Goal: Information Seeking & Learning: Find specific fact

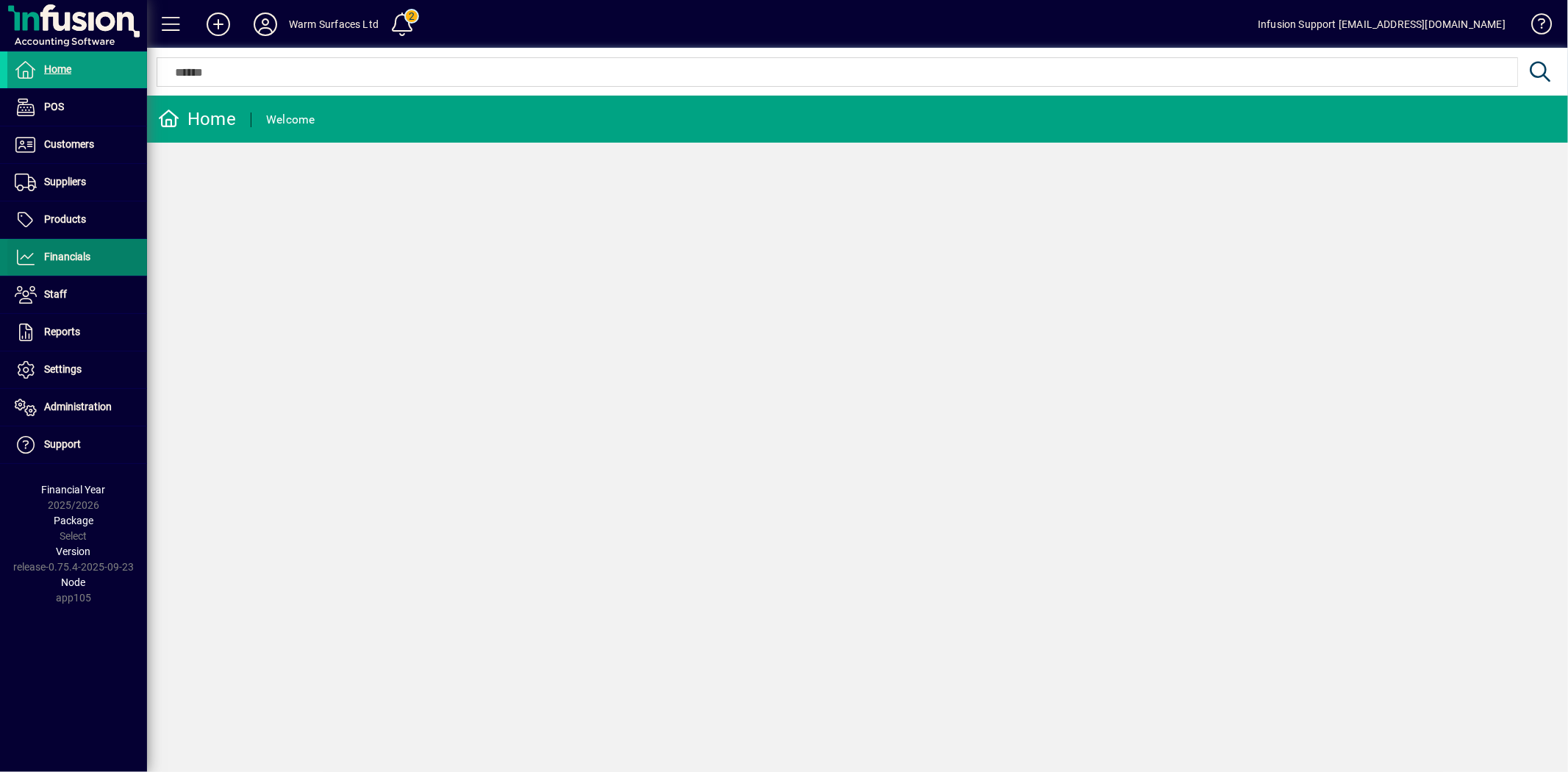
click at [79, 262] on span "Financials" at bounding box center [67, 256] width 46 height 12
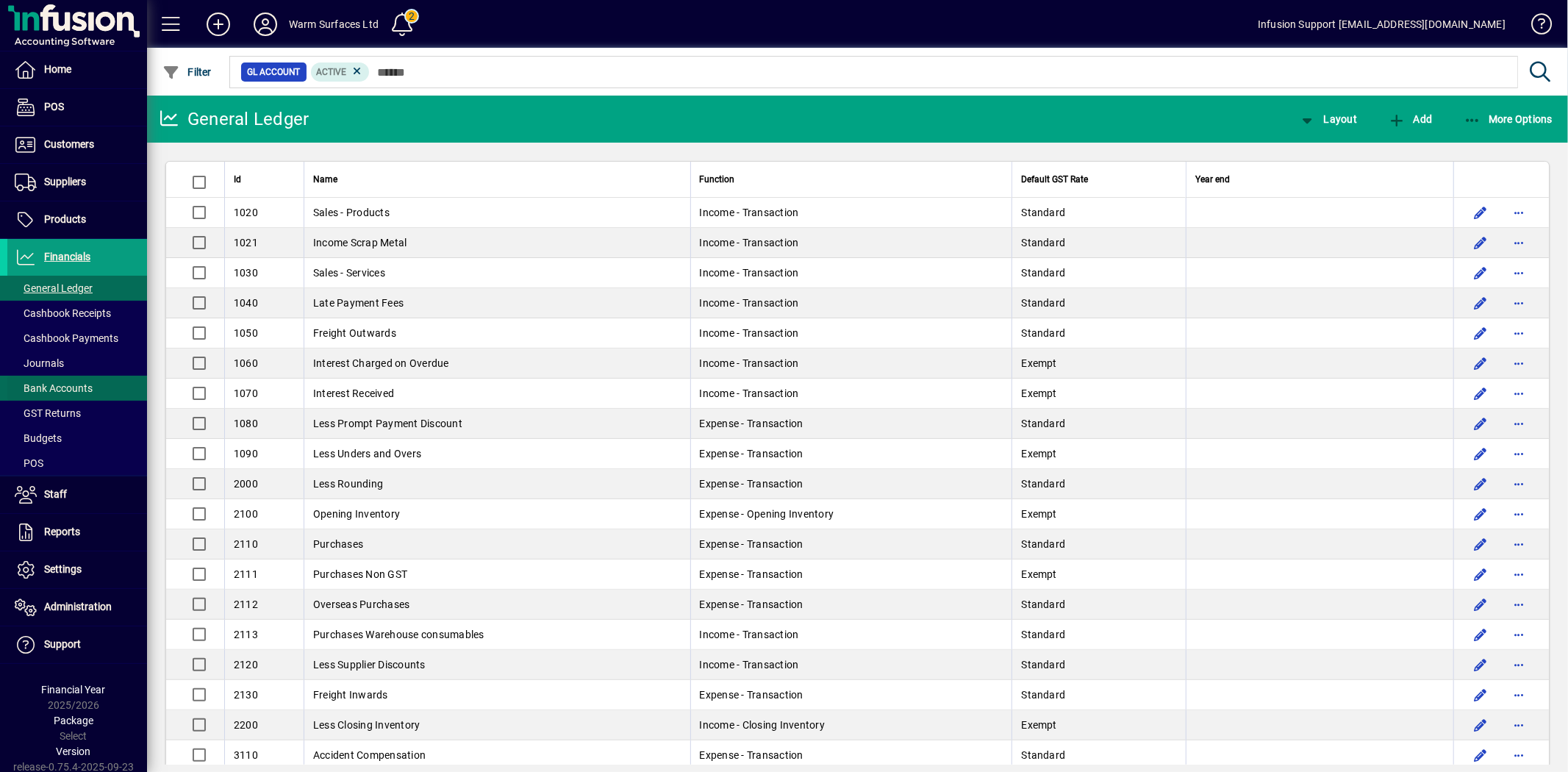
click at [55, 376] on span at bounding box center [77, 388] width 139 height 35
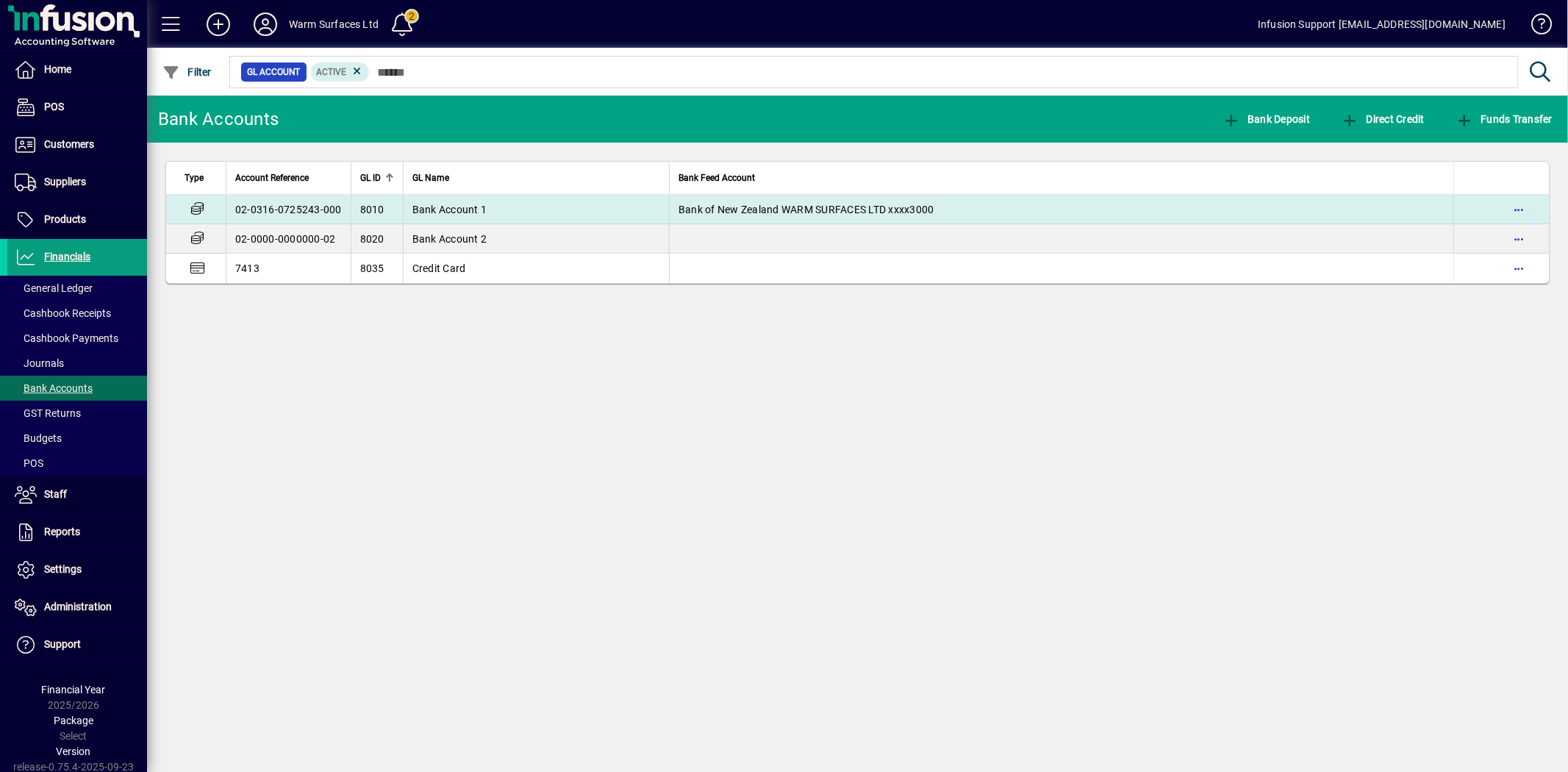
click at [315, 204] on td "02-0316-0725243-000" at bounding box center [288, 210] width 124 height 30
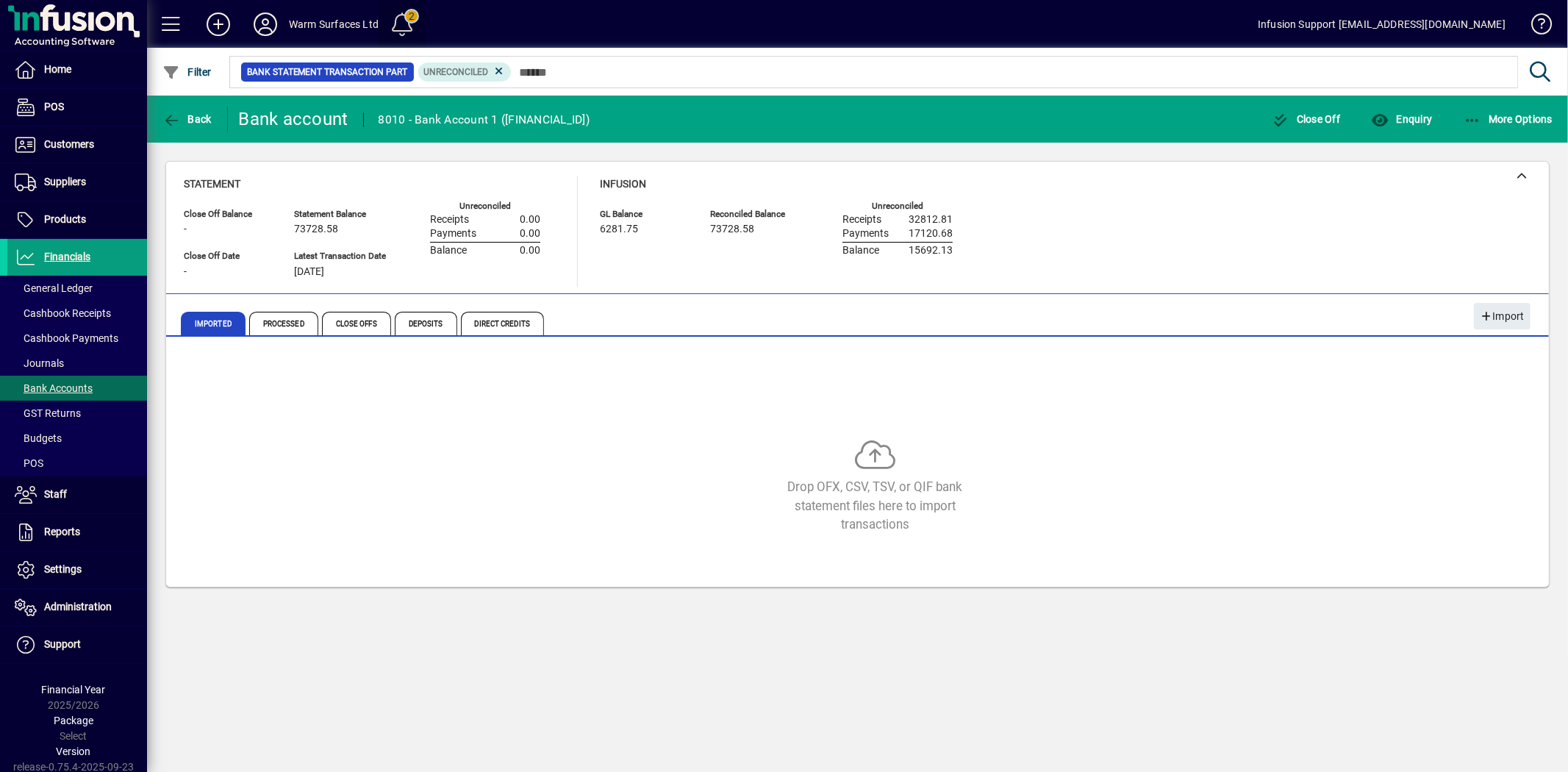
click at [406, 19] on span at bounding box center [402, 24] width 35 height 35
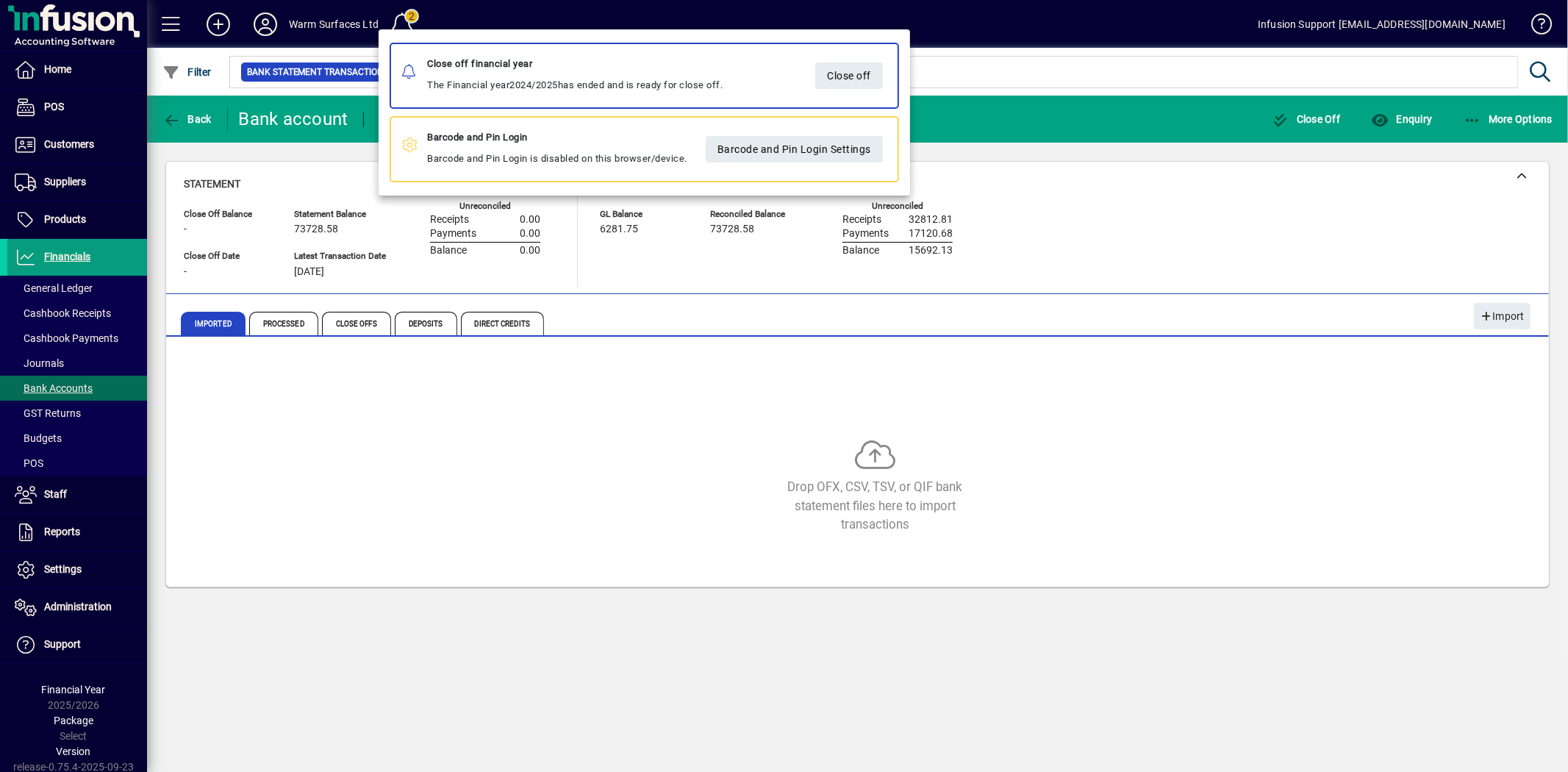
click at [1121, 114] on div at bounding box center [784, 386] width 1568 height 772
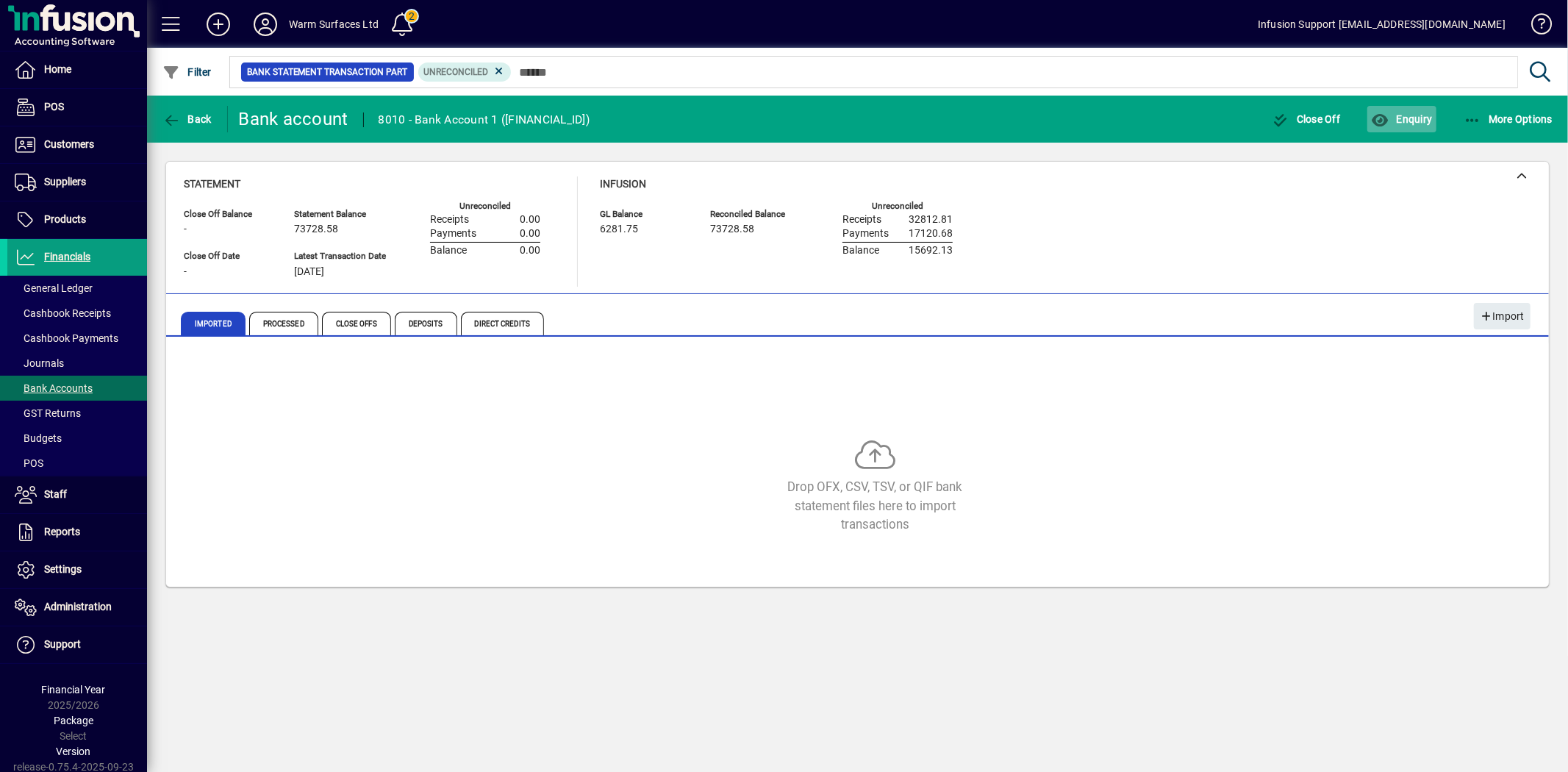
click at [1404, 115] on span "Enquiry" at bounding box center [1401, 119] width 61 height 12
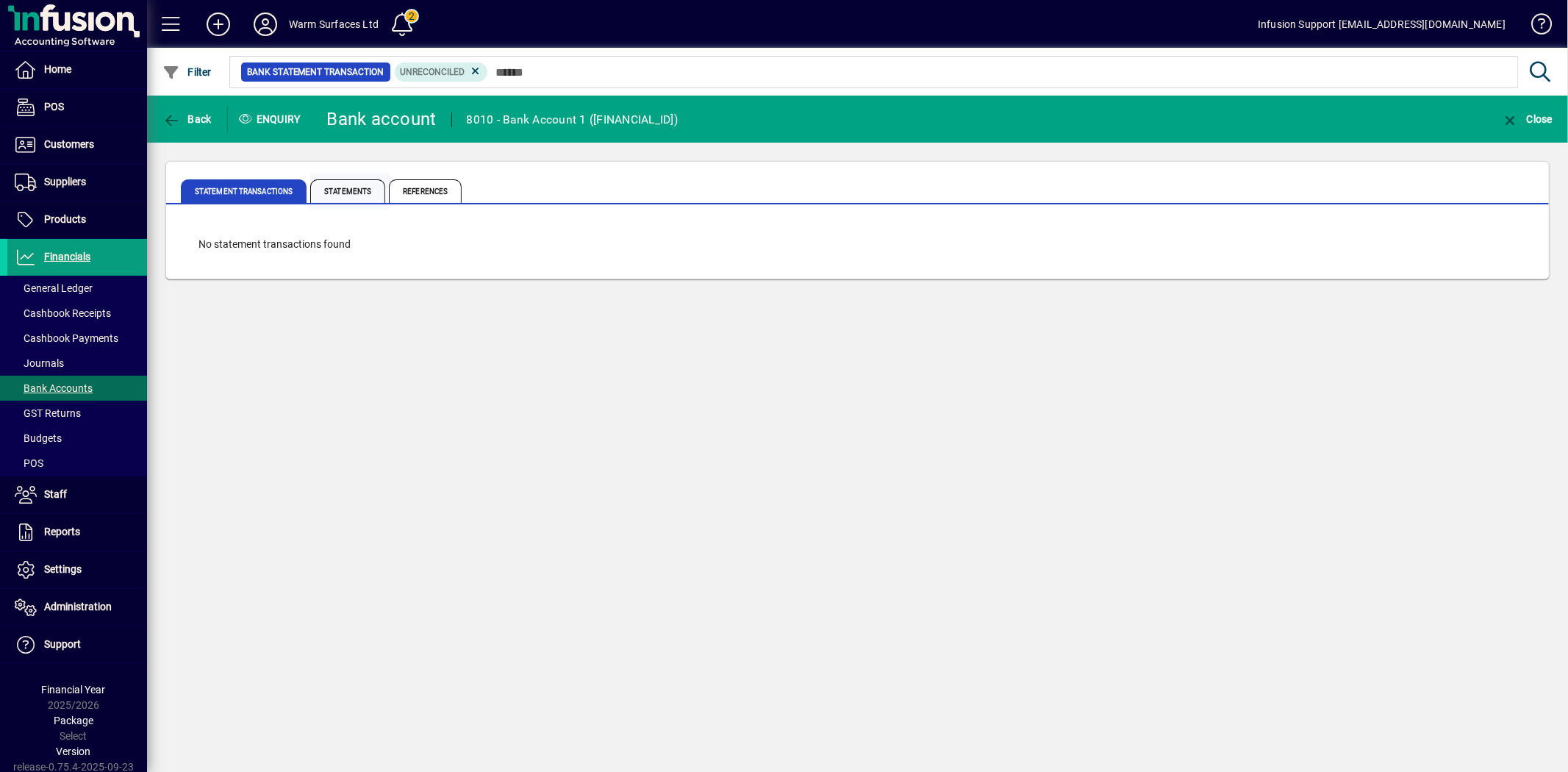
click at [357, 194] on span "Statements" at bounding box center [347, 190] width 75 height 23
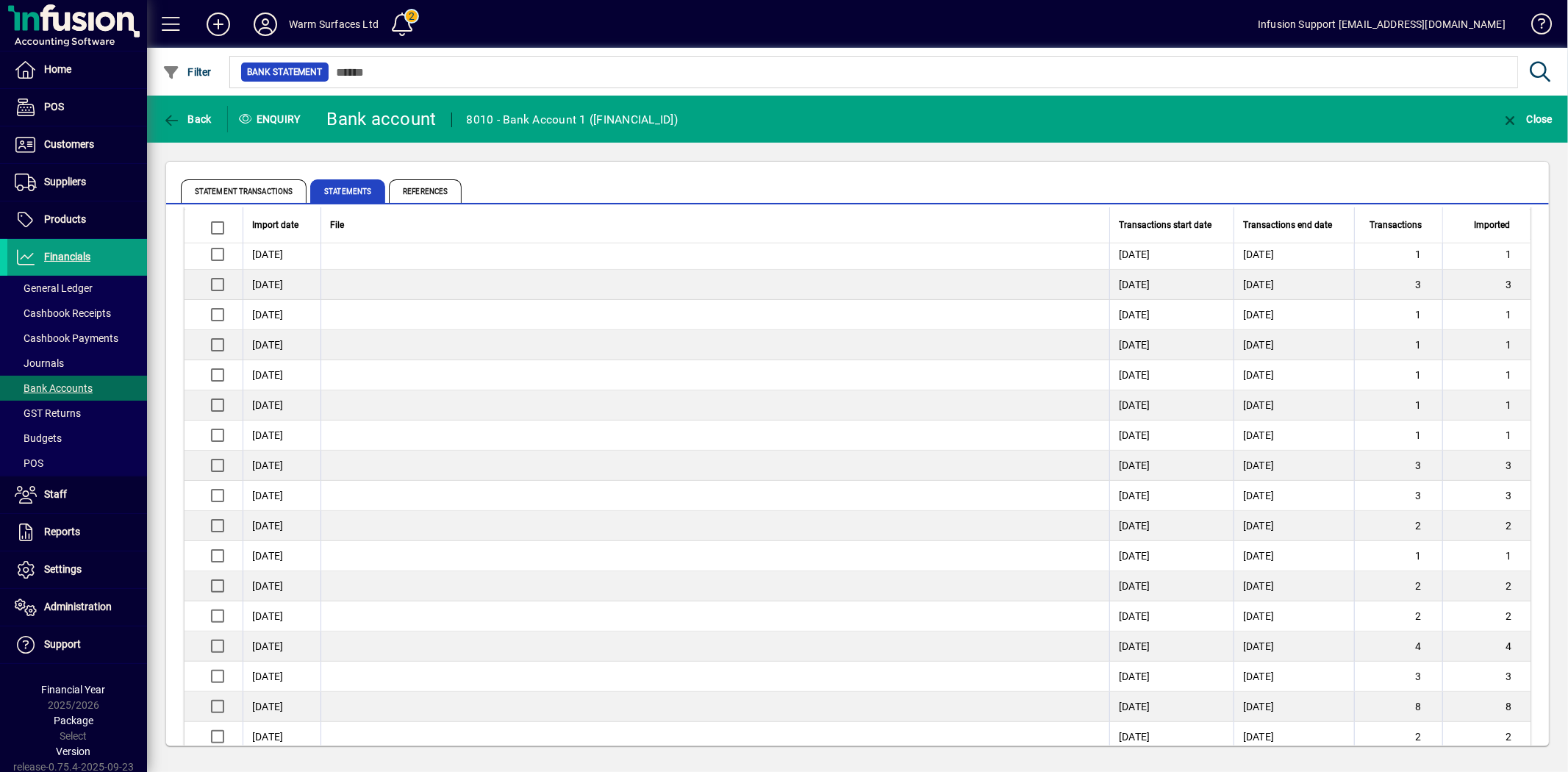
scroll to position [81, 0]
click at [68, 570] on span "Settings" at bounding box center [62, 569] width 37 height 12
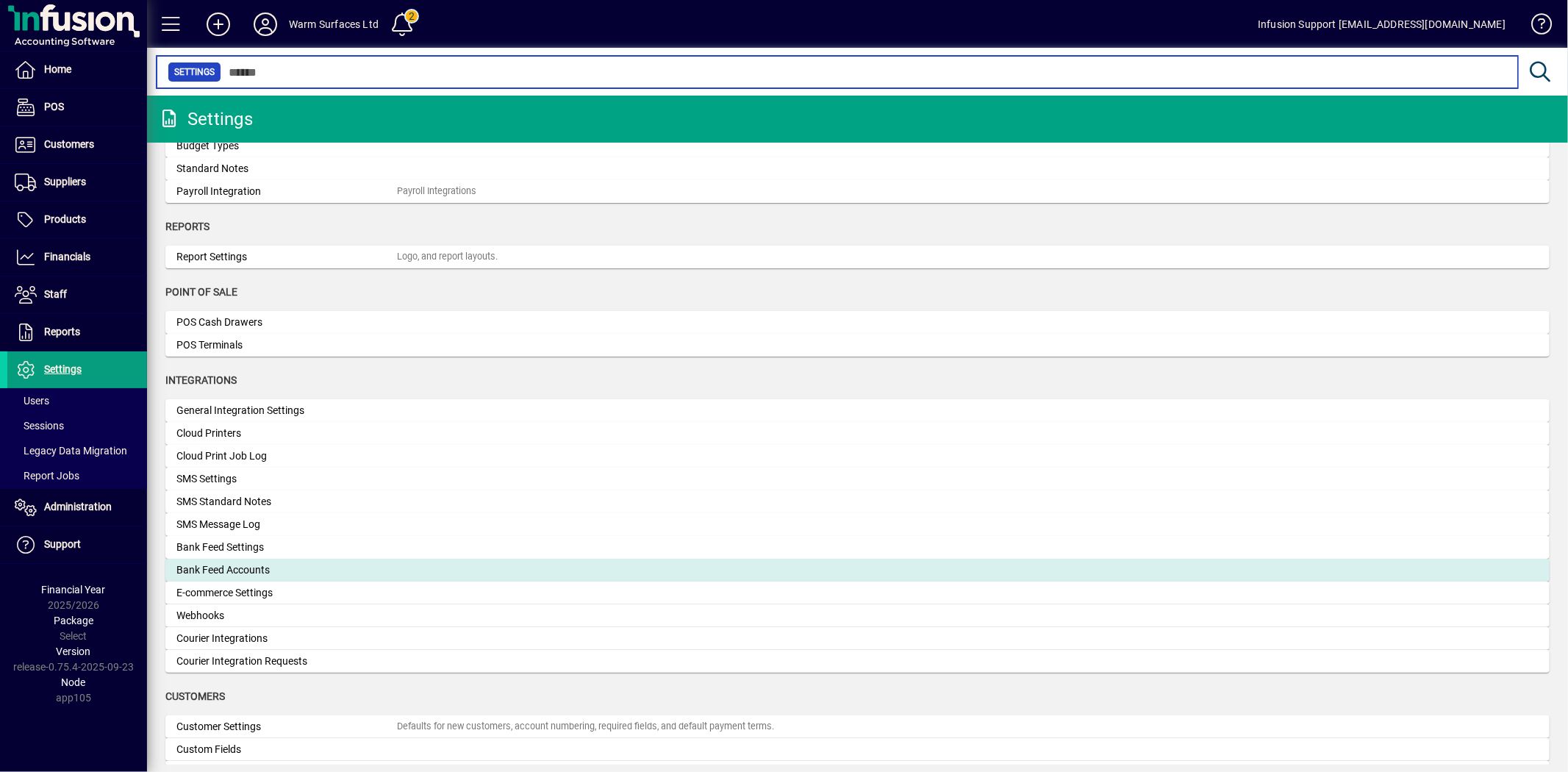
scroll to position [325, 0]
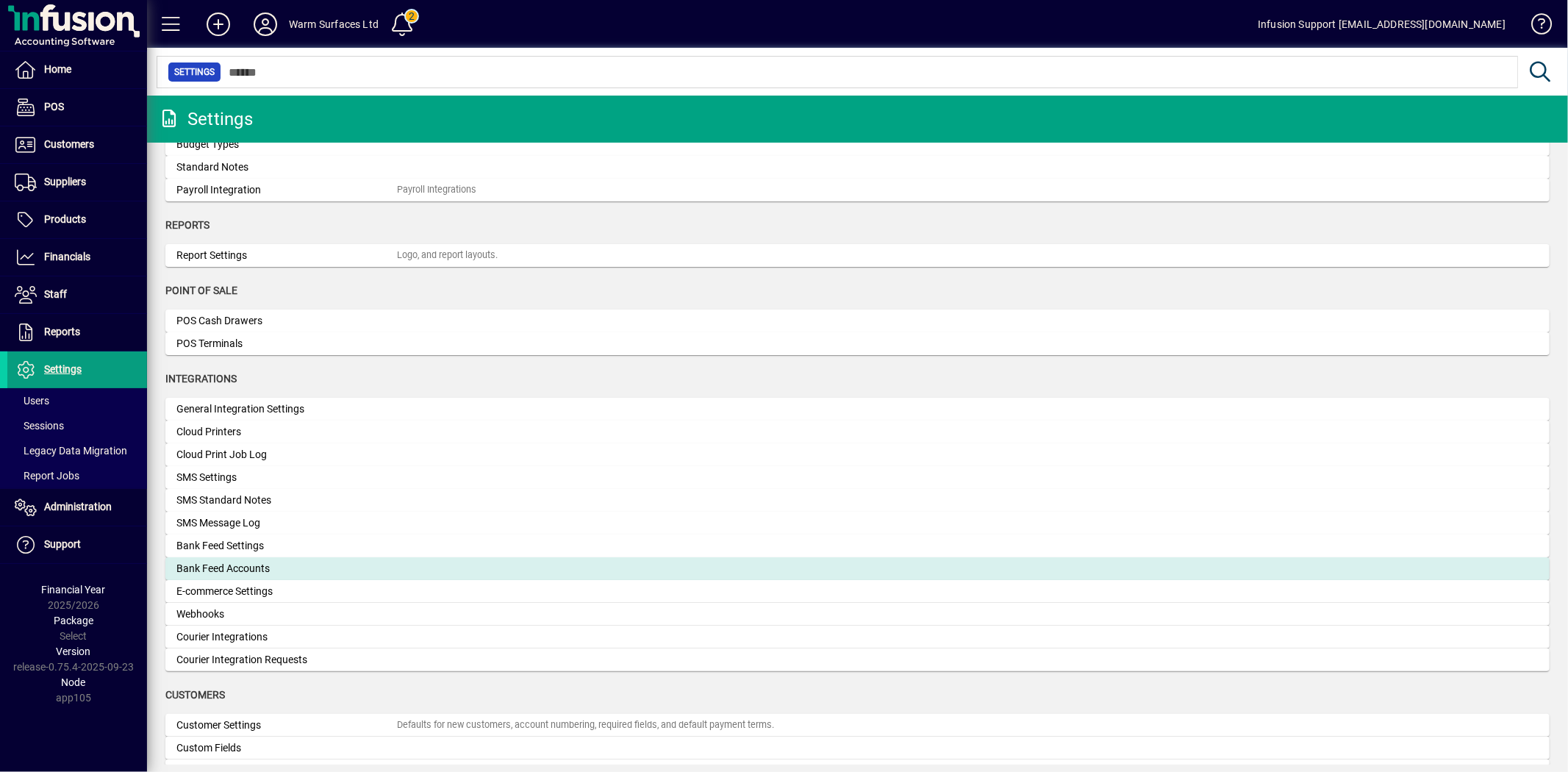
click at [262, 568] on div "Bank Feed Accounts" at bounding box center [286, 569] width 220 height 16
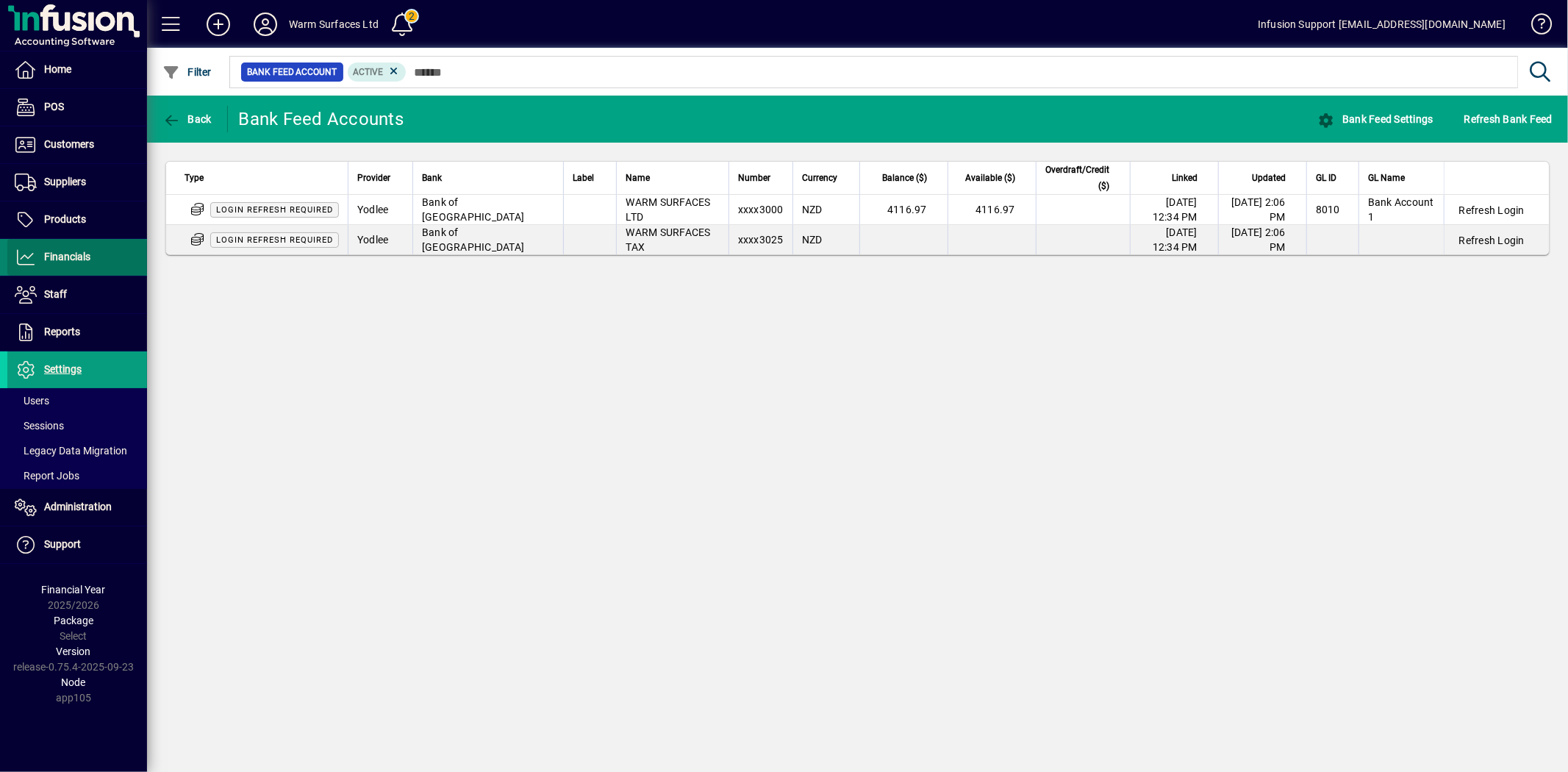
click at [61, 260] on span "Financials" at bounding box center [67, 256] width 46 height 12
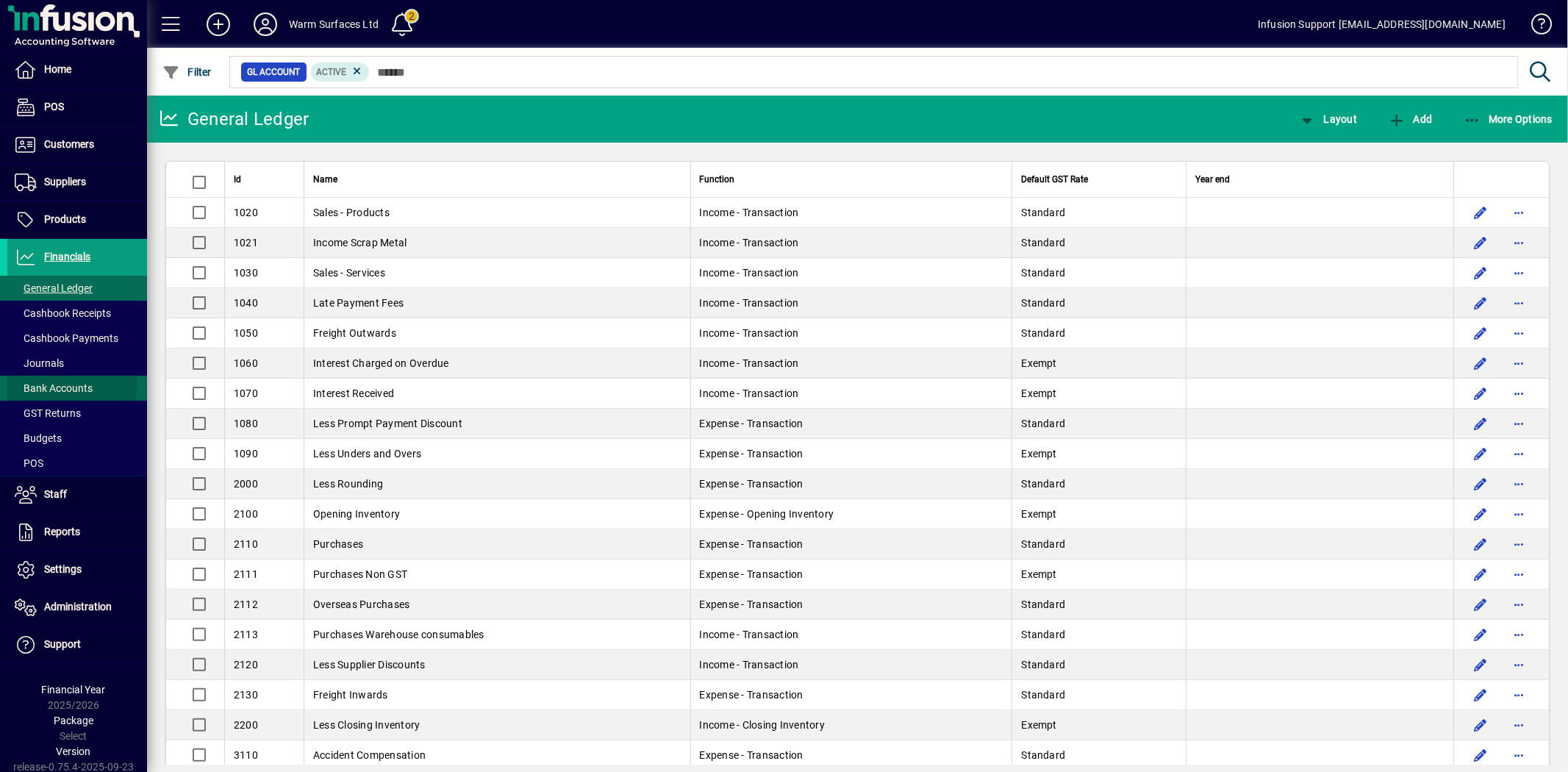
click at [56, 382] on span "Bank Accounts" at bounding box center [54, 387] width 78 height 12
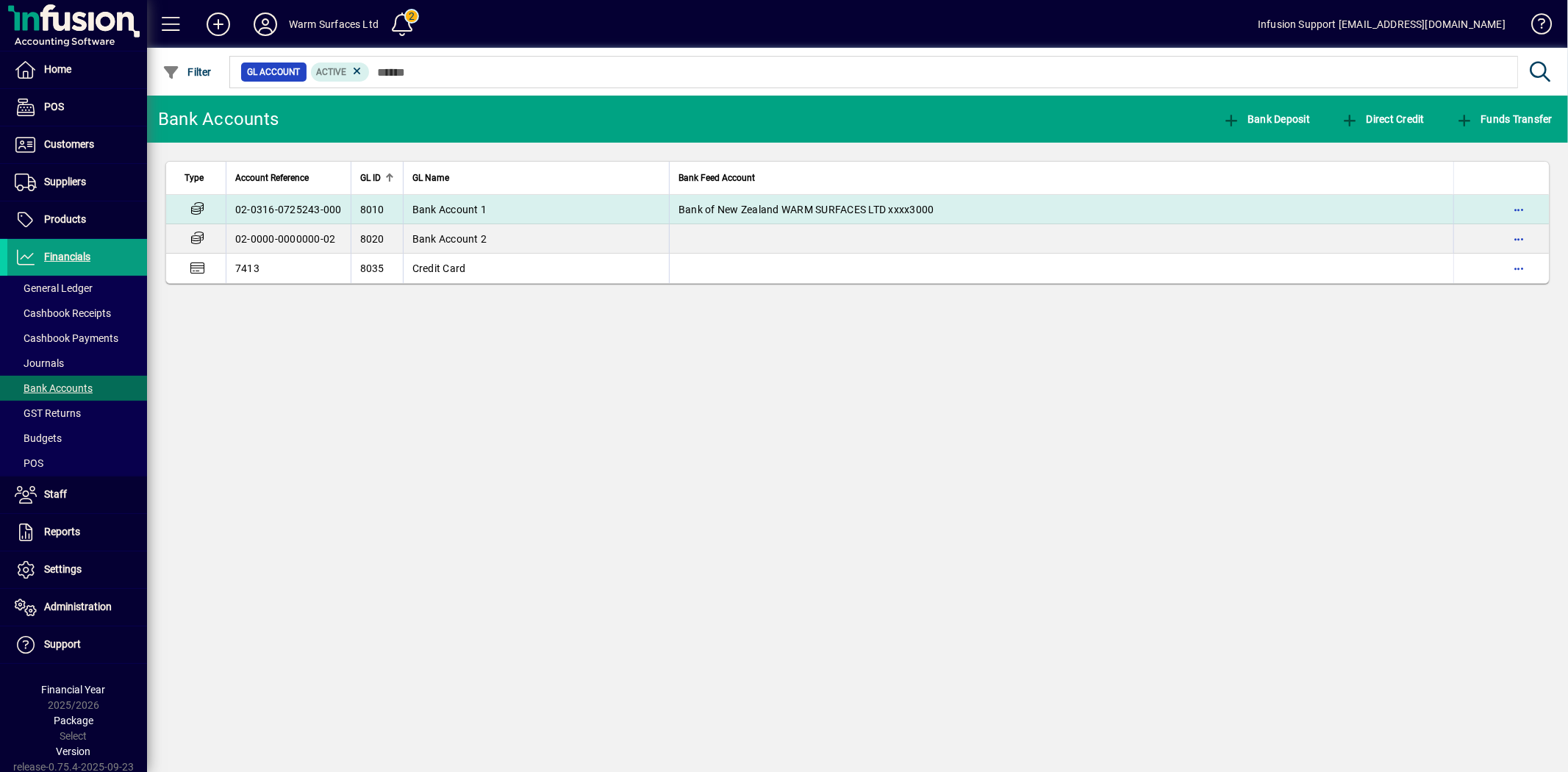
click at [399, 201] on td "8010" at bounding box center [376, 210] width 52 height 30
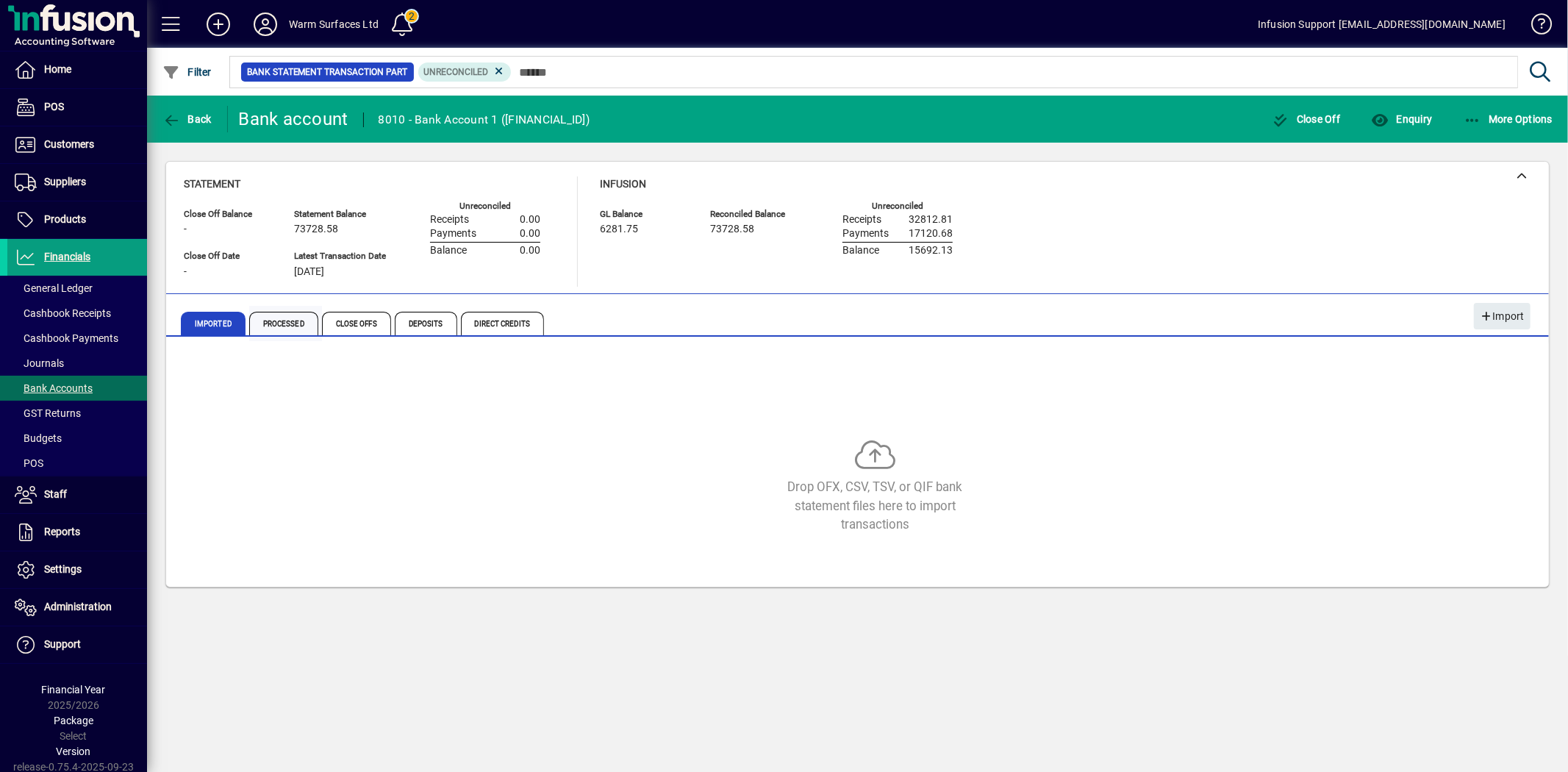
click at [273, 328] on span "Processed" at bounding box center [283, 322] width 69 height 23
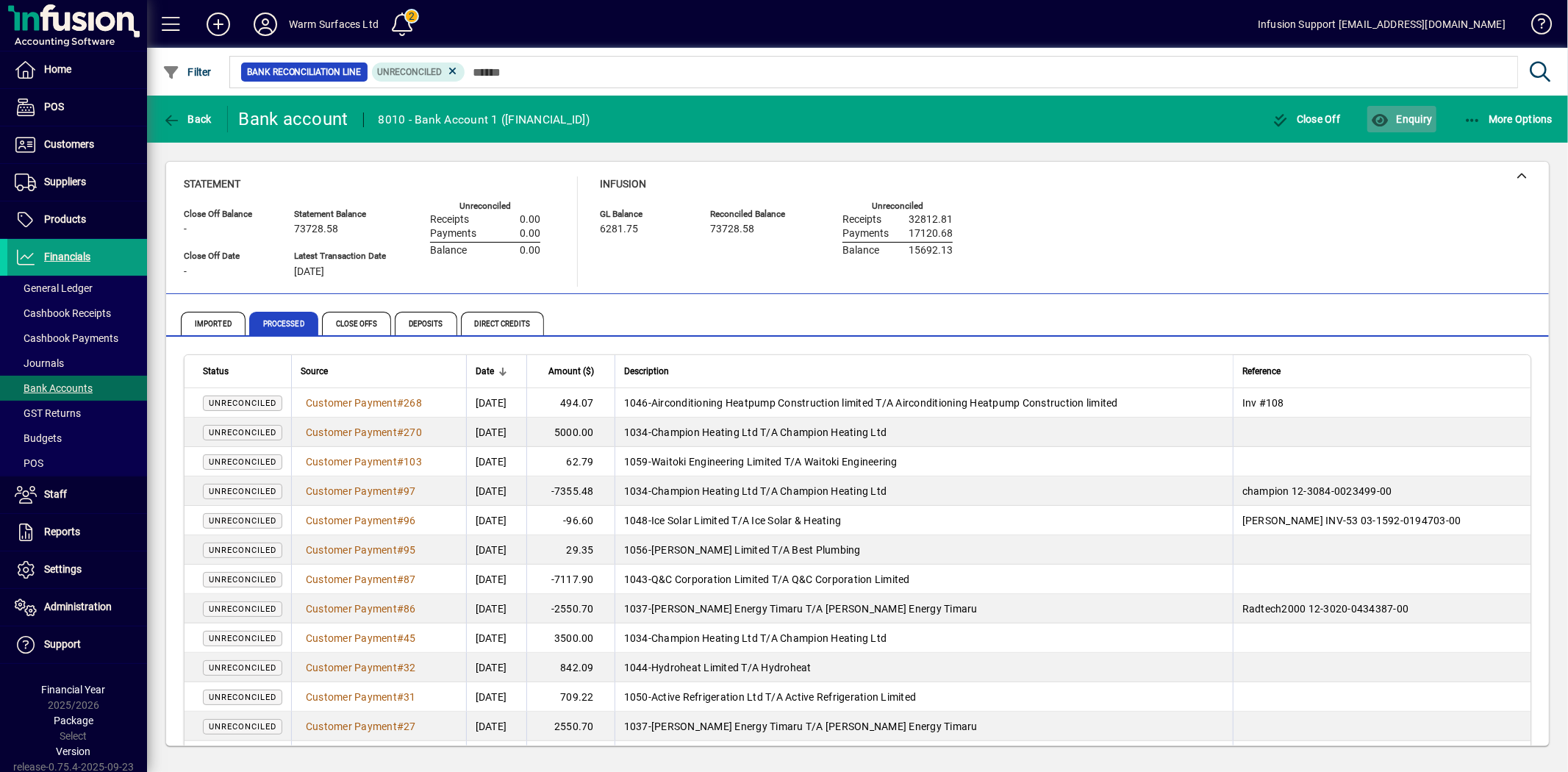
click at [1413, 116] on span "Enquiry" at bounding box center [1401, 119] width 61 height 12
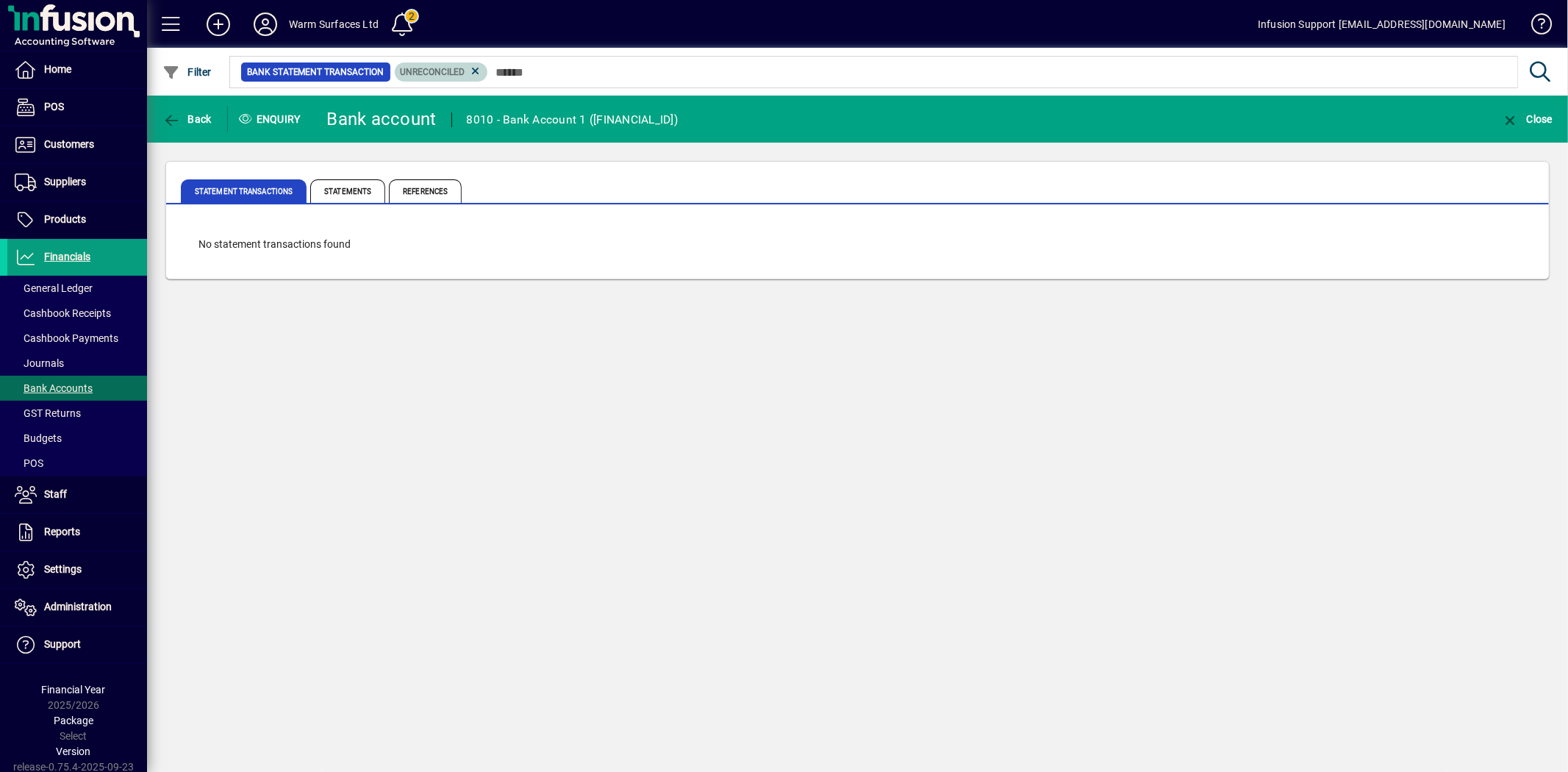
click at [473, 70] on icon at bounding box center [476, 72] width 13 height 13
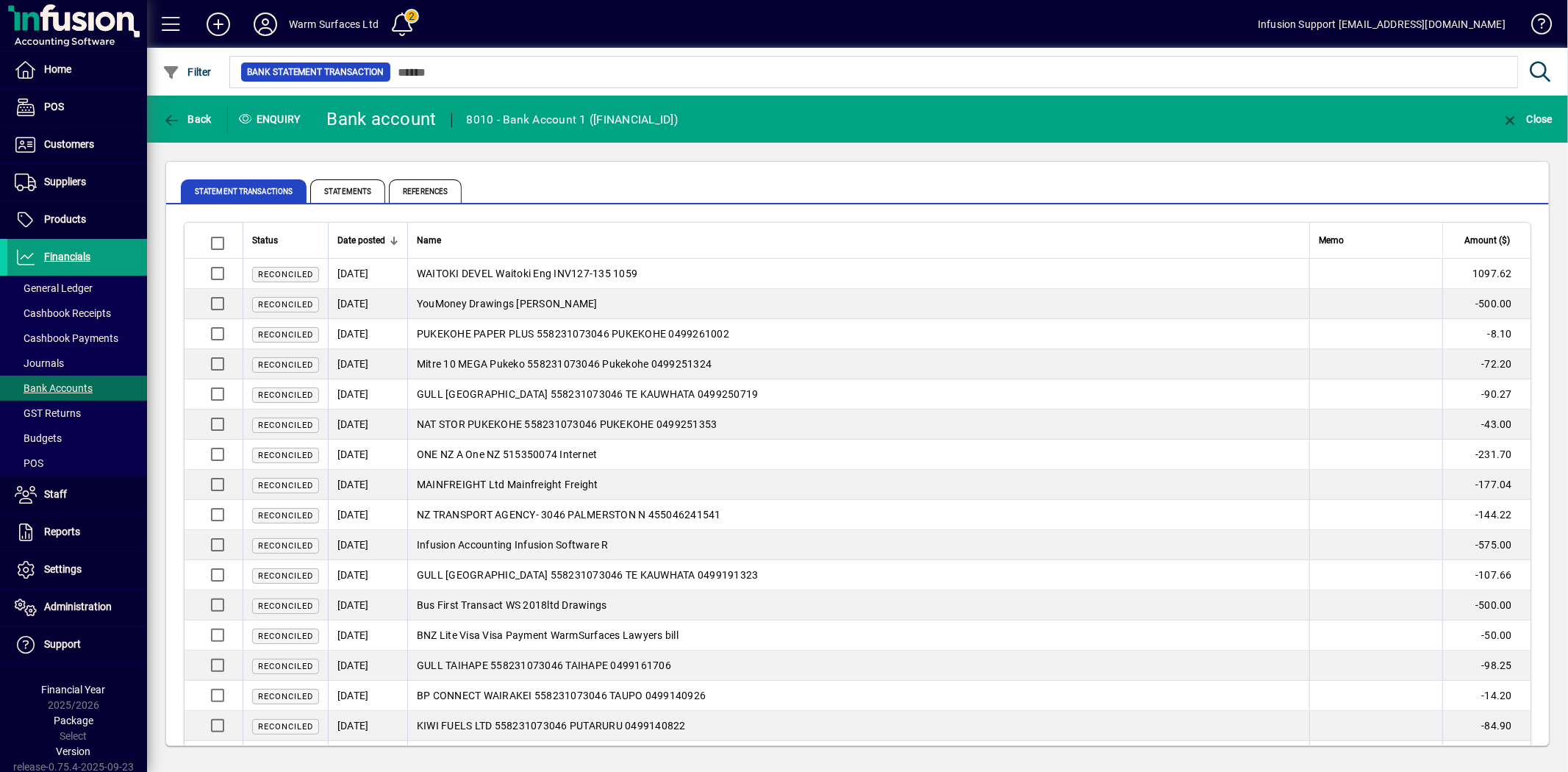
click at [378, 233] on span "Date posted" at bounding box center [360, 240] width 47 height 16
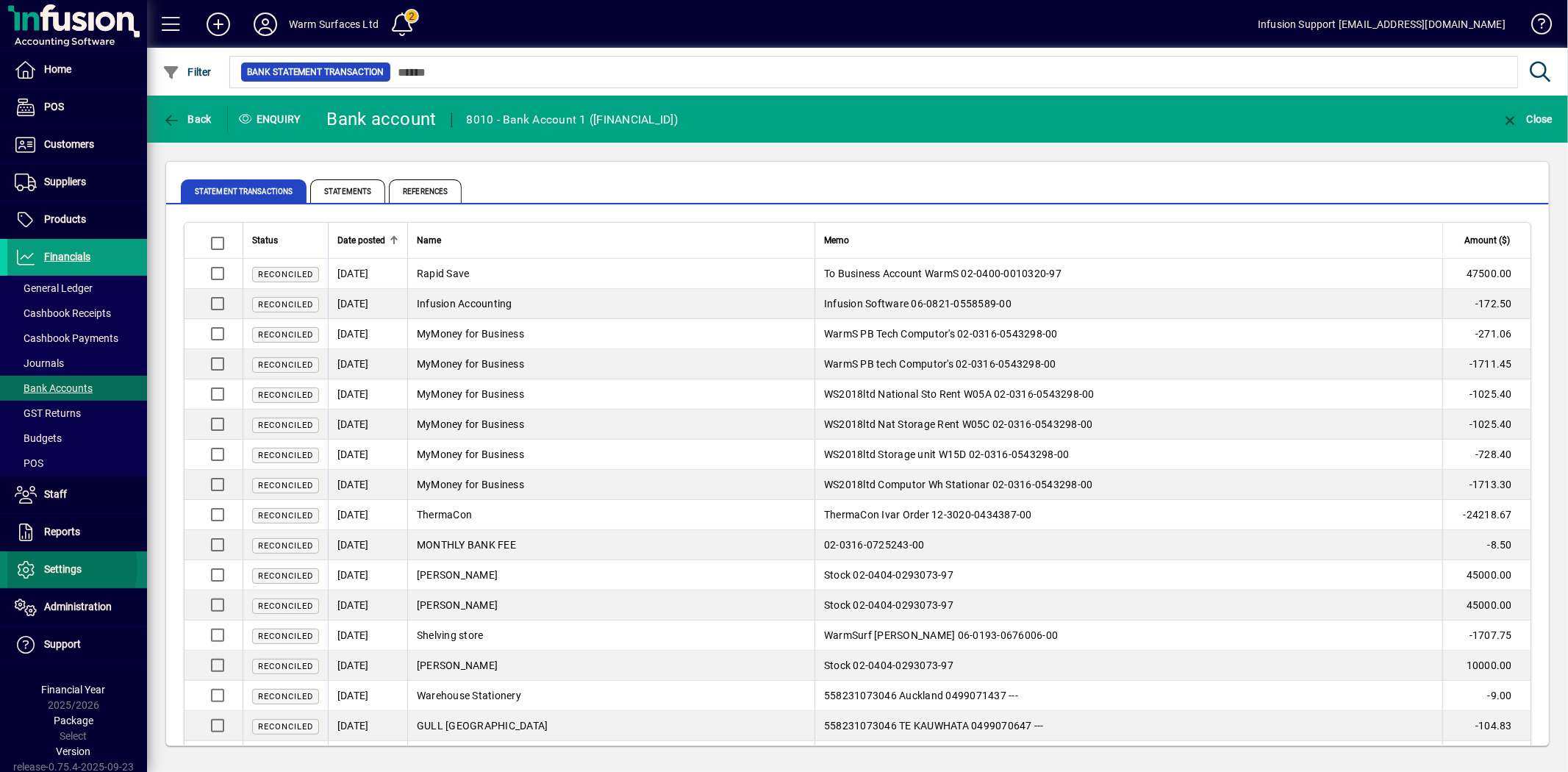
click at [67, 569] on span "Settings" at bounding box center [62, 569] width 37 height 12
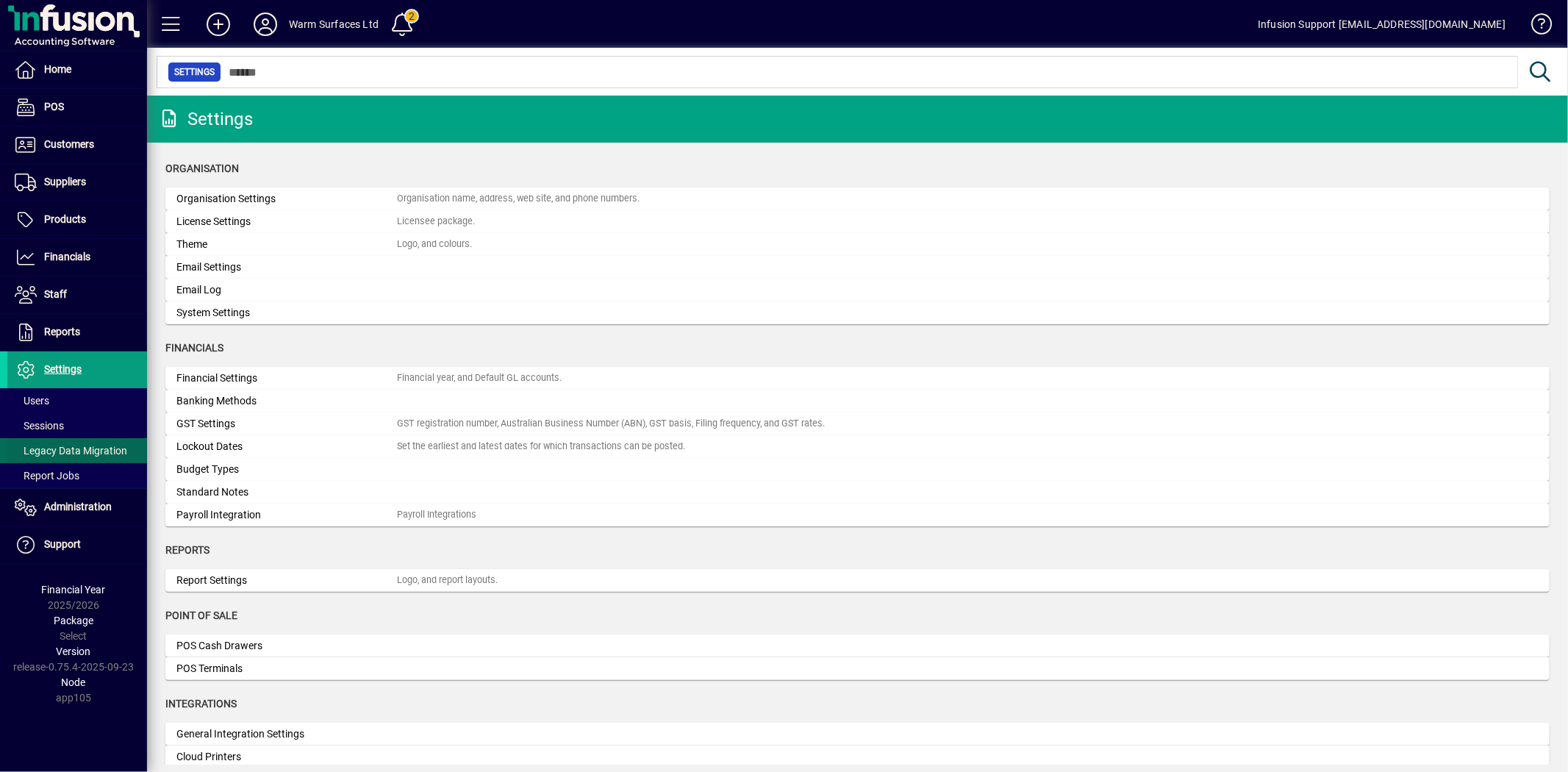
click at [61, 446] on span "Legacy Data Migration" at bounding box center [71, 451] width 112 height 12
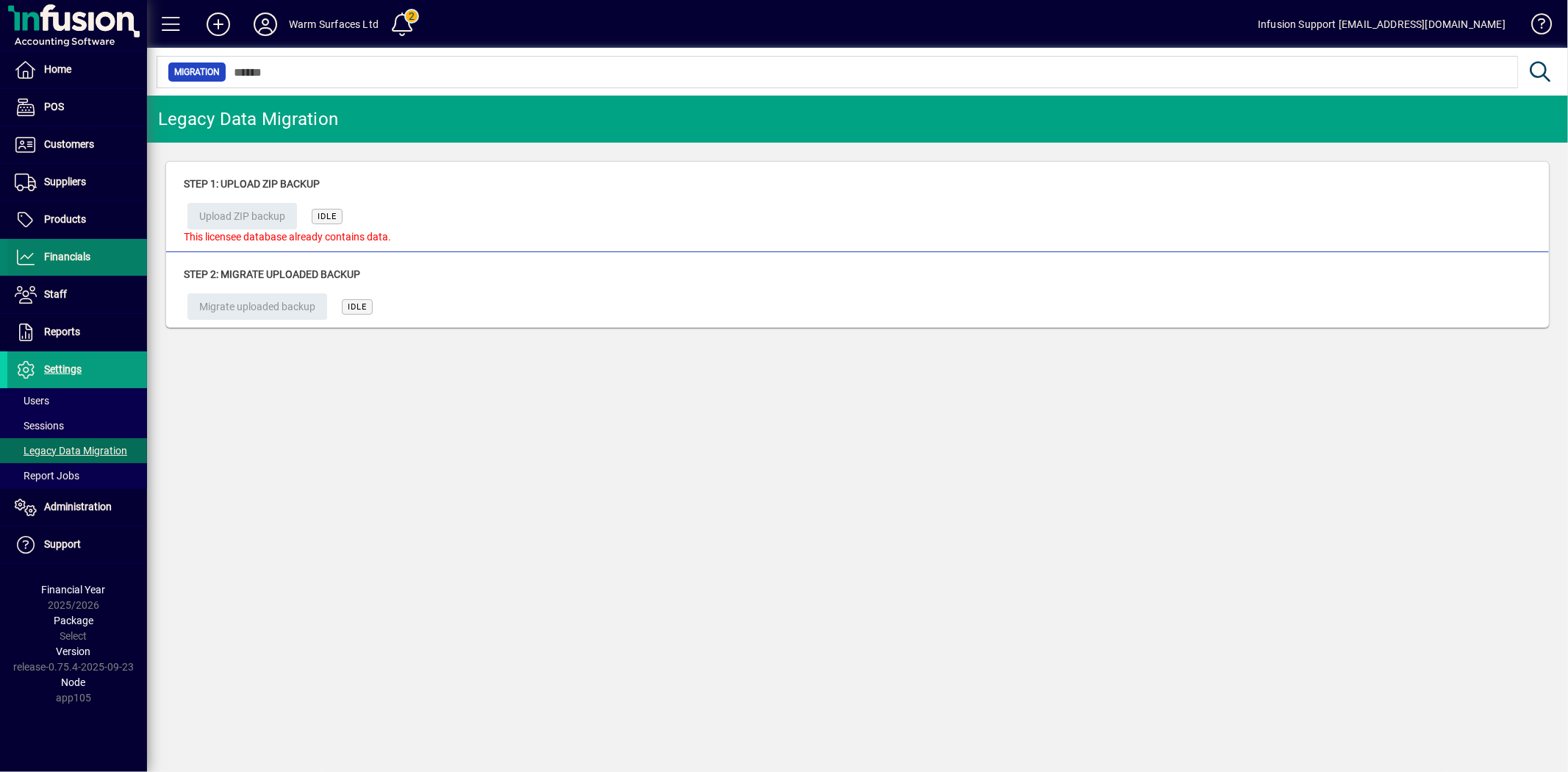
click at [79, 259] on span "Financials" at bounding box center [67, 256] width 46 height 12
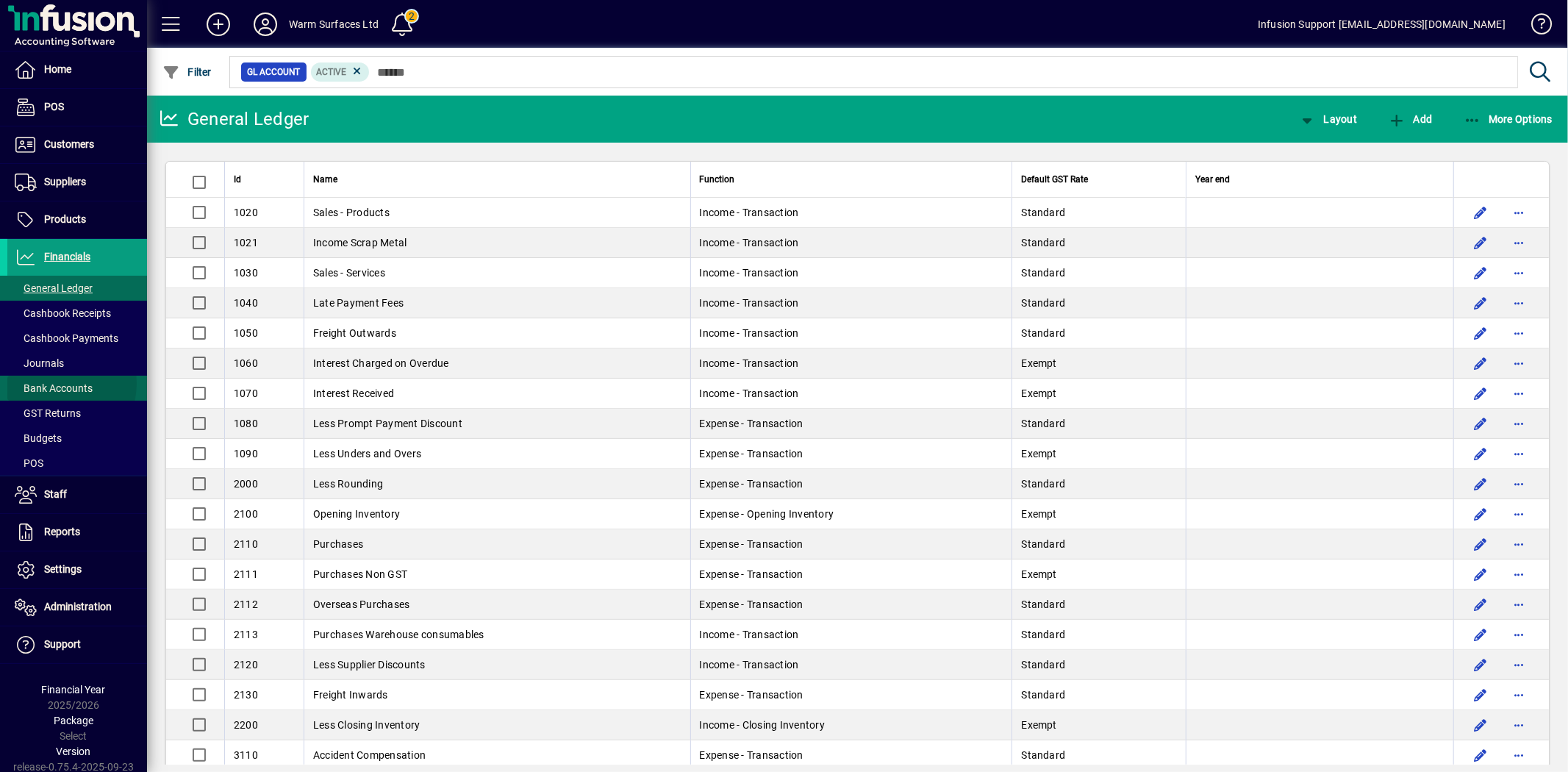
click at [58, 384] on span "Bank Accounts" at bounding box center [54, 387] width 78 height 12
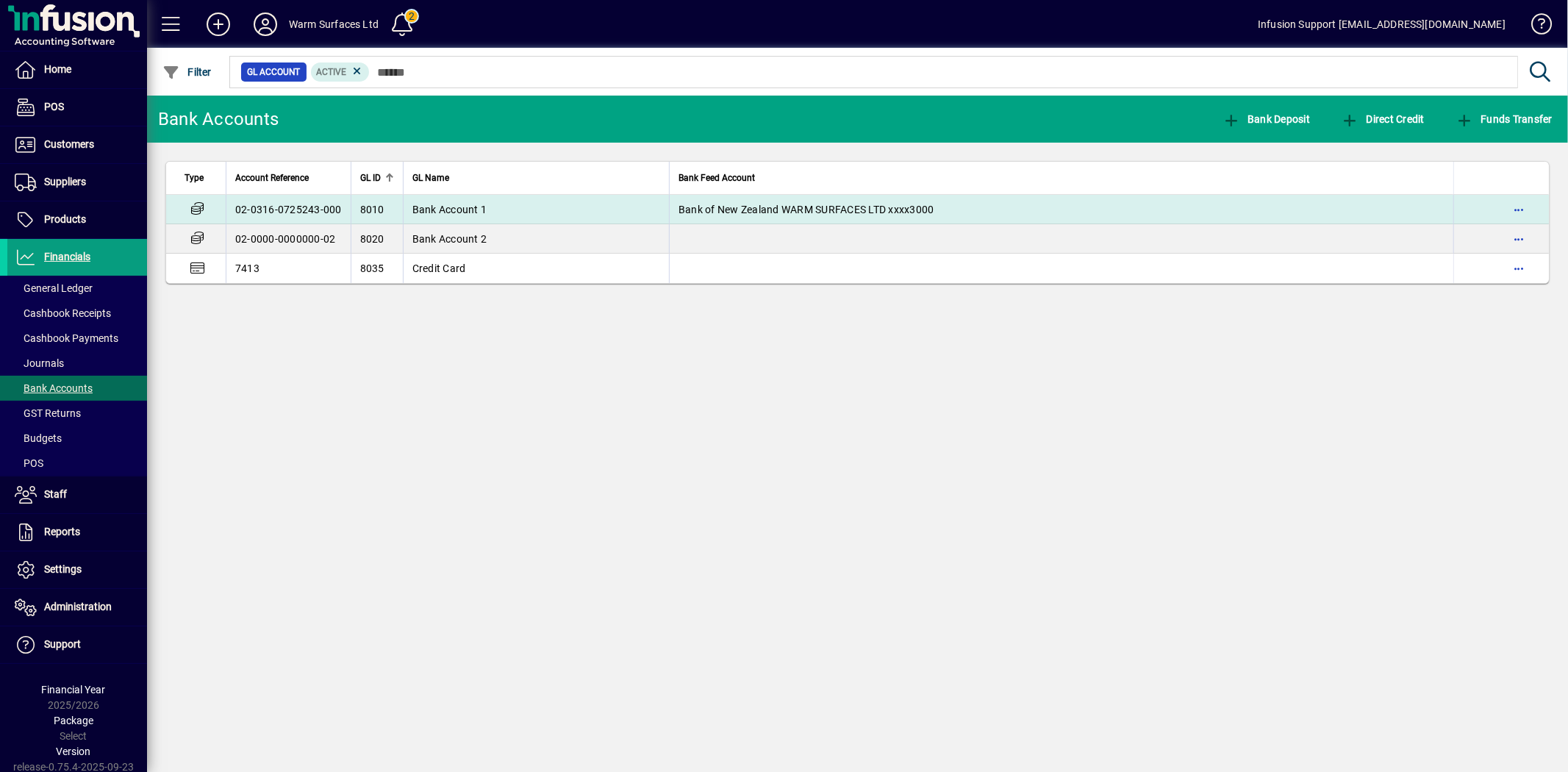
click at [350, 204] on td "8010" at bounding box center [376, 210] width 52 height 30
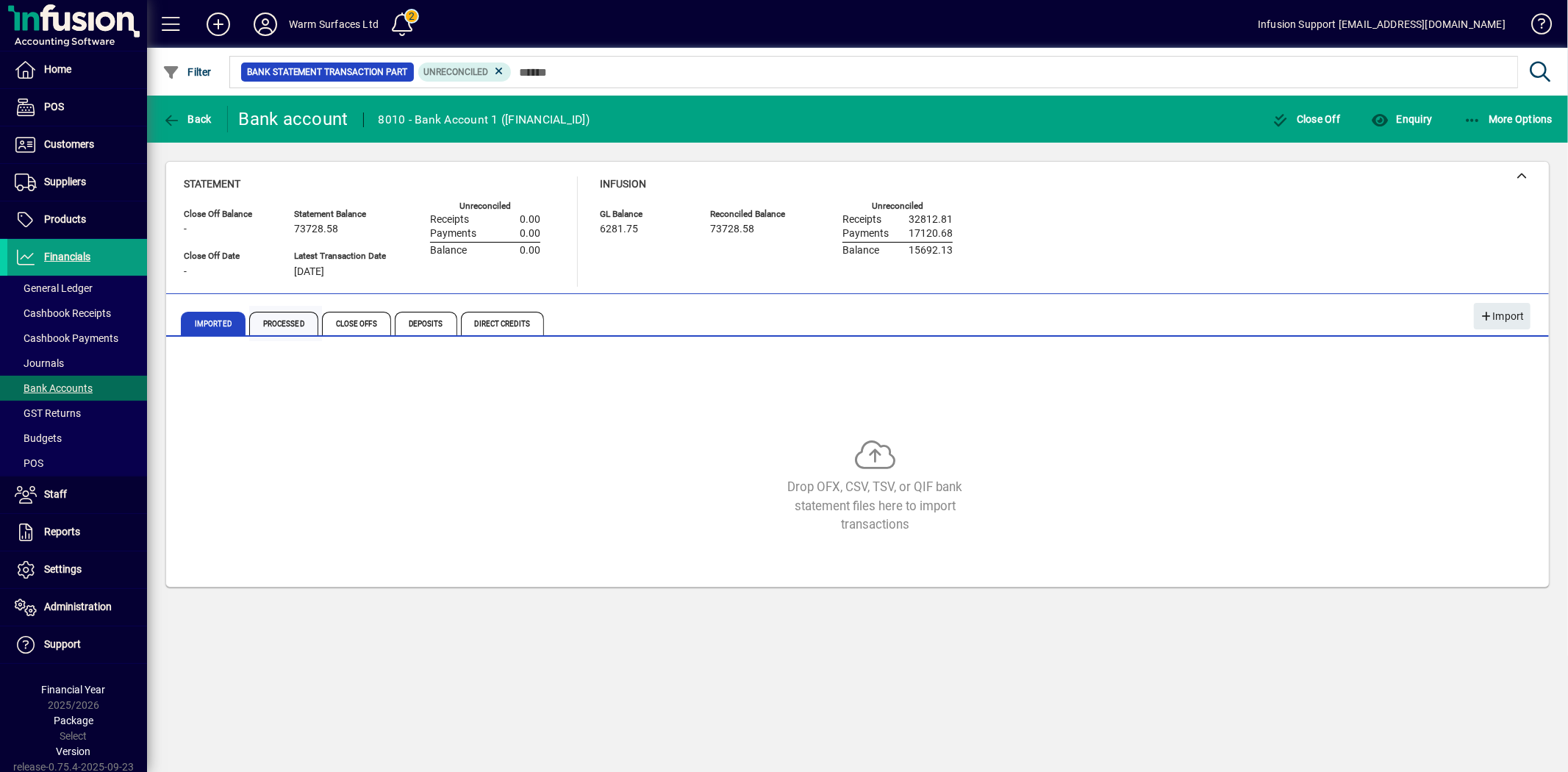
click at [281, 321] on span "Processed" at bounding box center [283, 322] width 69 height 23
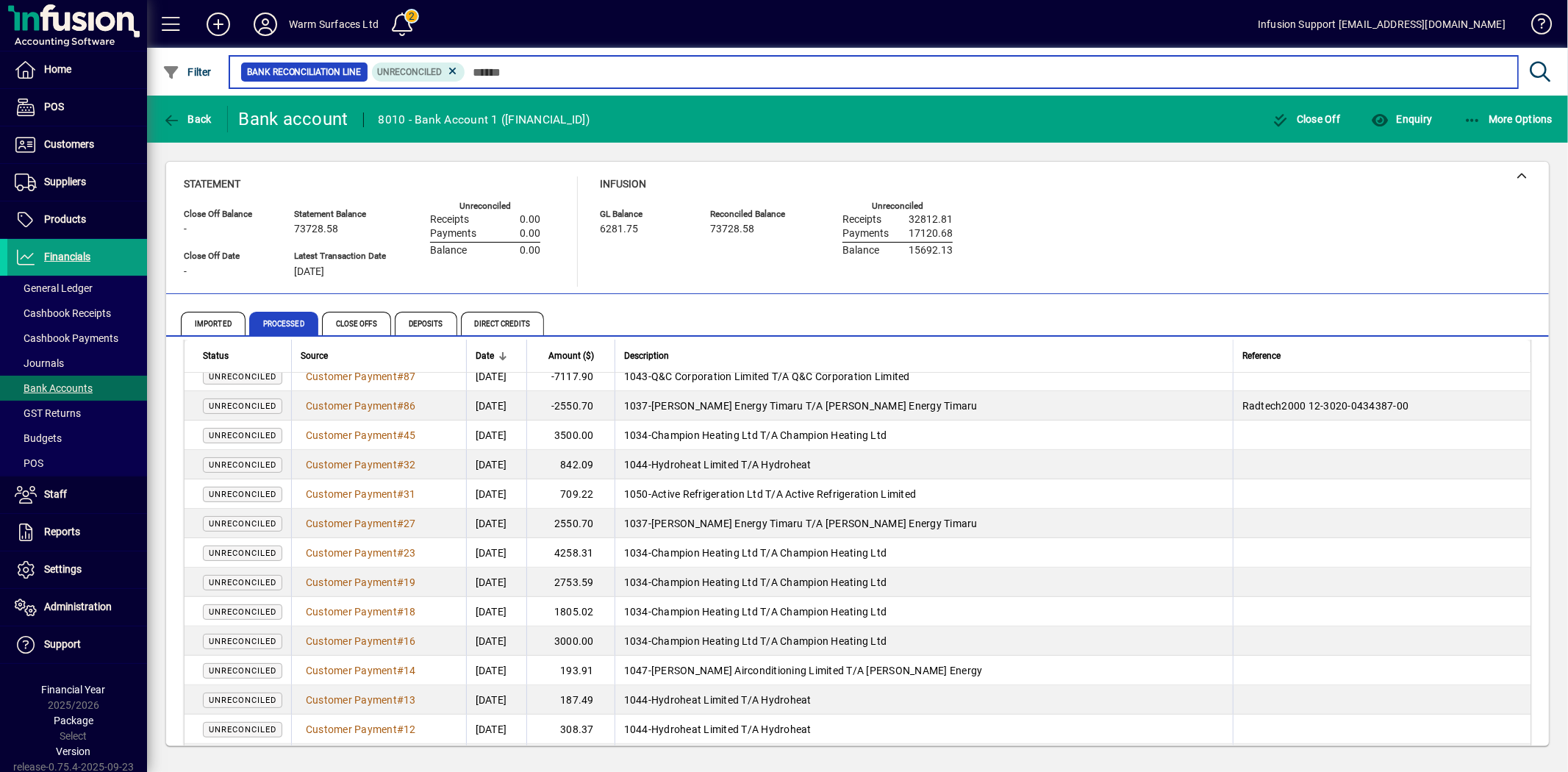
scroll to position [242, 0]
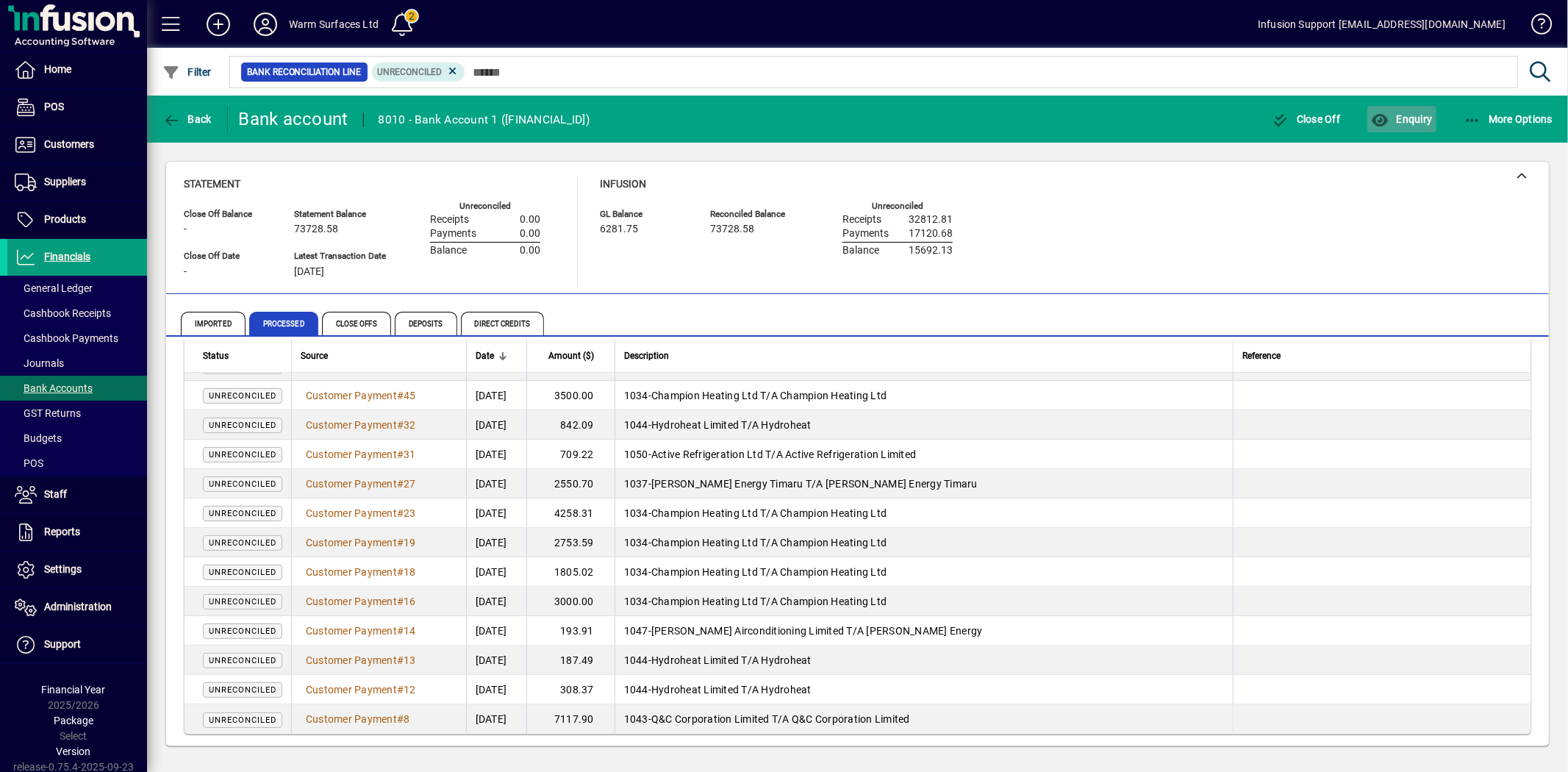
click at [1413, 122] on span "Enquiry" at bounding box center [1401, 119] width 61 height 12
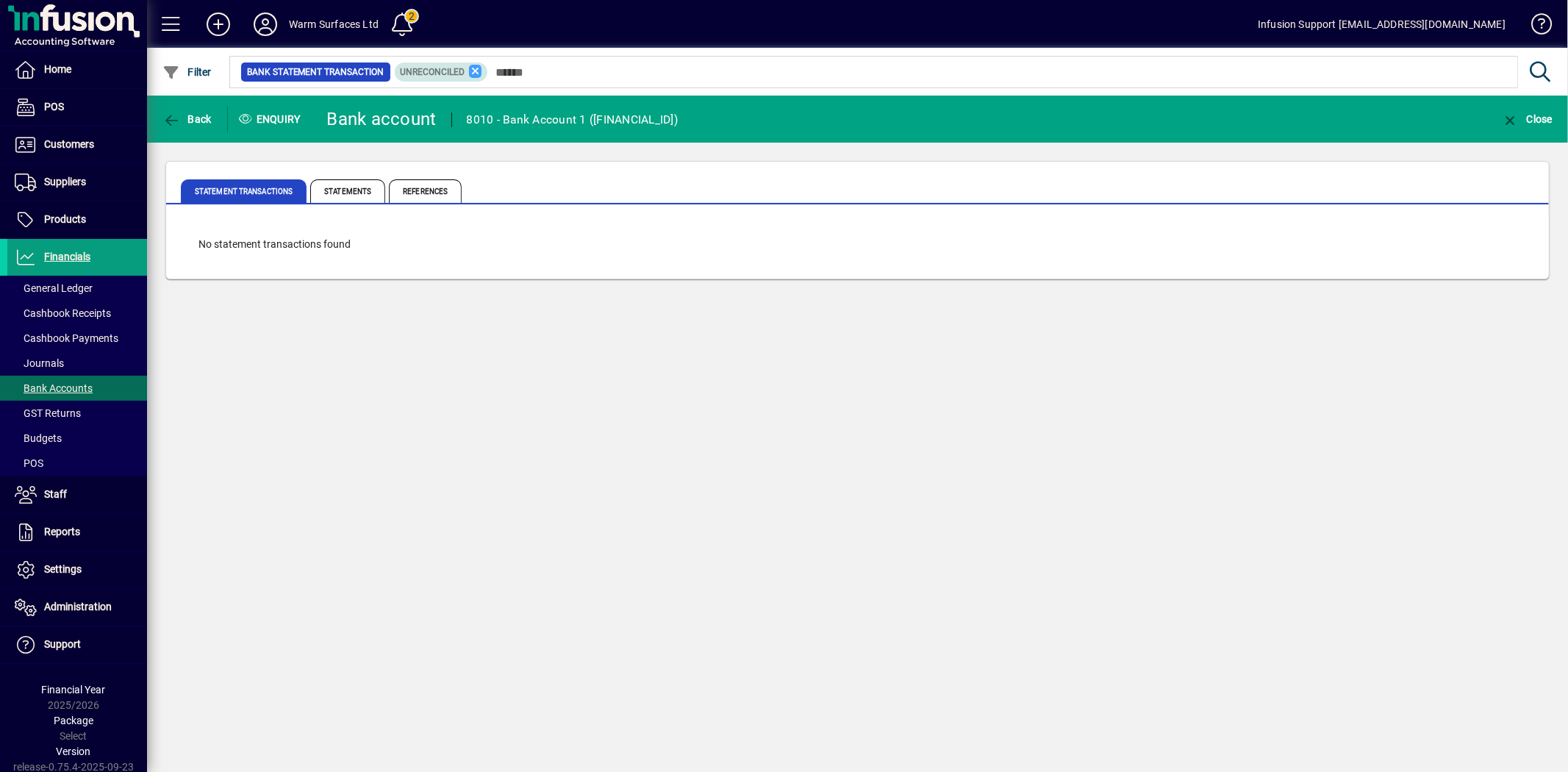
click at [476, 68] on icon at bounding box center [476, 72] width 13 height 13
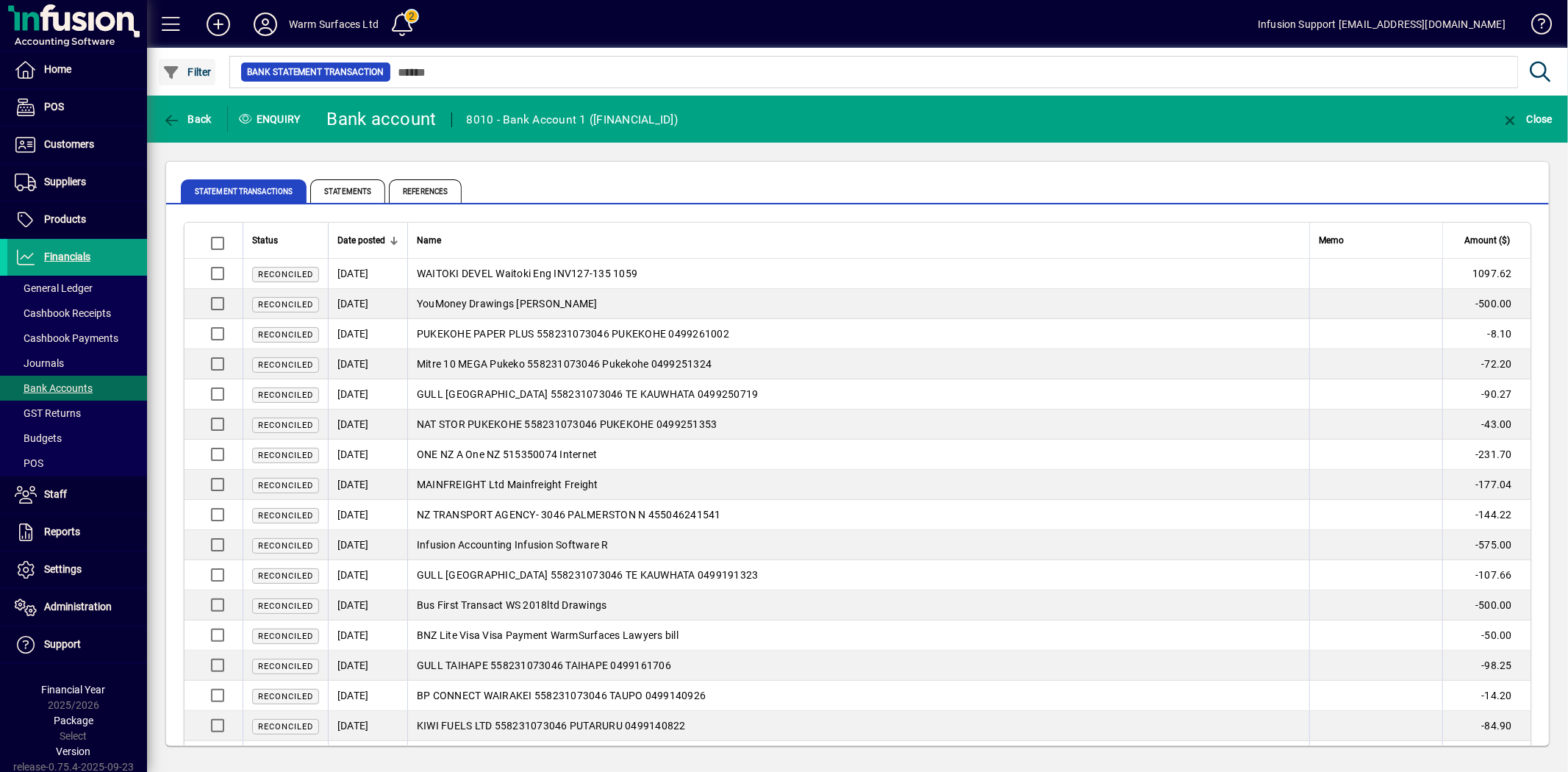
click at [175, 72] on icon "button" at bounding box center [172, 72] width 19 height 15
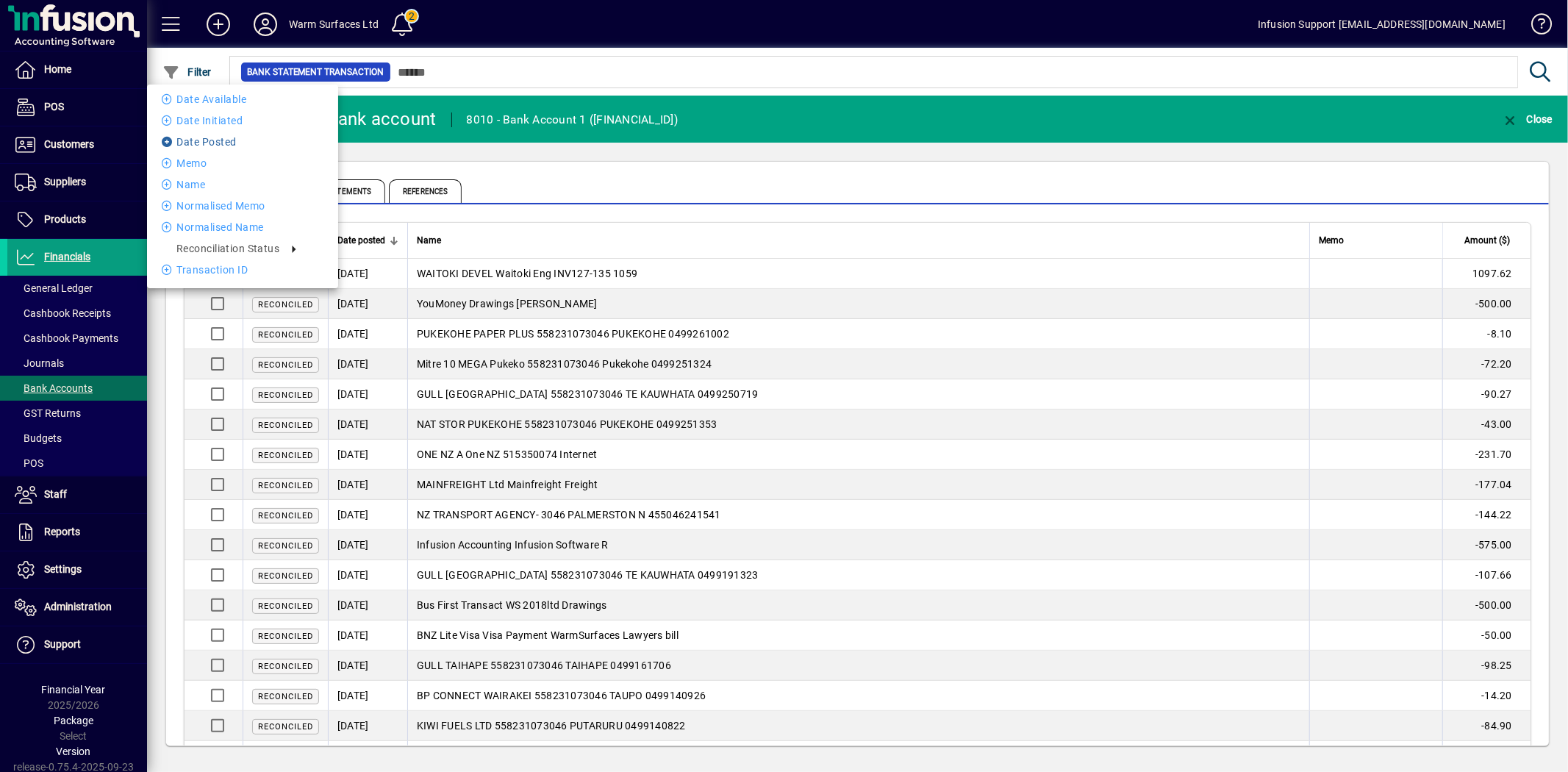
click at [204, 144] on li "Date Posted" at bounding box center [242, 141] width 191 height 18
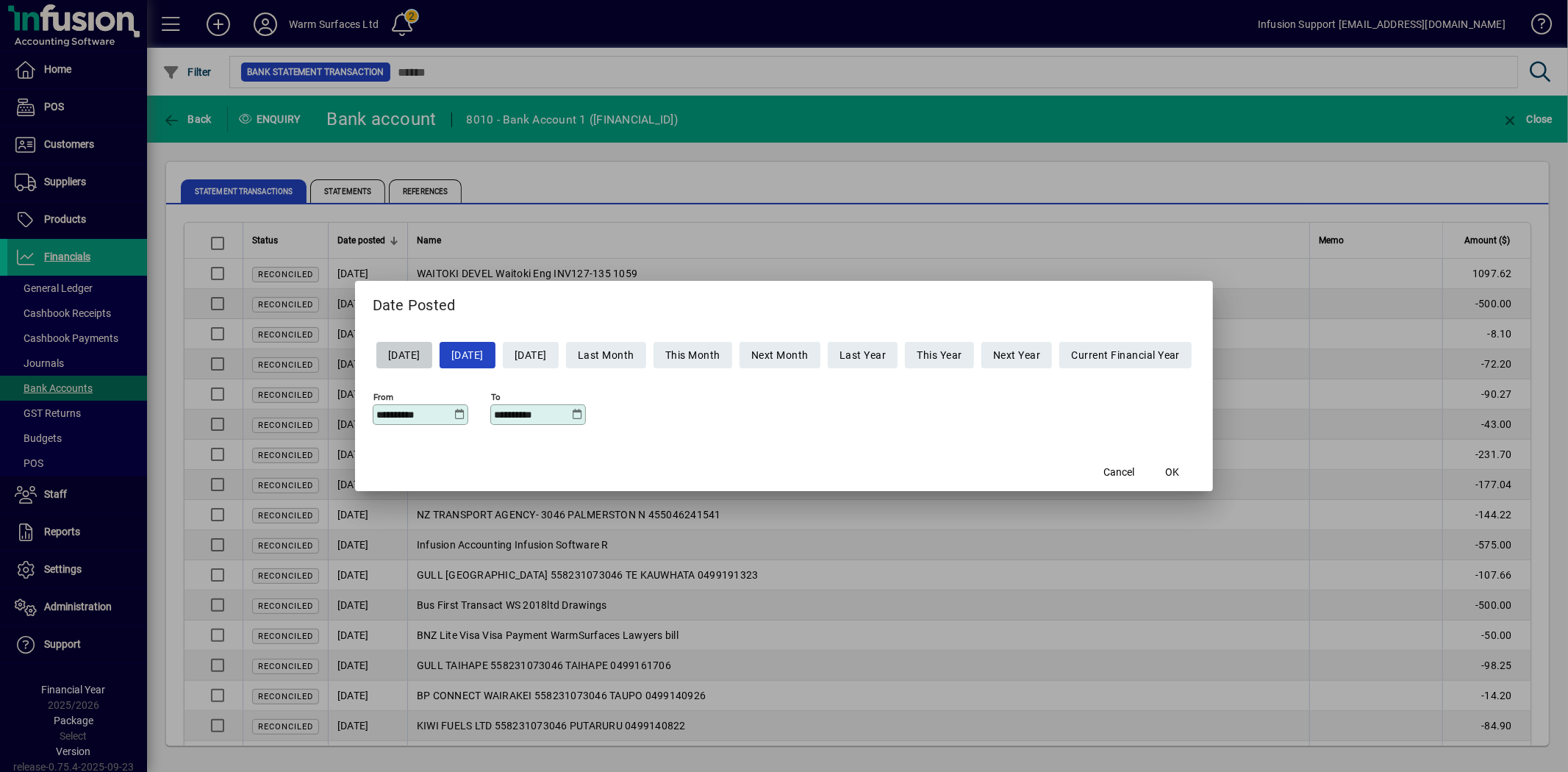
drag, startPoint x: 425, startPoint y: 417, endPoint x: 225, endPoint y: 386, distance: 202.4
click at [225, 386] on div "**********" at bounding box center [784, 386] width 1568 height 772
type input "**********"
type input "*"
type input "**********"
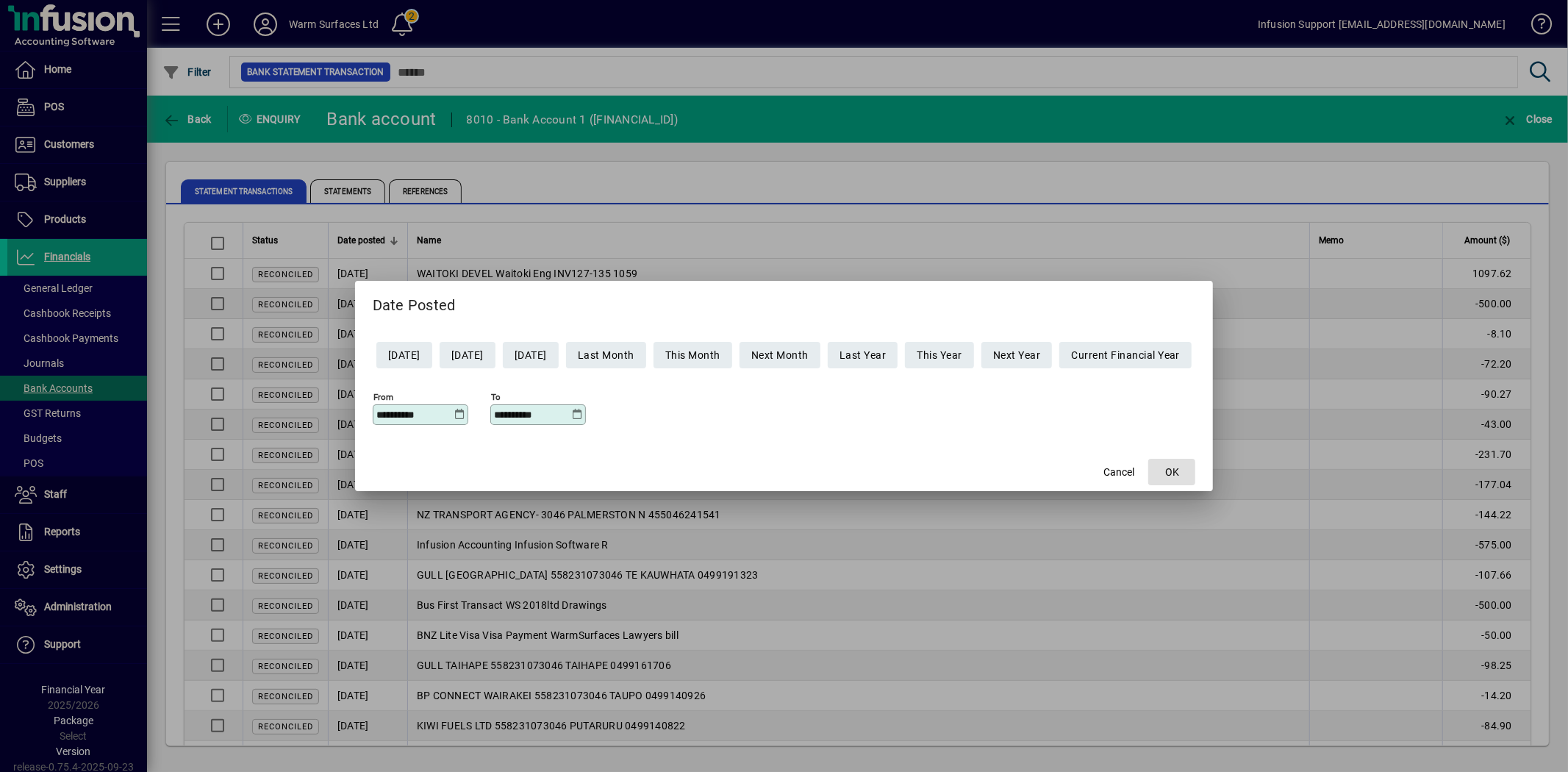
click at [1148, 459] on button "OK" at bounding box center [1171, 472] width 47 height 26
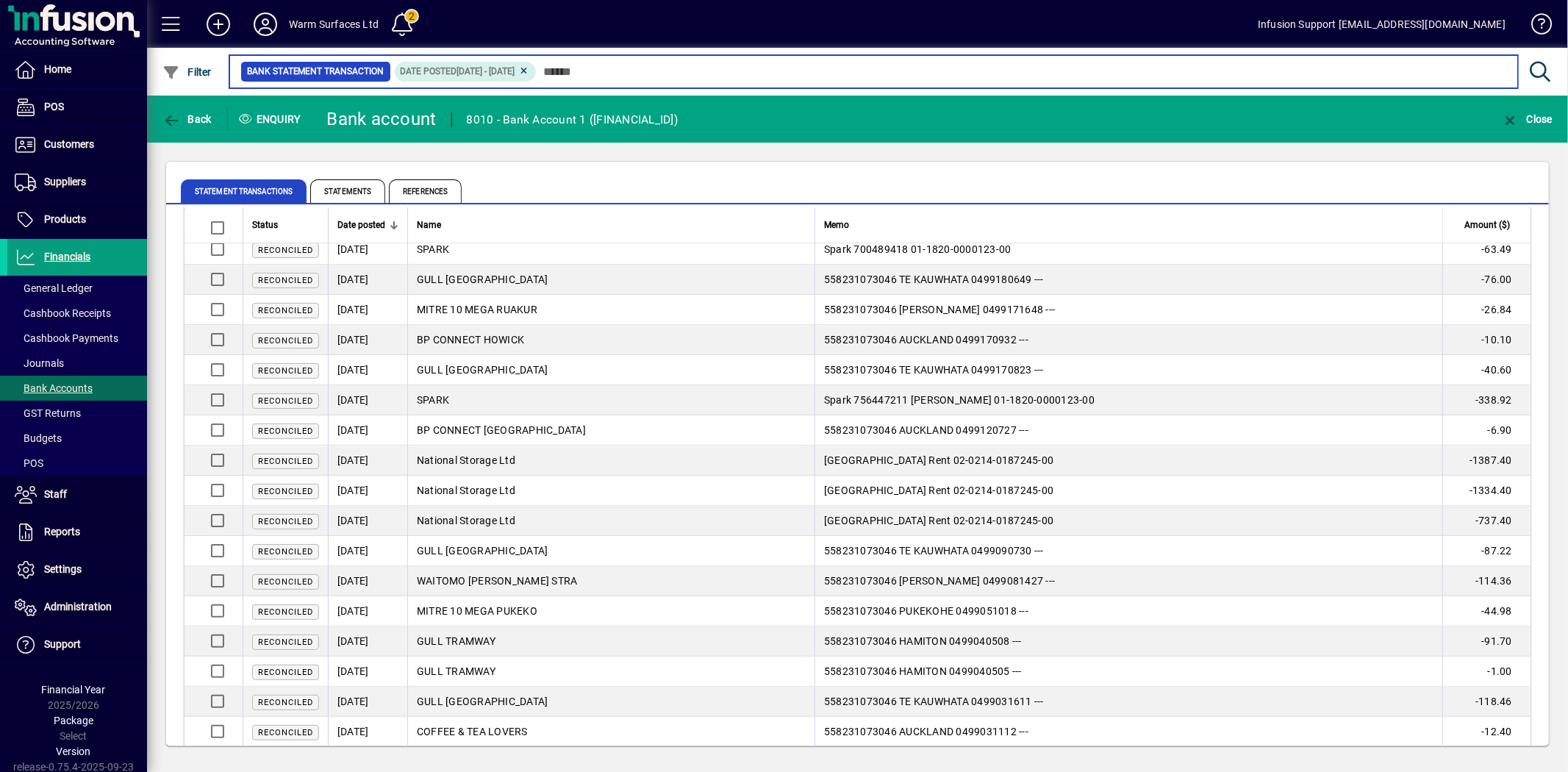
scroll to position [326, 0]
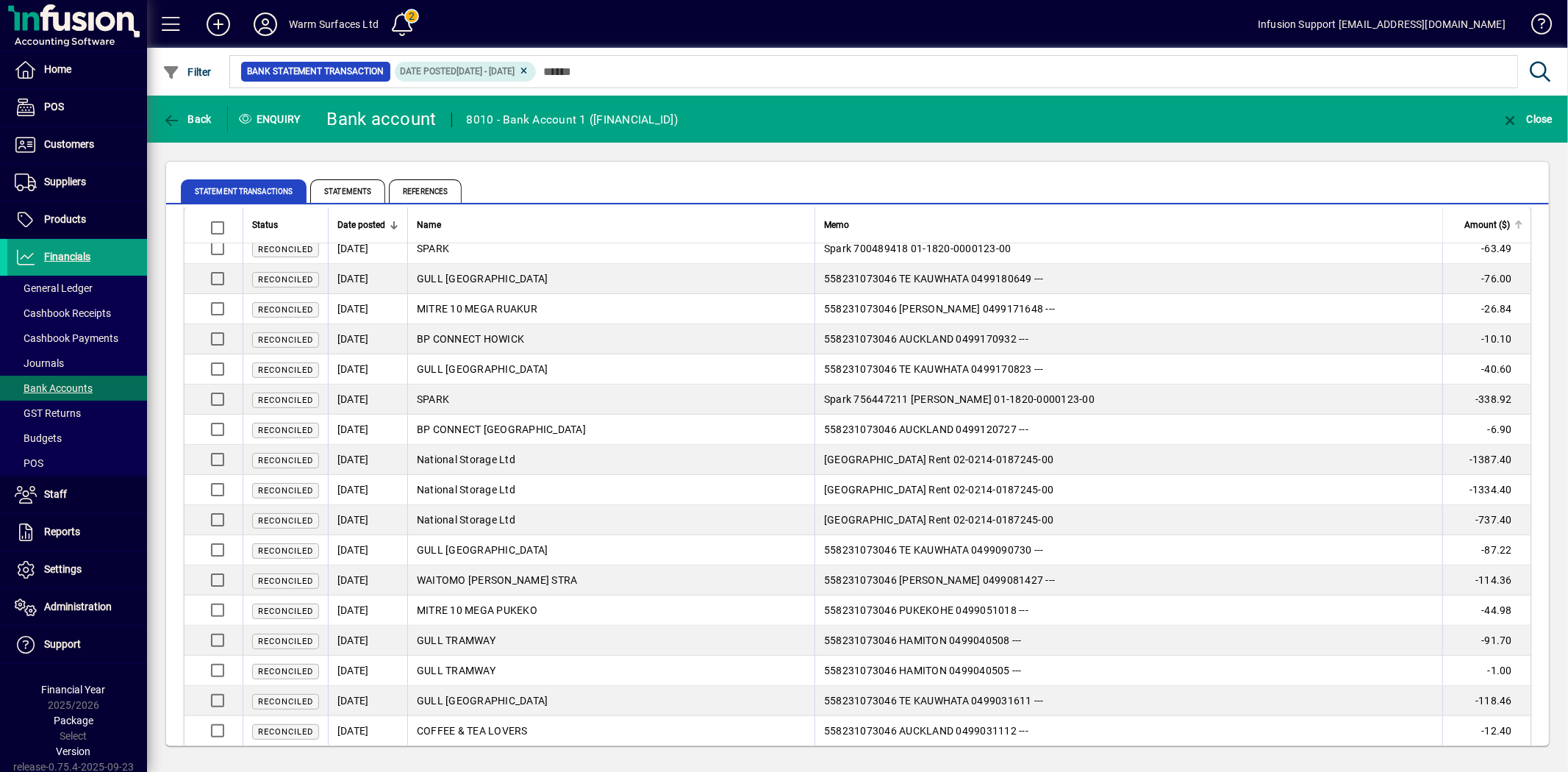
click at [1495, 224] on span "Amount ($)" at bounding box center [1486, 224] width 46 height 16
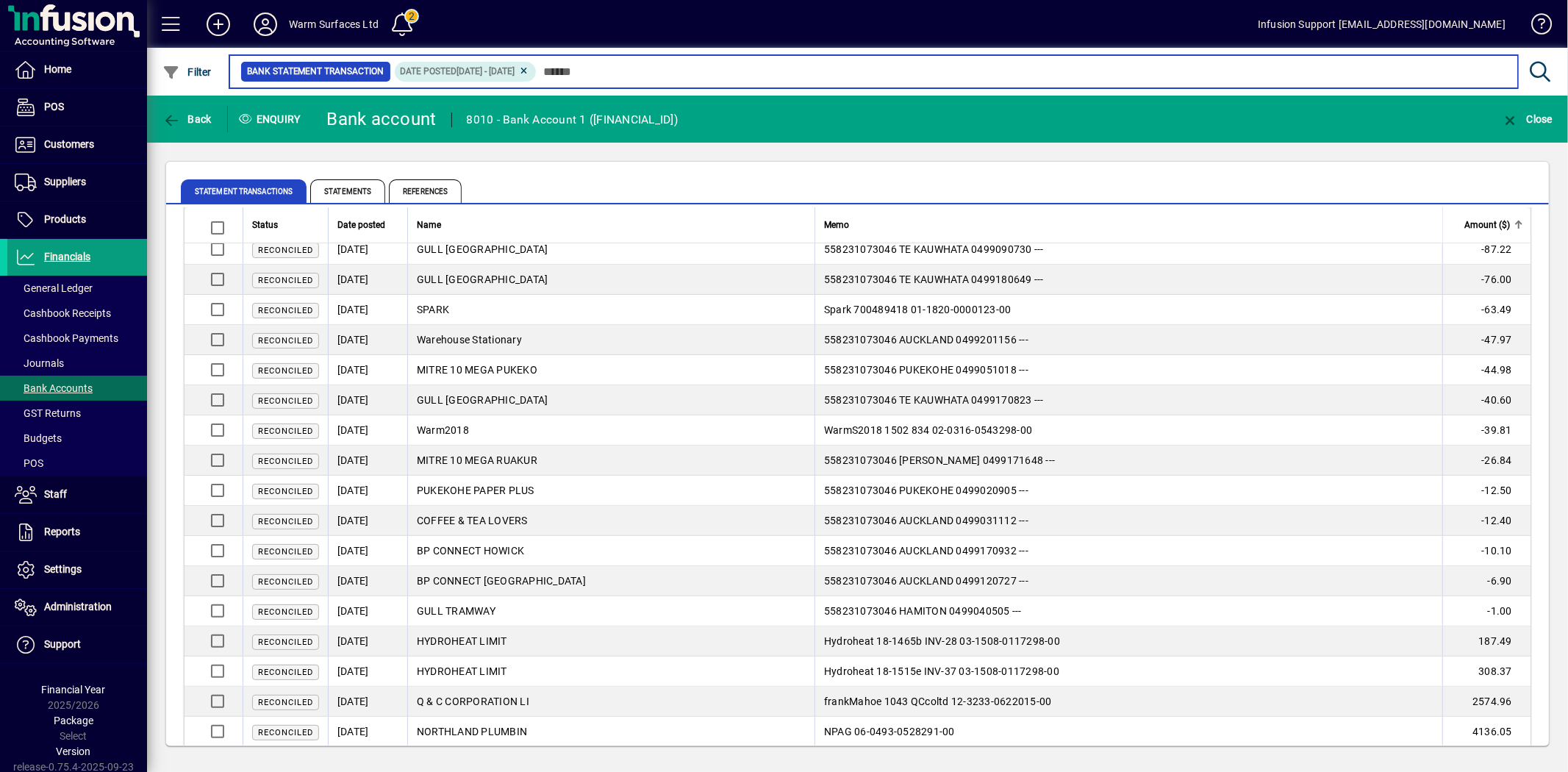
scroll to position [430, 0]
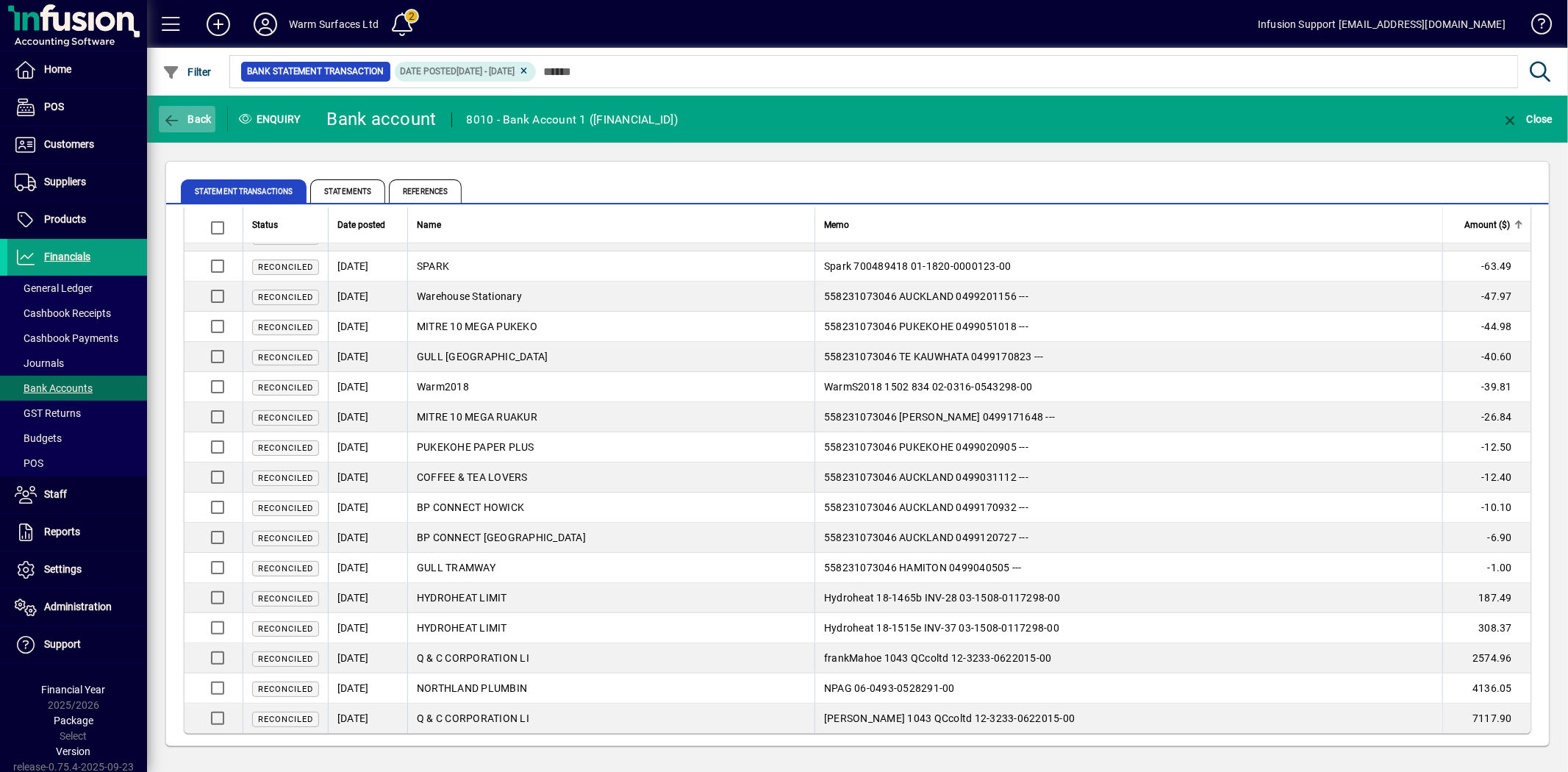
click at [196, 111] on span "button" at bounding box center [187, 119] width 57 height 35
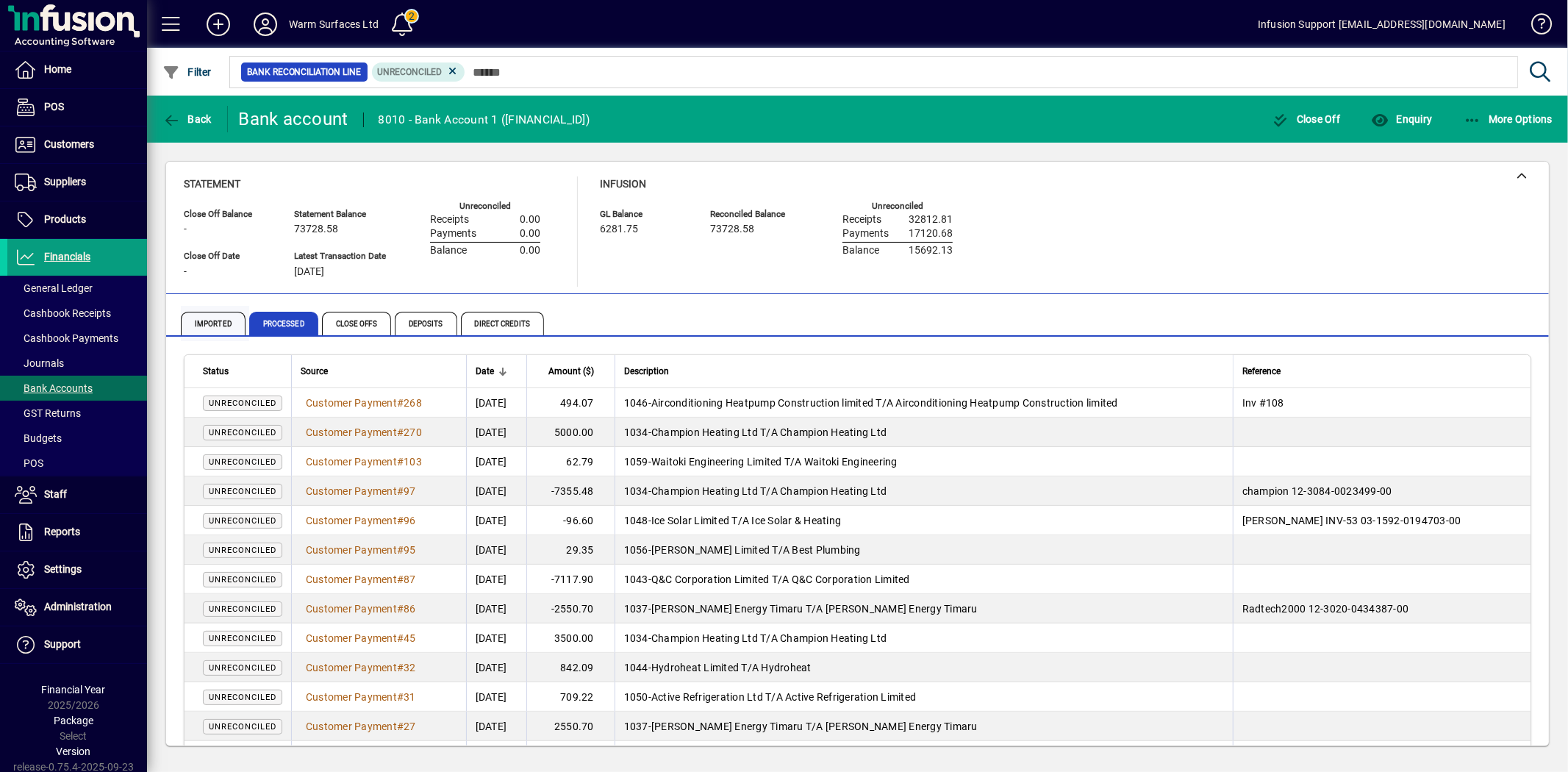
click at [206, 319] on span "Imported" at bounding box center [214, 322] width 65 height 23
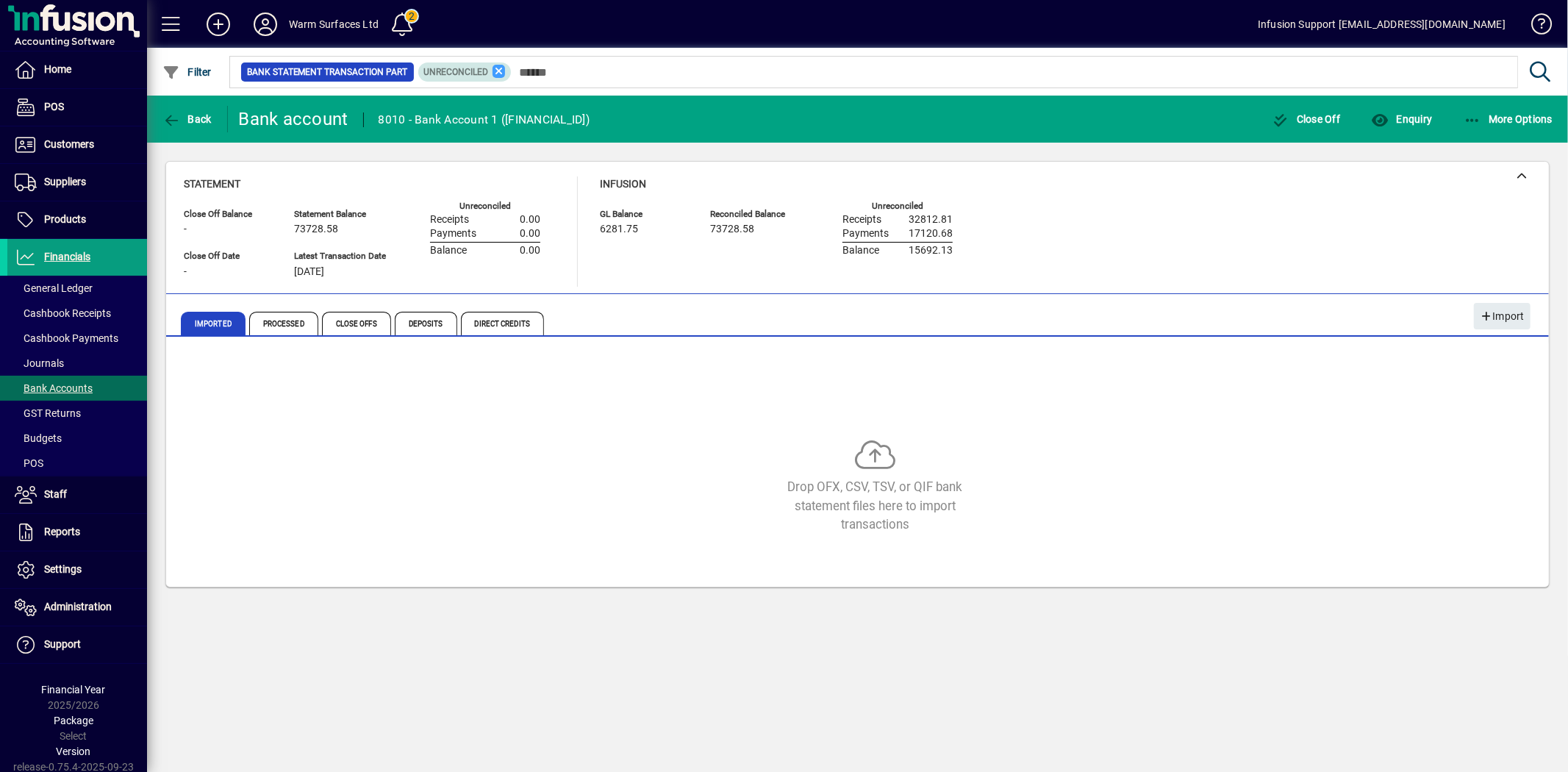
click at [493, 72] on icon at bounding box center [499, 72] width 13 height 13
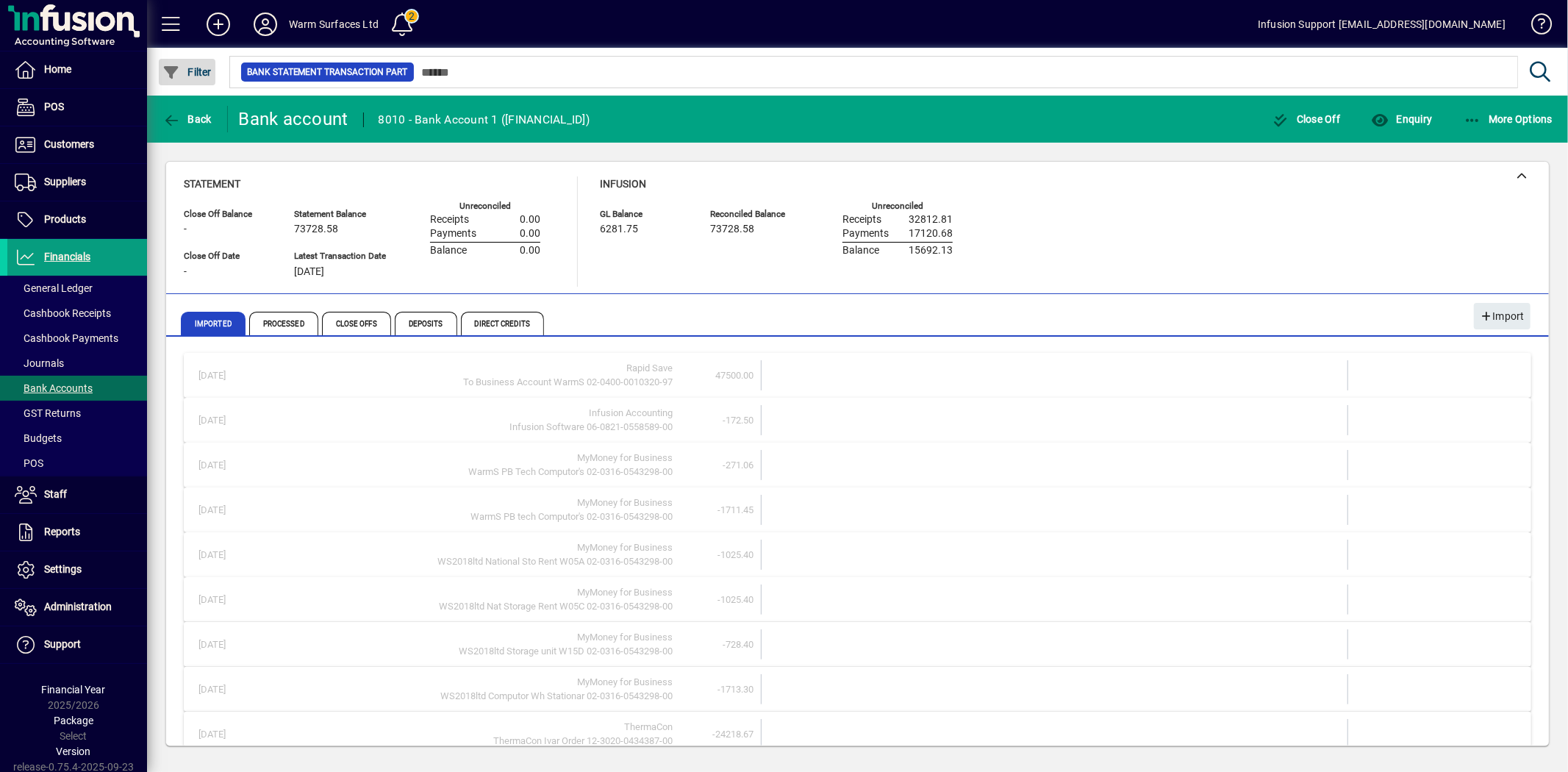
click at [188, 66] on span "Filter" at bounding box center [187, 72] width 49 height 12
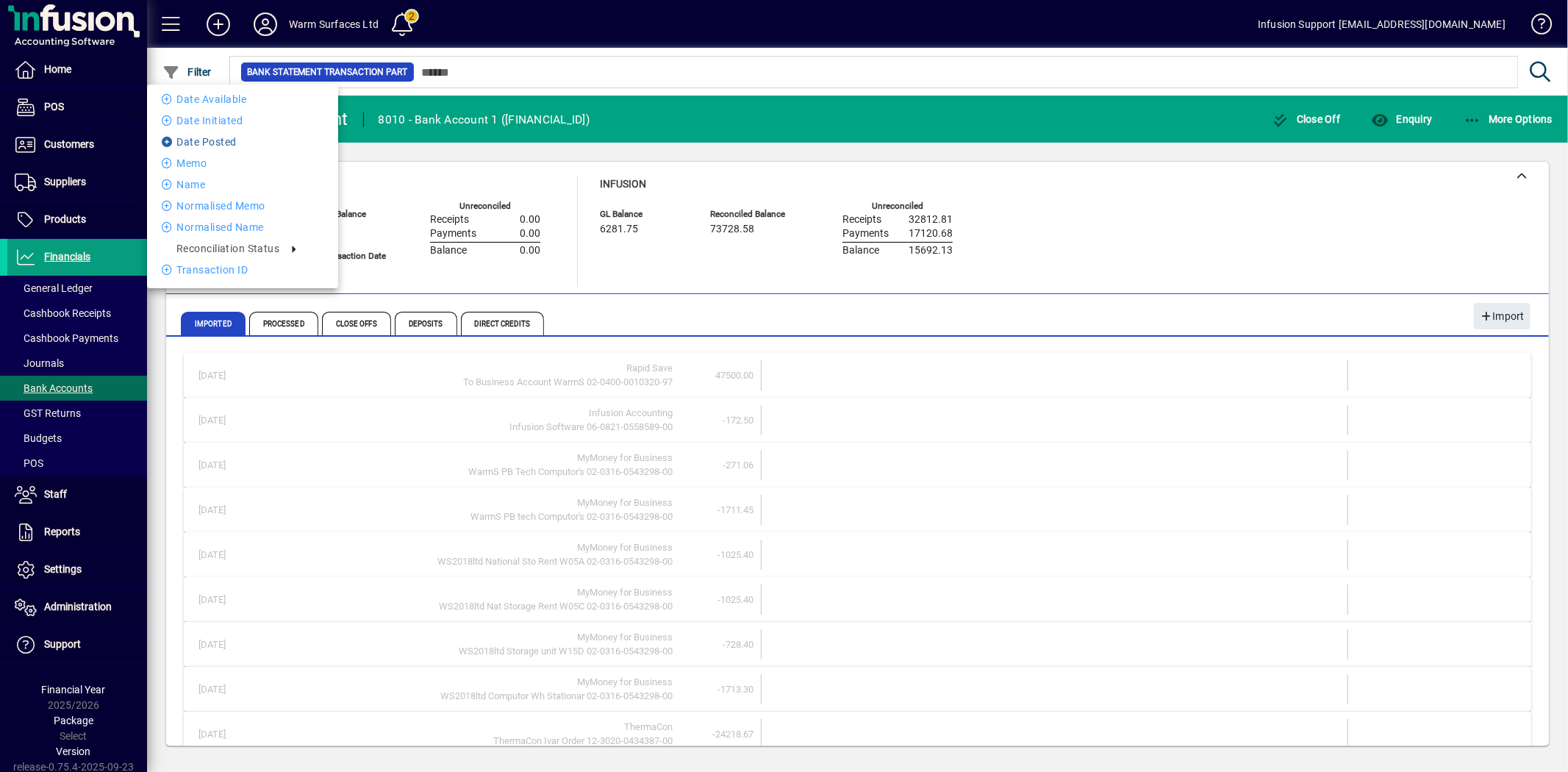
click at [206, 137] on li "Date Posted" at bounding box center [242, 141] width 191 height 18
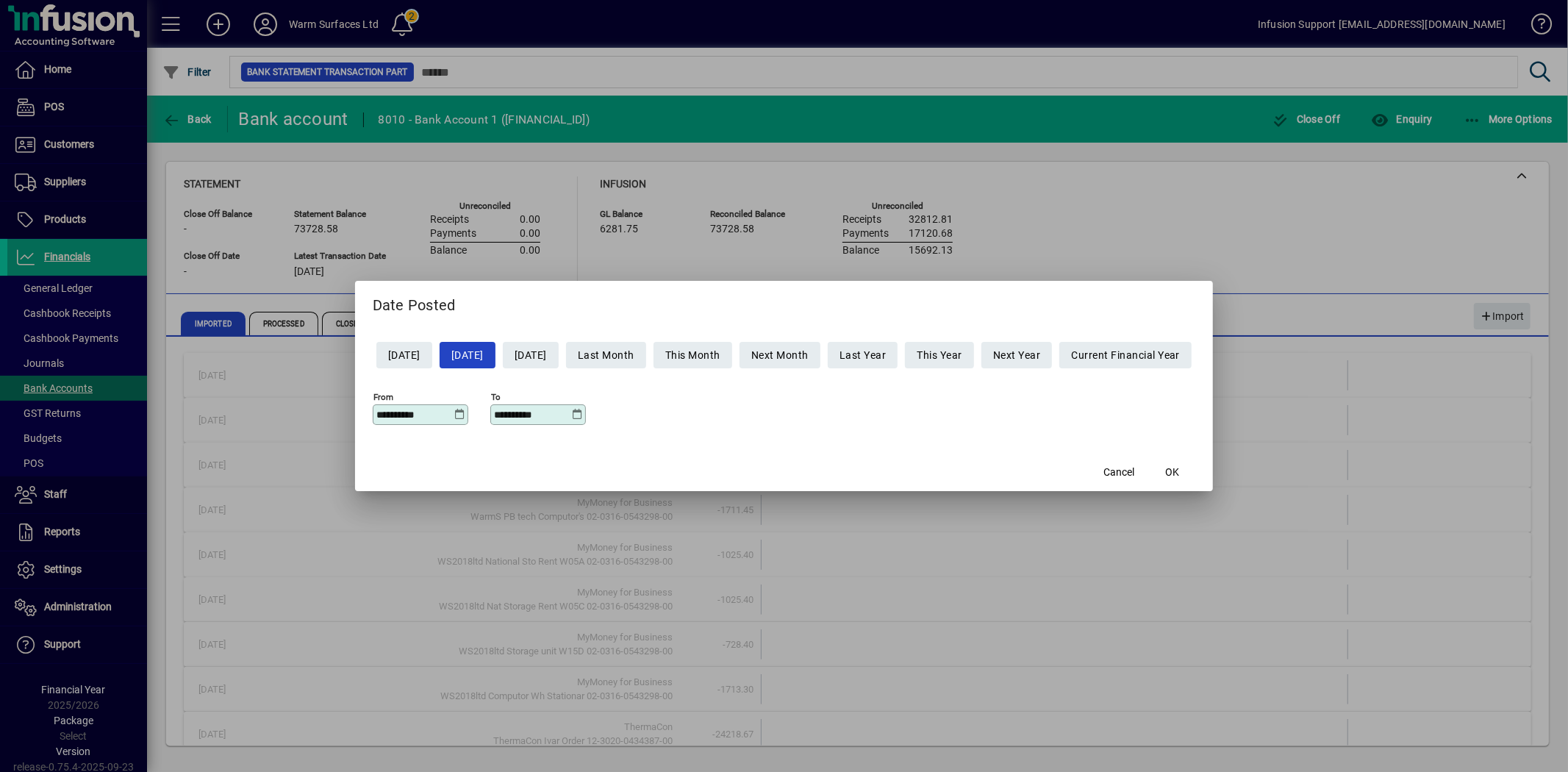
drag, startPoint x: 427, startPoint y: 421, endPoint x: 368, endPoint y: 410, distance: 60.0
click at [372, 410] on div "**********" at bounding box center [420, 414] width 96 height 20
drag, startPoint x: 430, startPoint y: 419, endPoint x: 233, endPoint y: 383, distance: 200.3
click at [217, 392] on div "**********" at bounding box center [784, 386] width 1568 height 772
type input "**********"
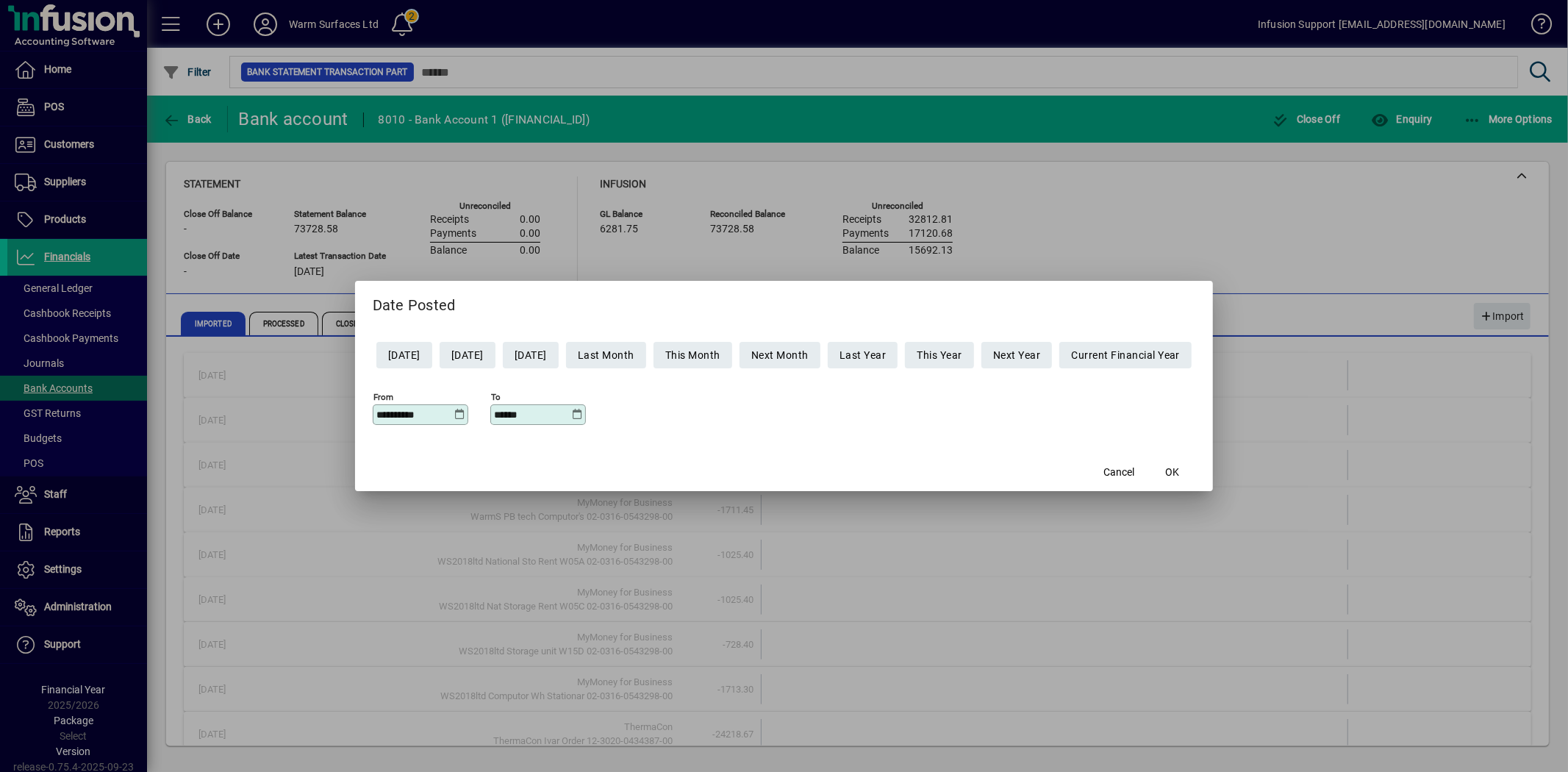
type input "**********"
click at [1148, 459] on button "OK" at bounding box center [1171, 472] width 47 height 26
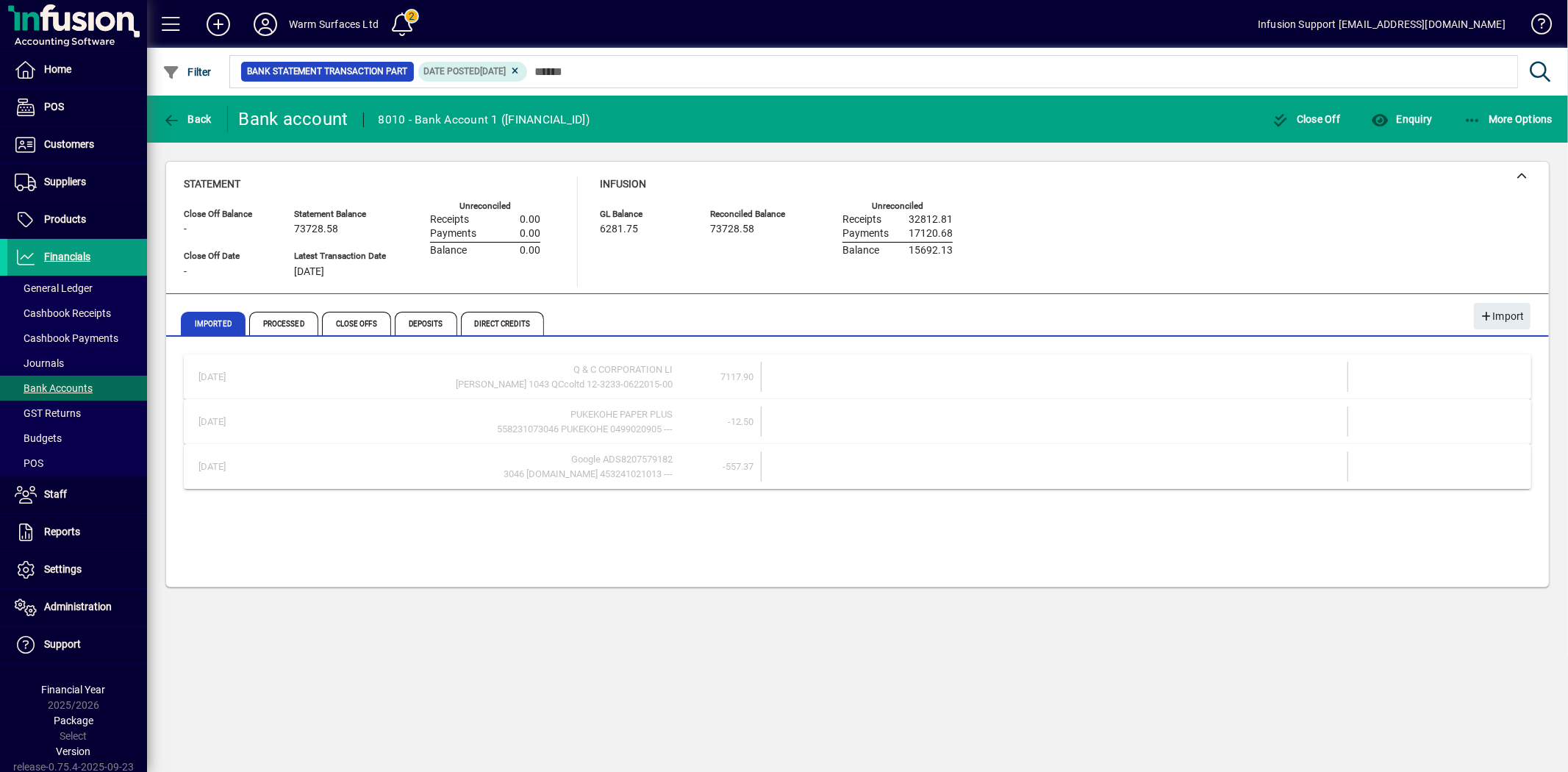
click at [542, 373] on div "Q & C CORPORATION LI" at bounding box center [466, 370] width 412 height 15
click at [578, 373] on div "Q & C CORPORATION LI" at bounding box center [466, 370] width 412 height 15
click at [736, 366] on td "7117.90" at bounding box center [716, 376] width 88 height 30
click at [294, 322] on span "Processed" at bounding box center [283, 322] width 69 height 23
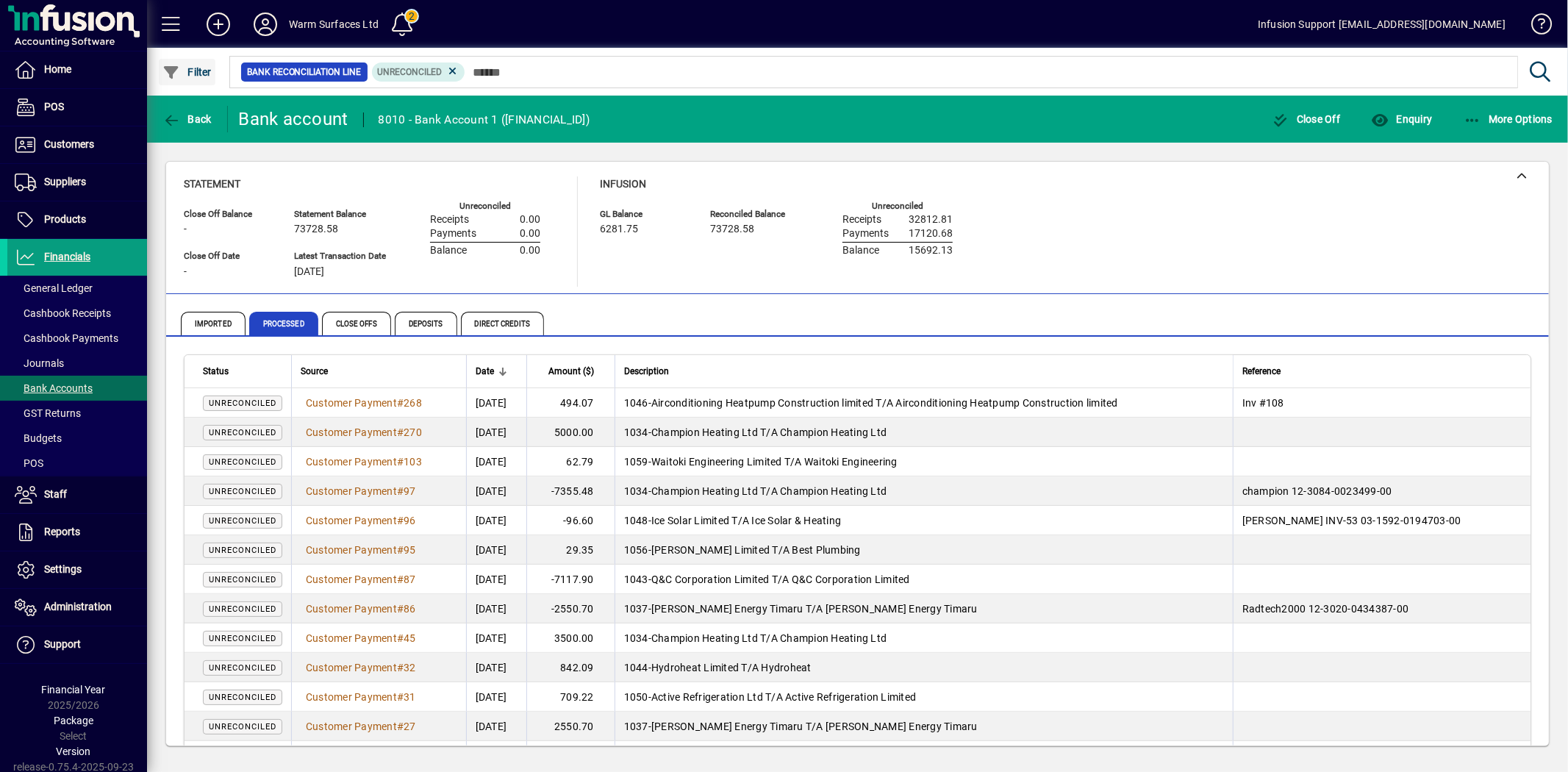
click at [196, 76] on span "button" at bounding box center [187, 72] width 57 height 35
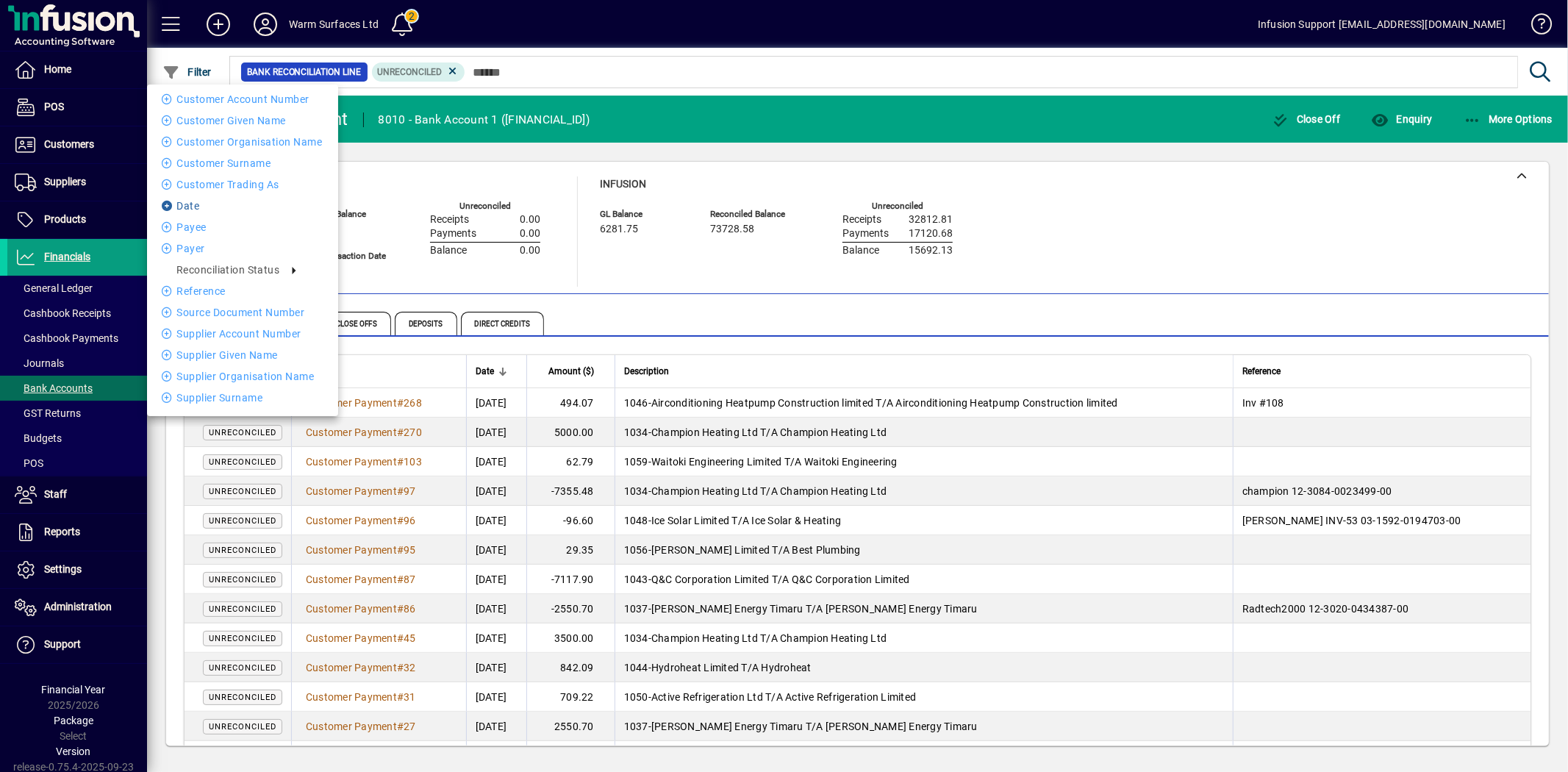
click at [203, 207] on li "Date" at bounding box center [242, 205] width 191 height 18
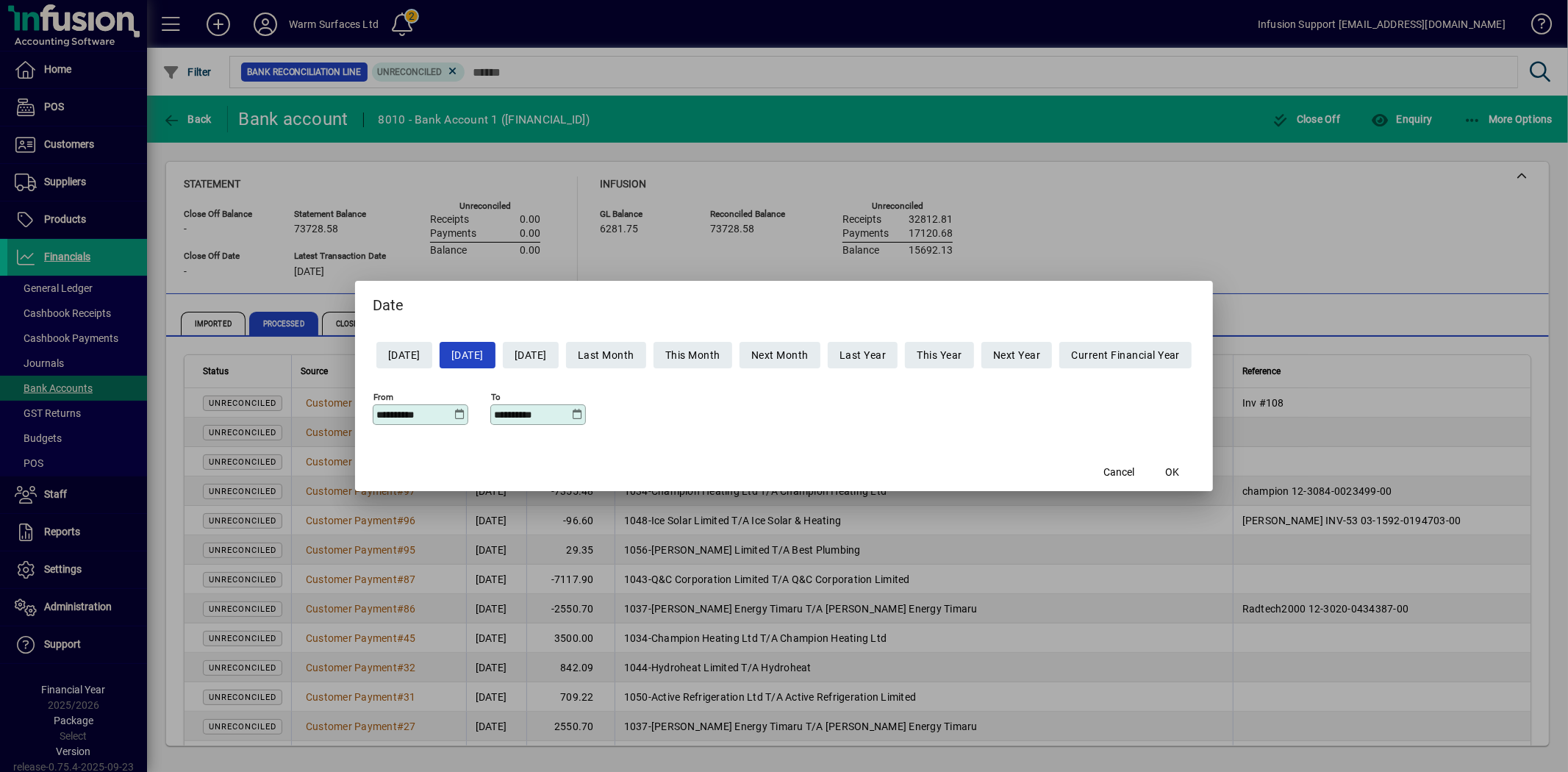
drag, startPoint x: 431, startPoint y: 417, endPoint x: 235, endPoint y: 378, distance: 199.8
click at [216, 392] on div "**********" at bounding box center [784, 386] width 1568 height 772
type input "**********"
click at [1148, 459] on button "OK" at bounding box center [1171, 472] width 47 height 26
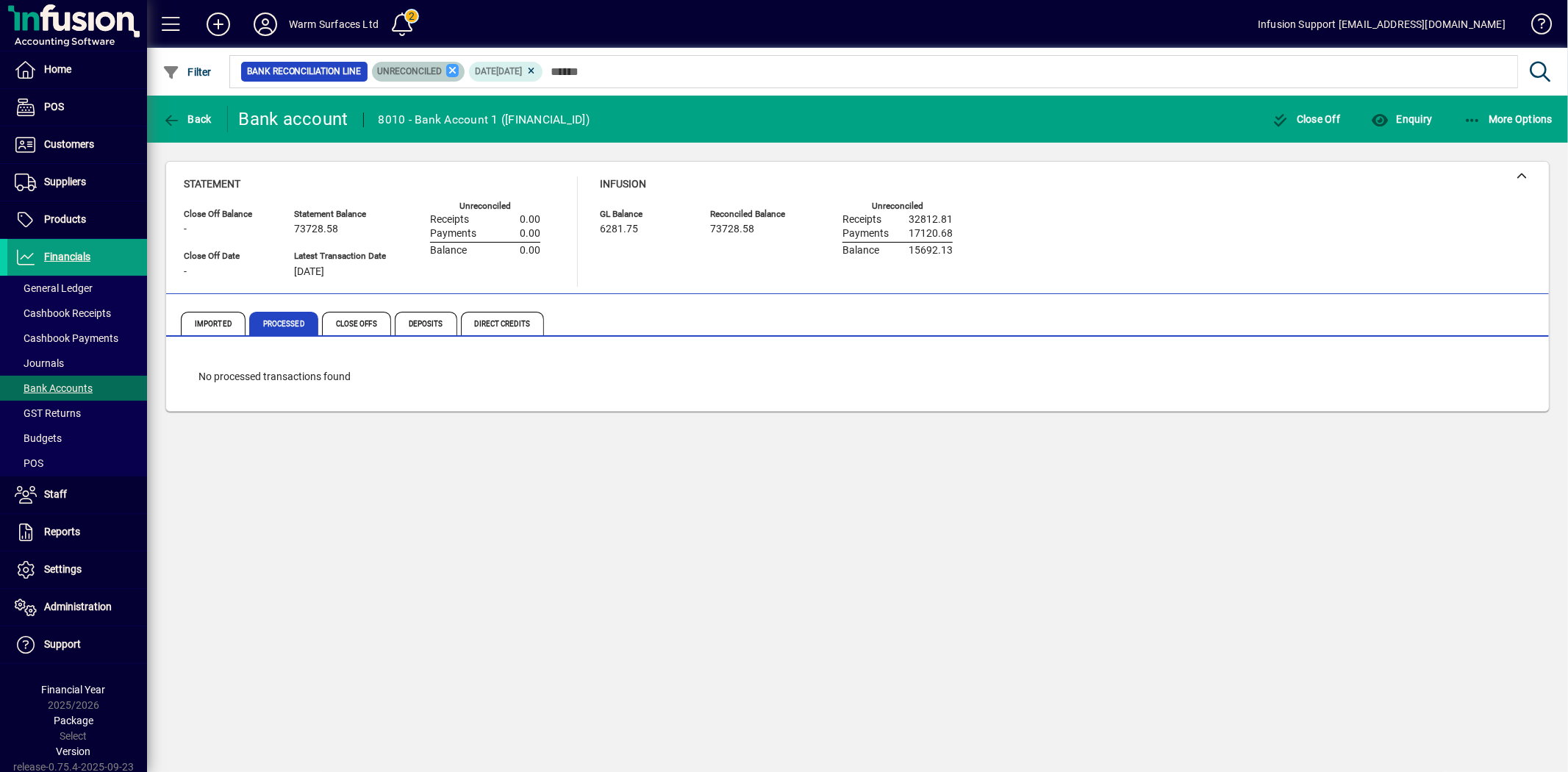
click at [453, 69] on icon at bounding box center [452, 71] width 13 height 13
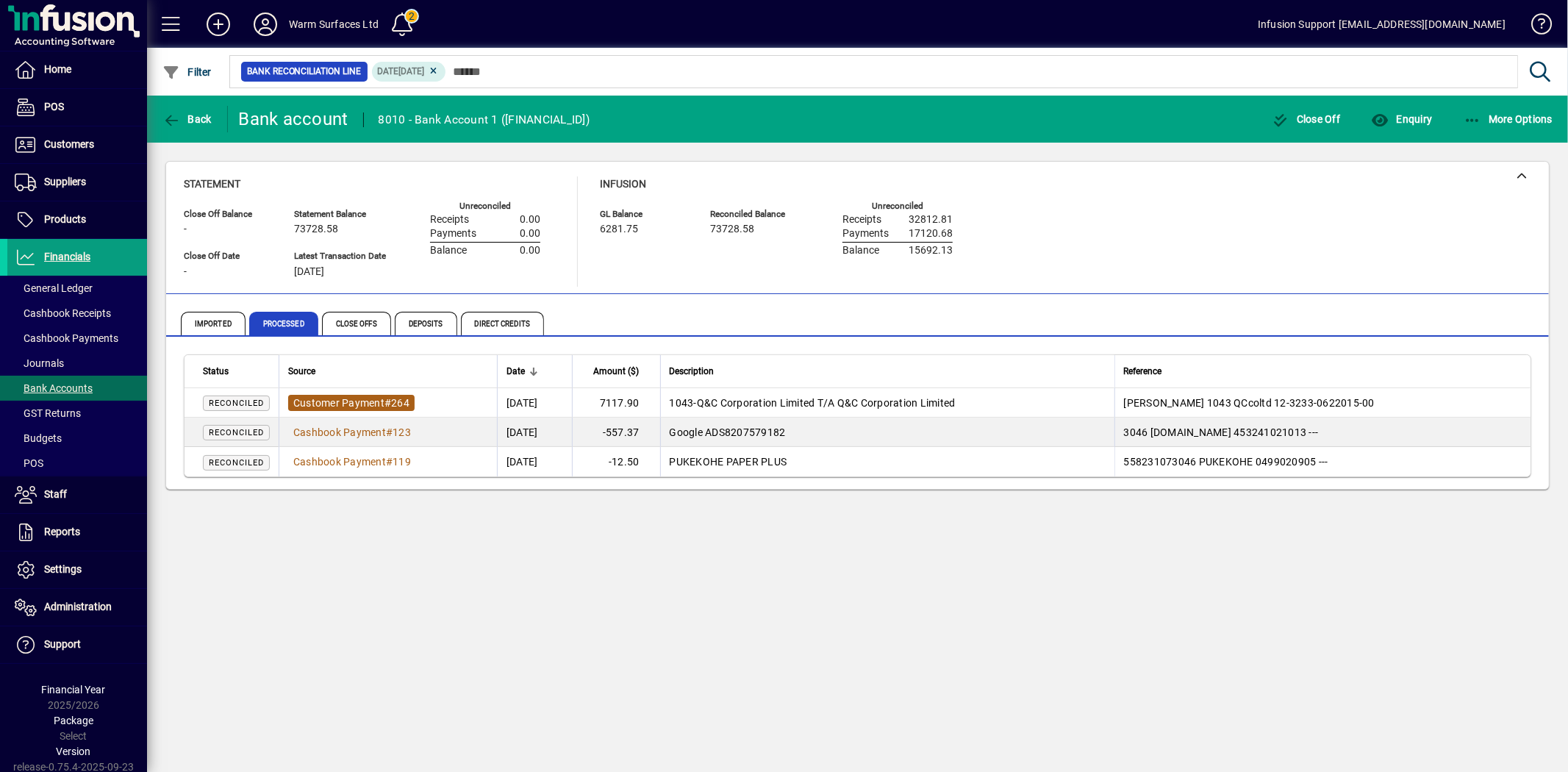
click at [342, 399] on span "Customer Payment" at bounding box center [339, 402] width 91 height 12
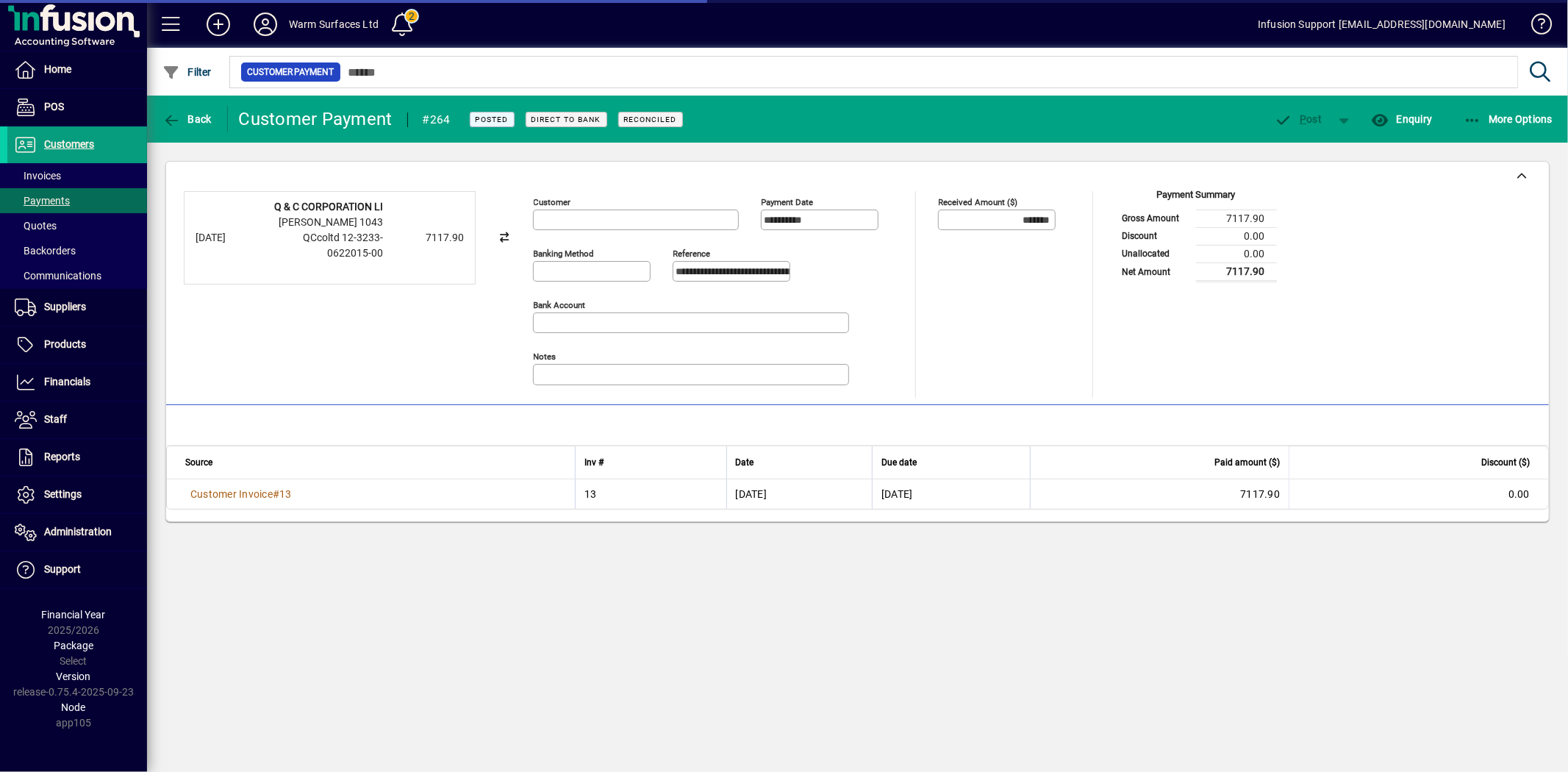
type input "**********"
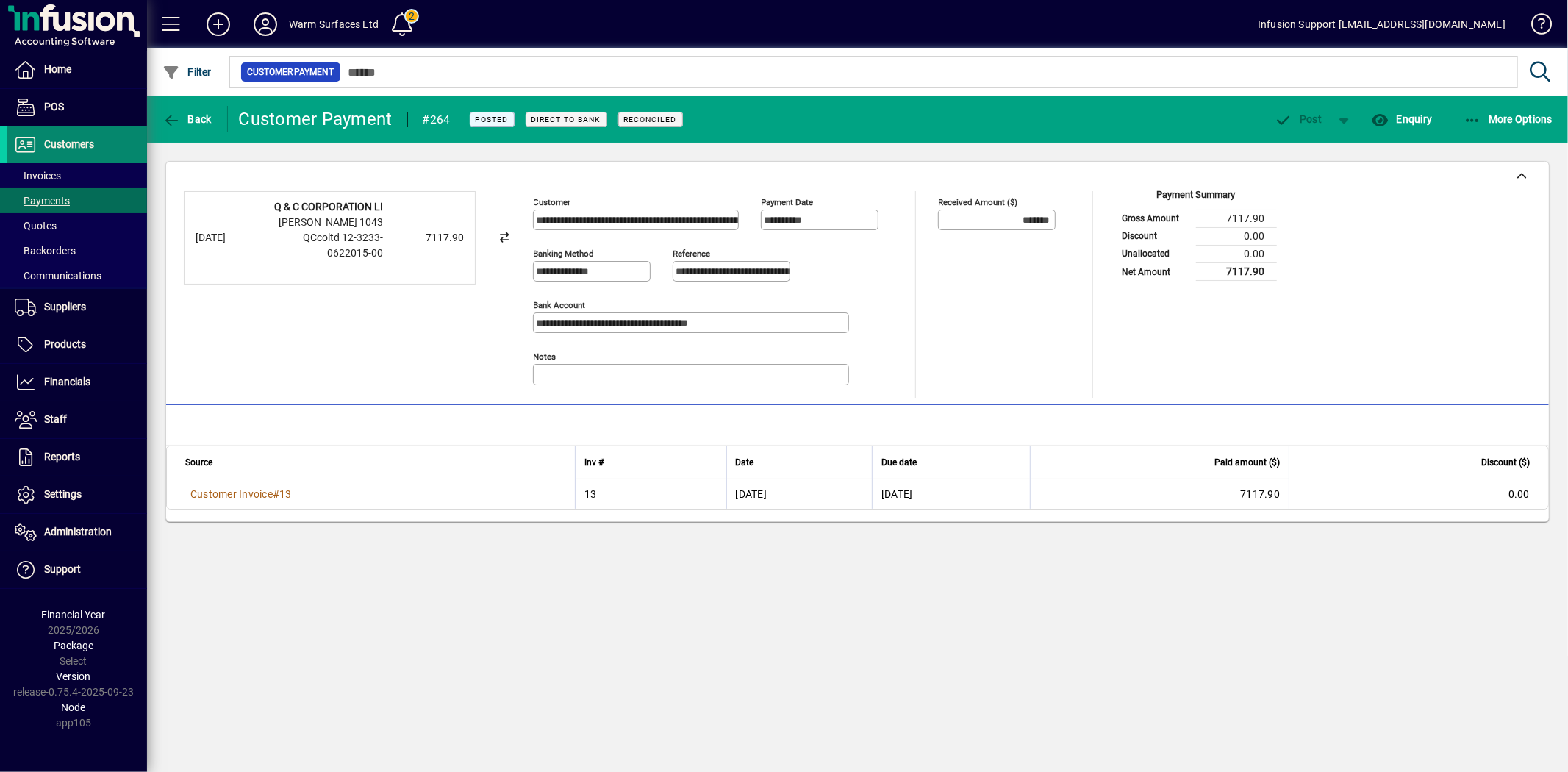
click at [105, 151] on span at bounding box center [77, 145] width 139 height 35
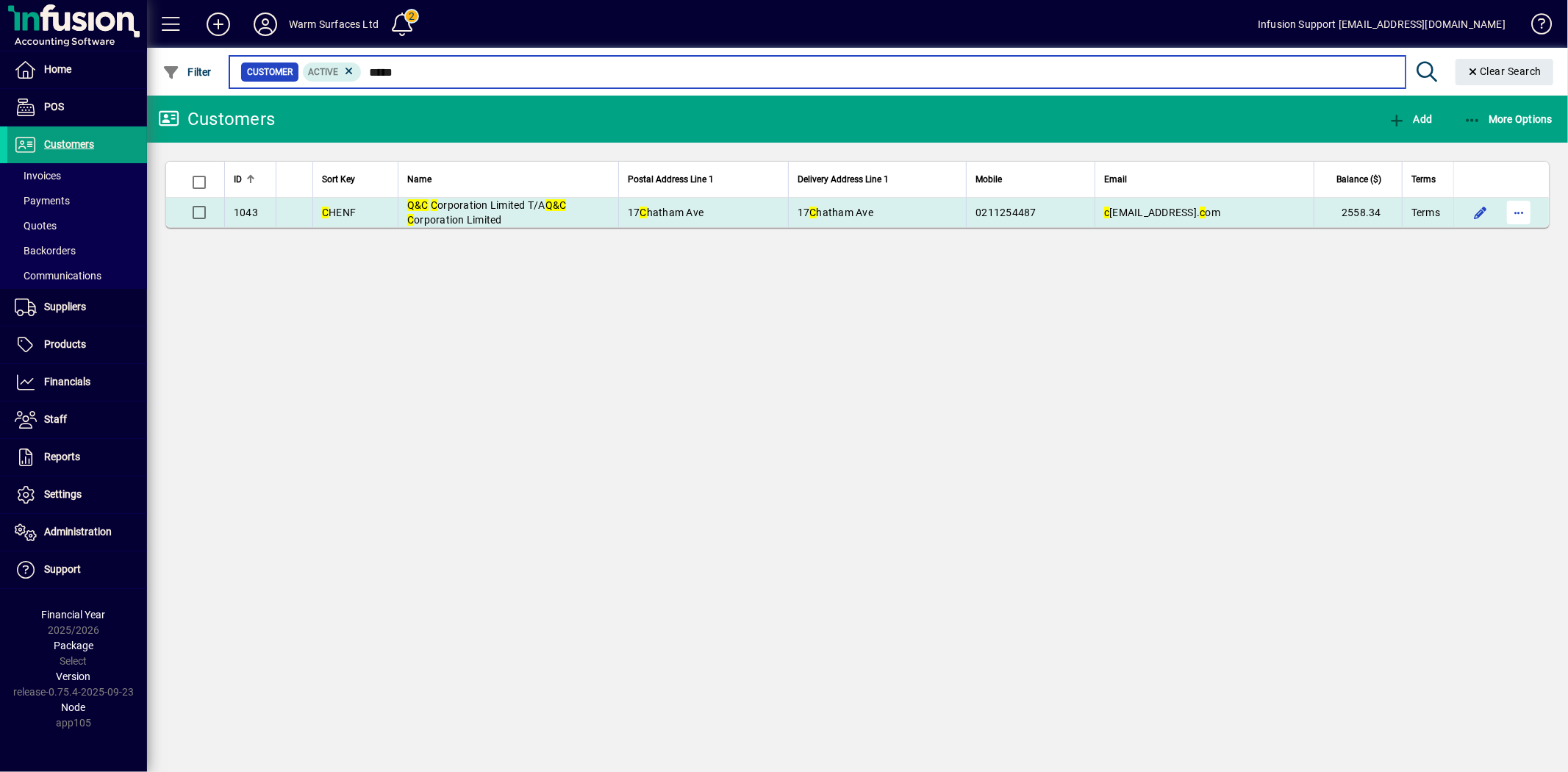
type input "*****"
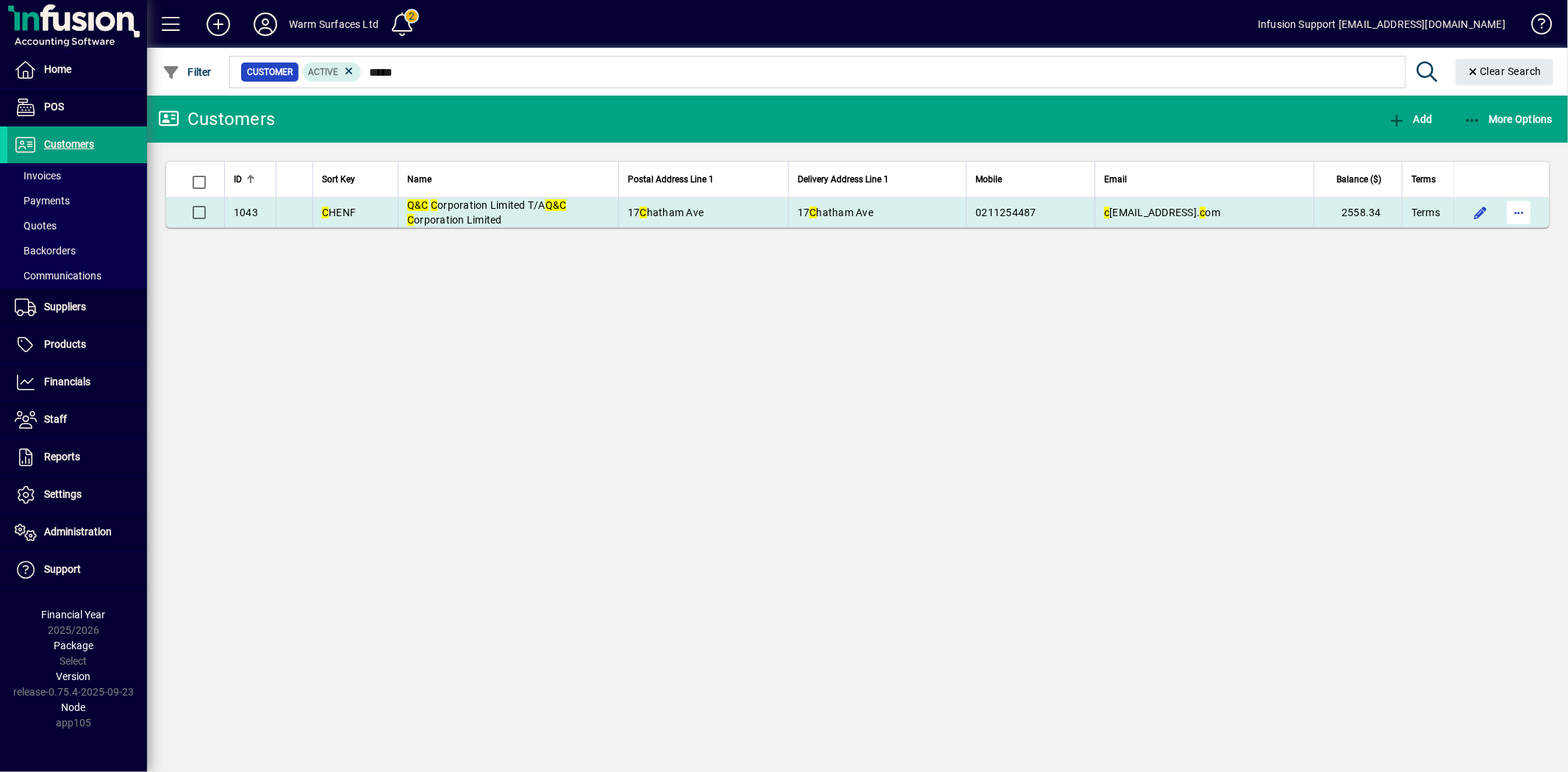
click at [1522, 210] on span "button" at bounding box center [1519, 213] width 35 height 35
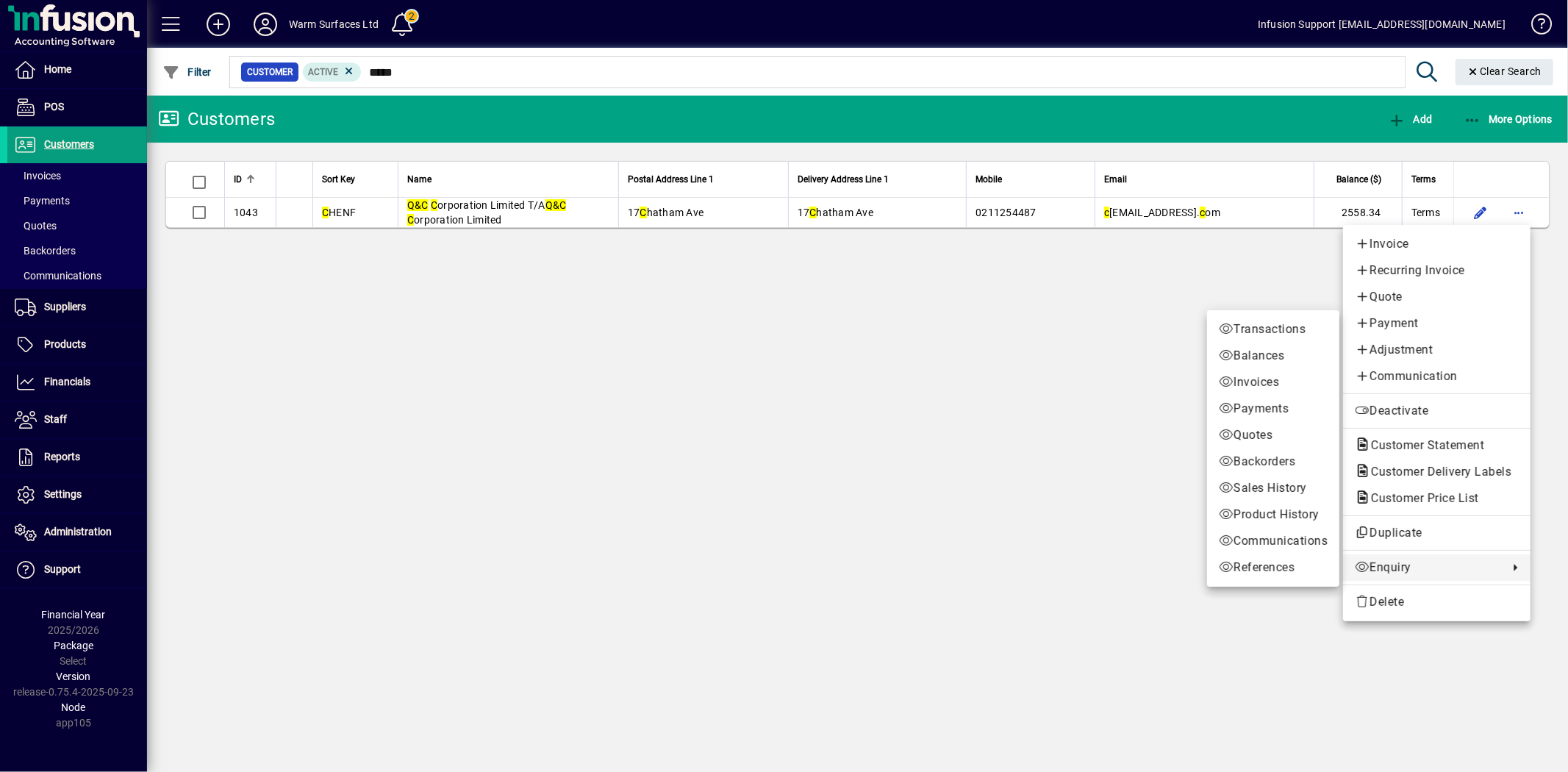
click at [1441, 558] on span "Enquiry" at bounding box center [1427, 567] width 146 height 18
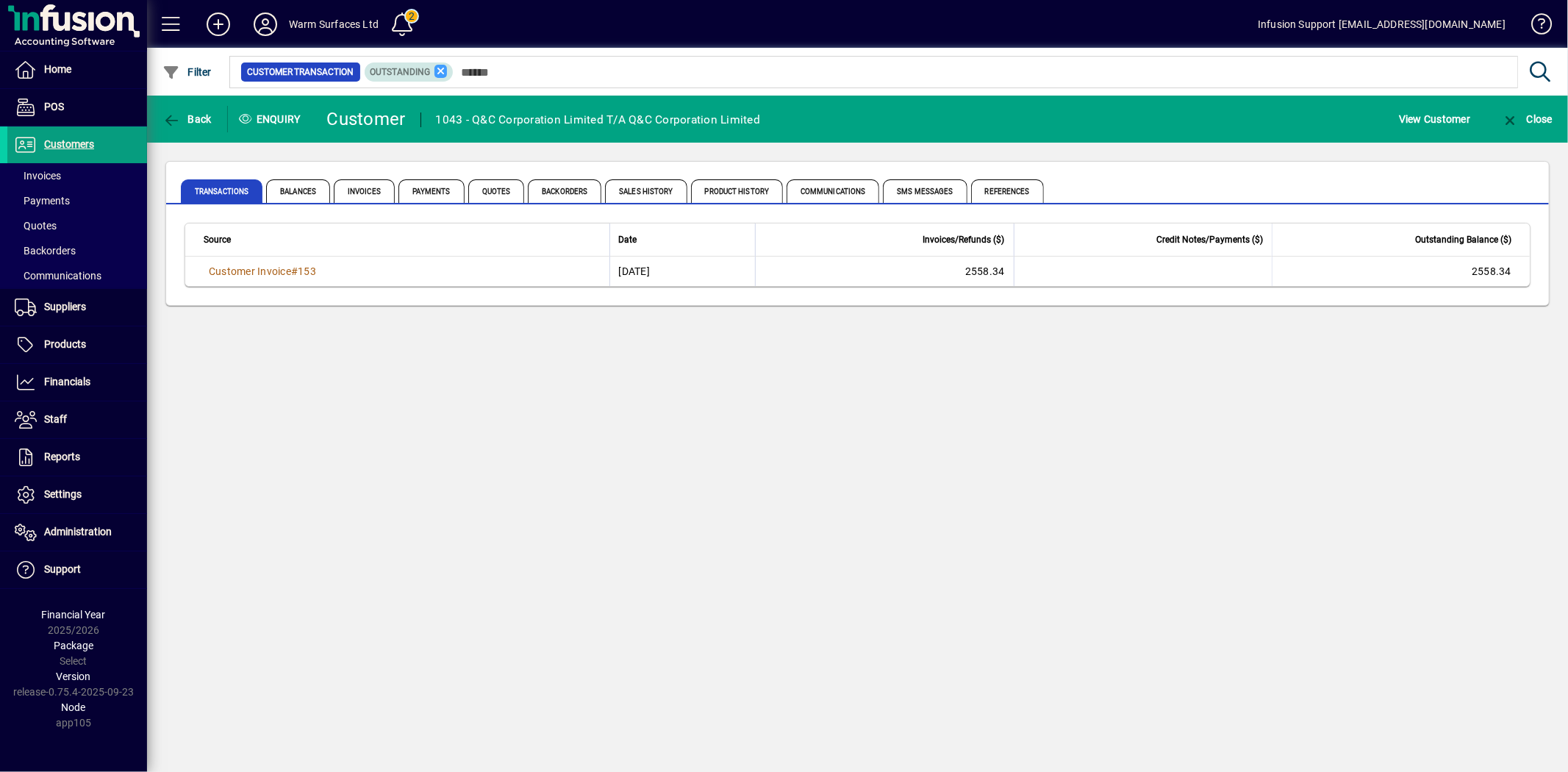
click at [441, 68] on icon at bounding box center [441, 72] width 13 height 13
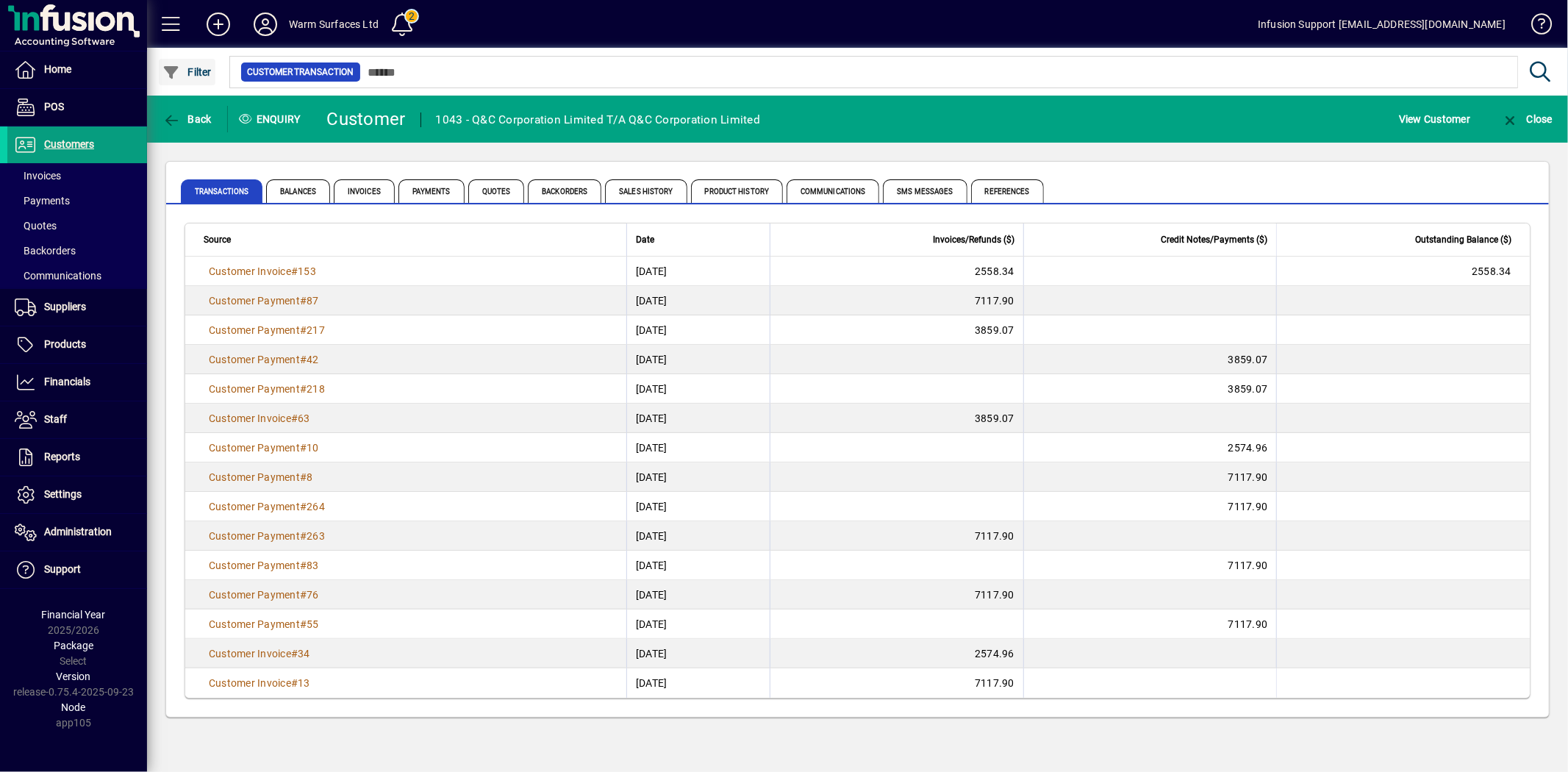
click at [175, 75] on icon "button" at bounding box center [172, 72] width 19 height 15
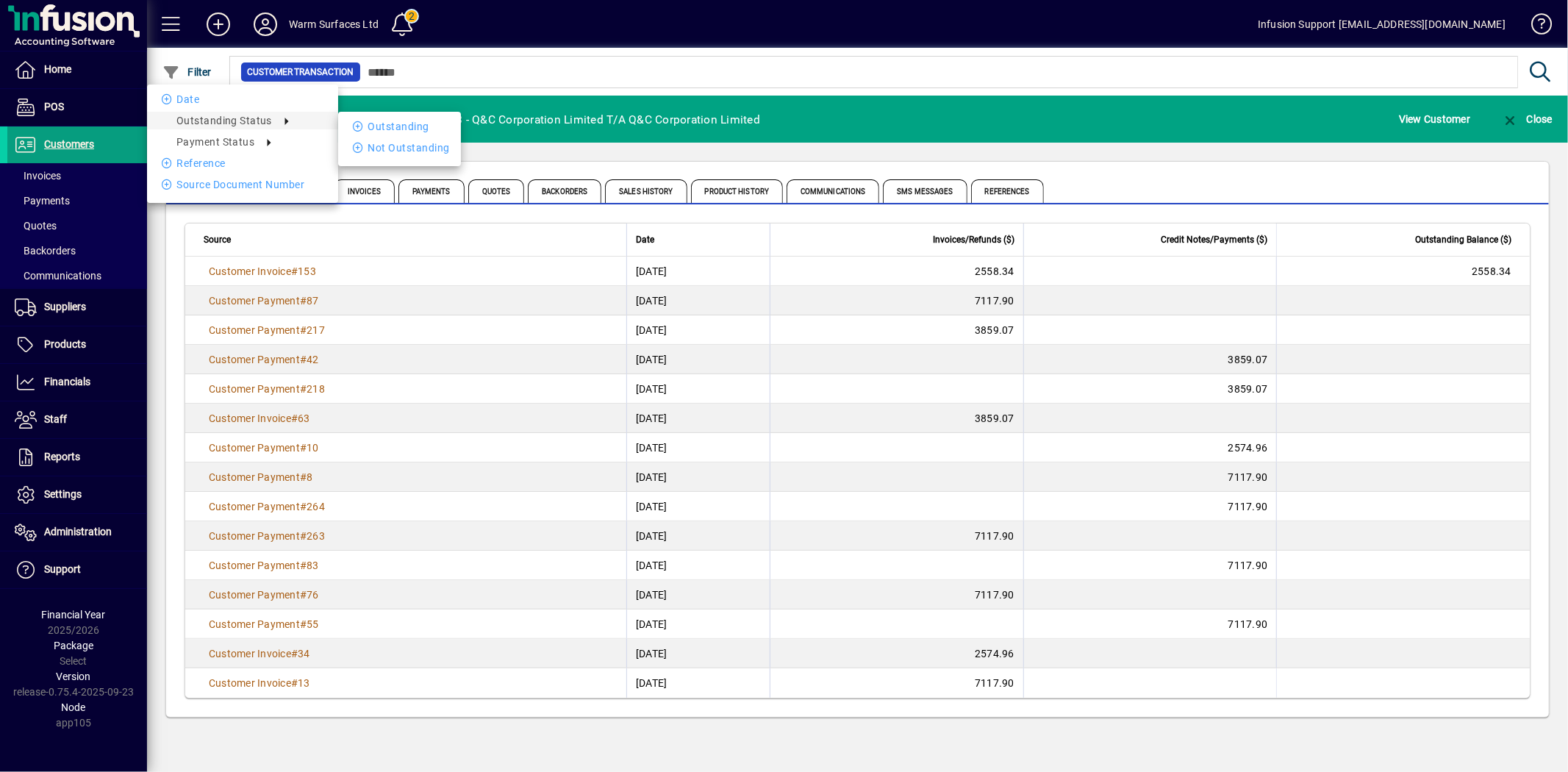
click at [965, 107] on div at bounding box center [784, 386] width 1568 height 772
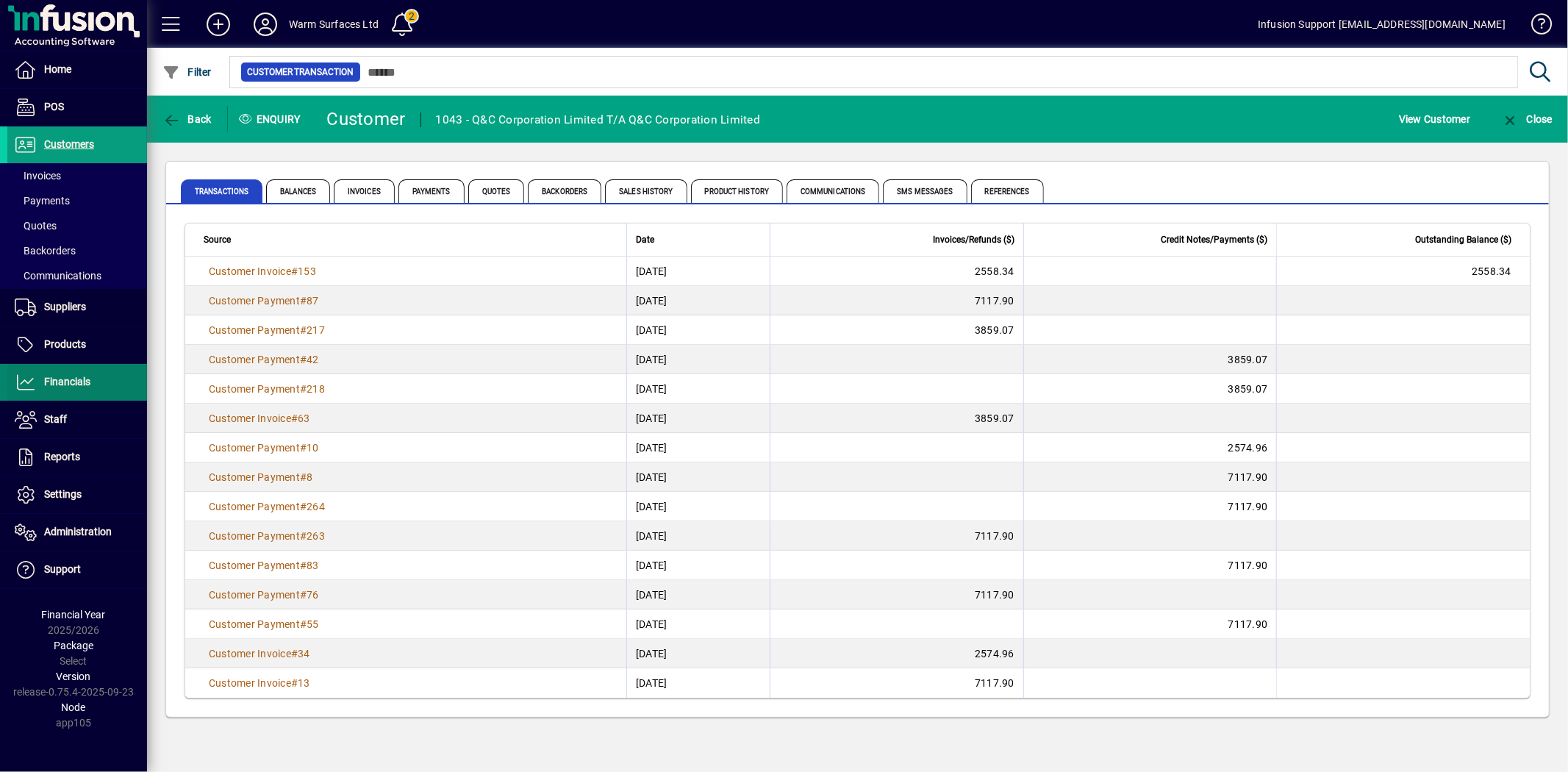
click at [72, 379] on span "Financials" at bounding box center [67, 381] width 46 height 12
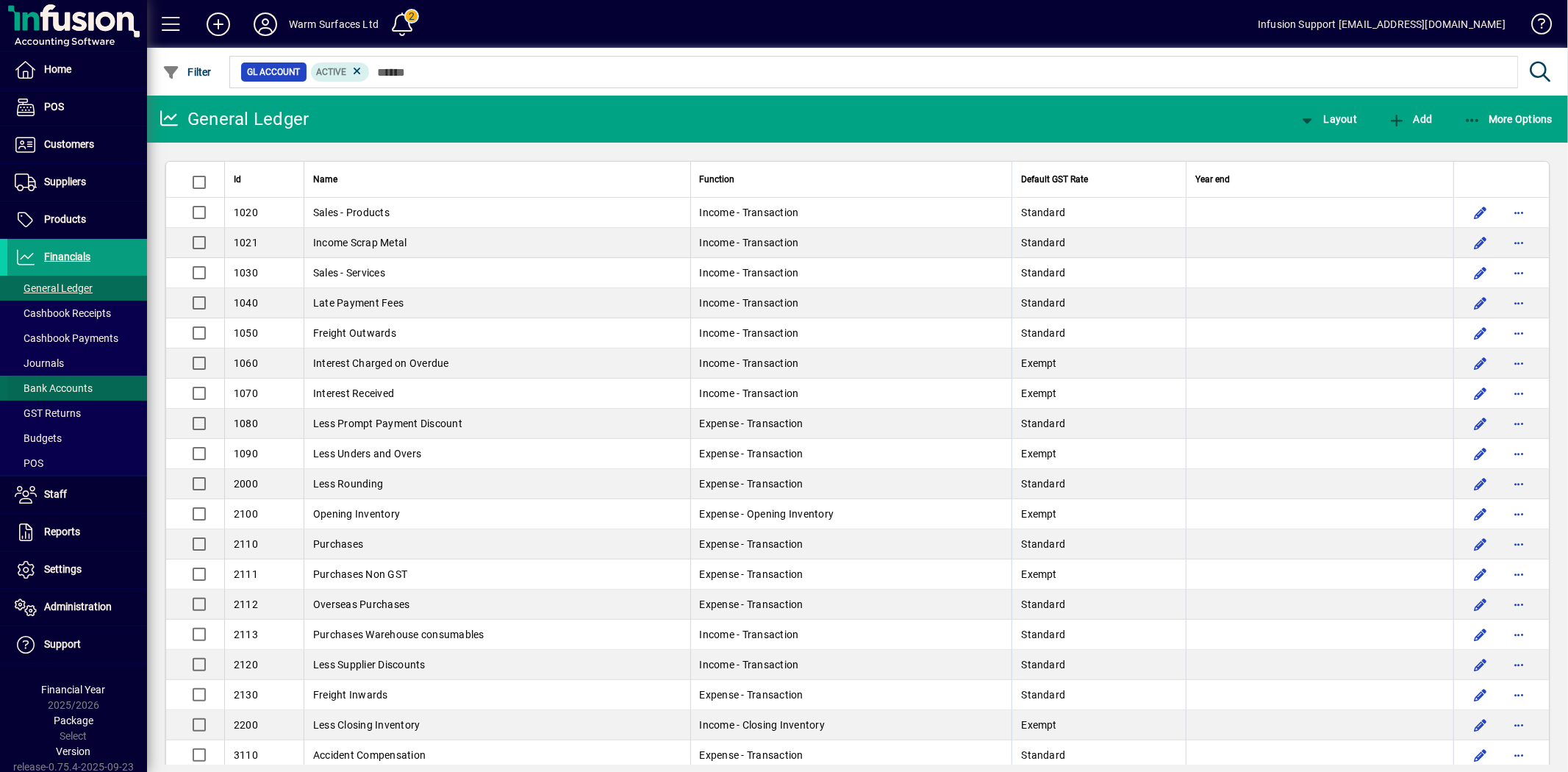
click at [65, 386] on span "Bank Accounts" at bounding box center [54, 387] width 78 height 12
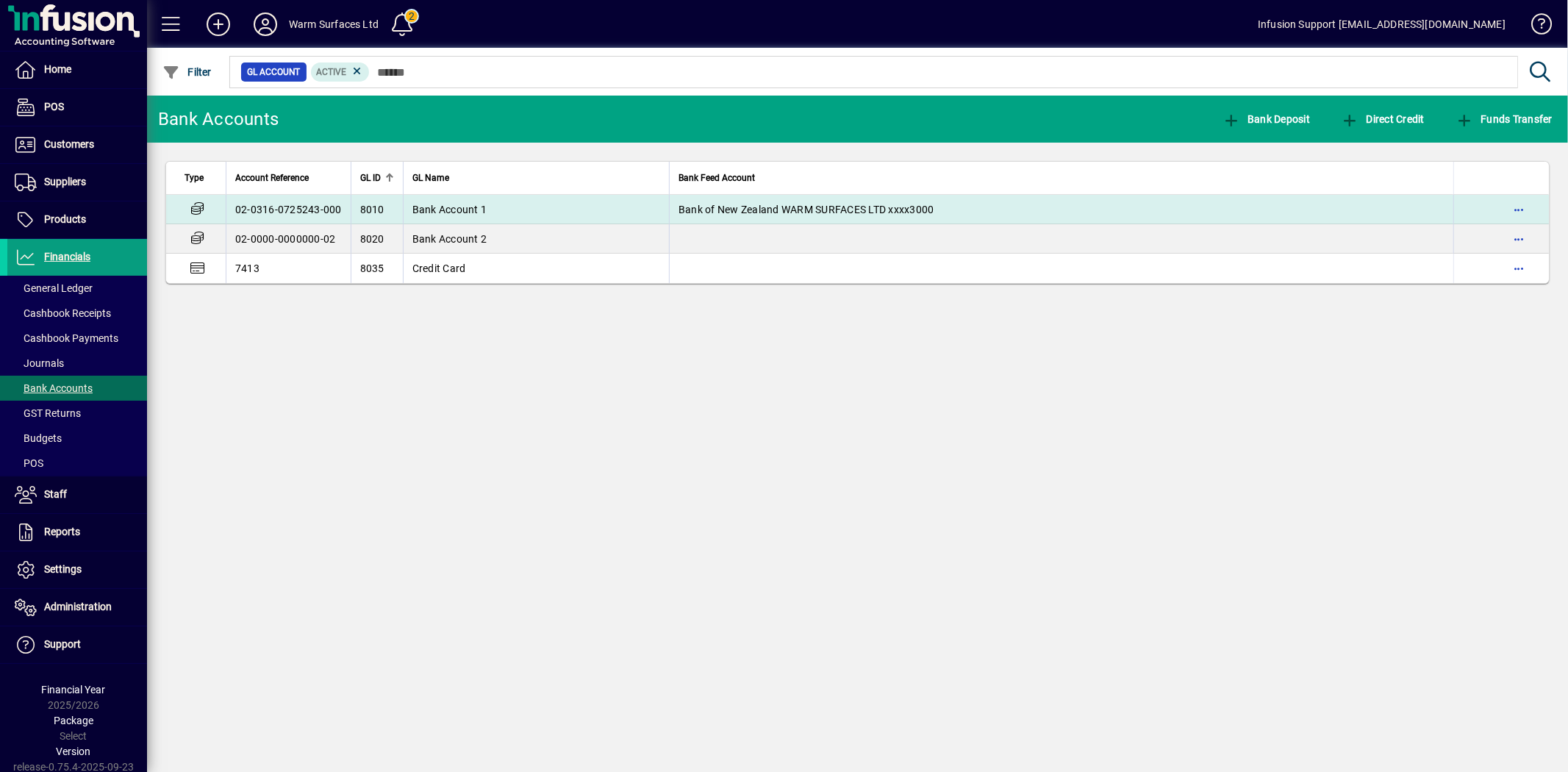
click at [287, 211] on td "02-0316-0725243-000" at bounding box center [288, 210] width 124 height 30
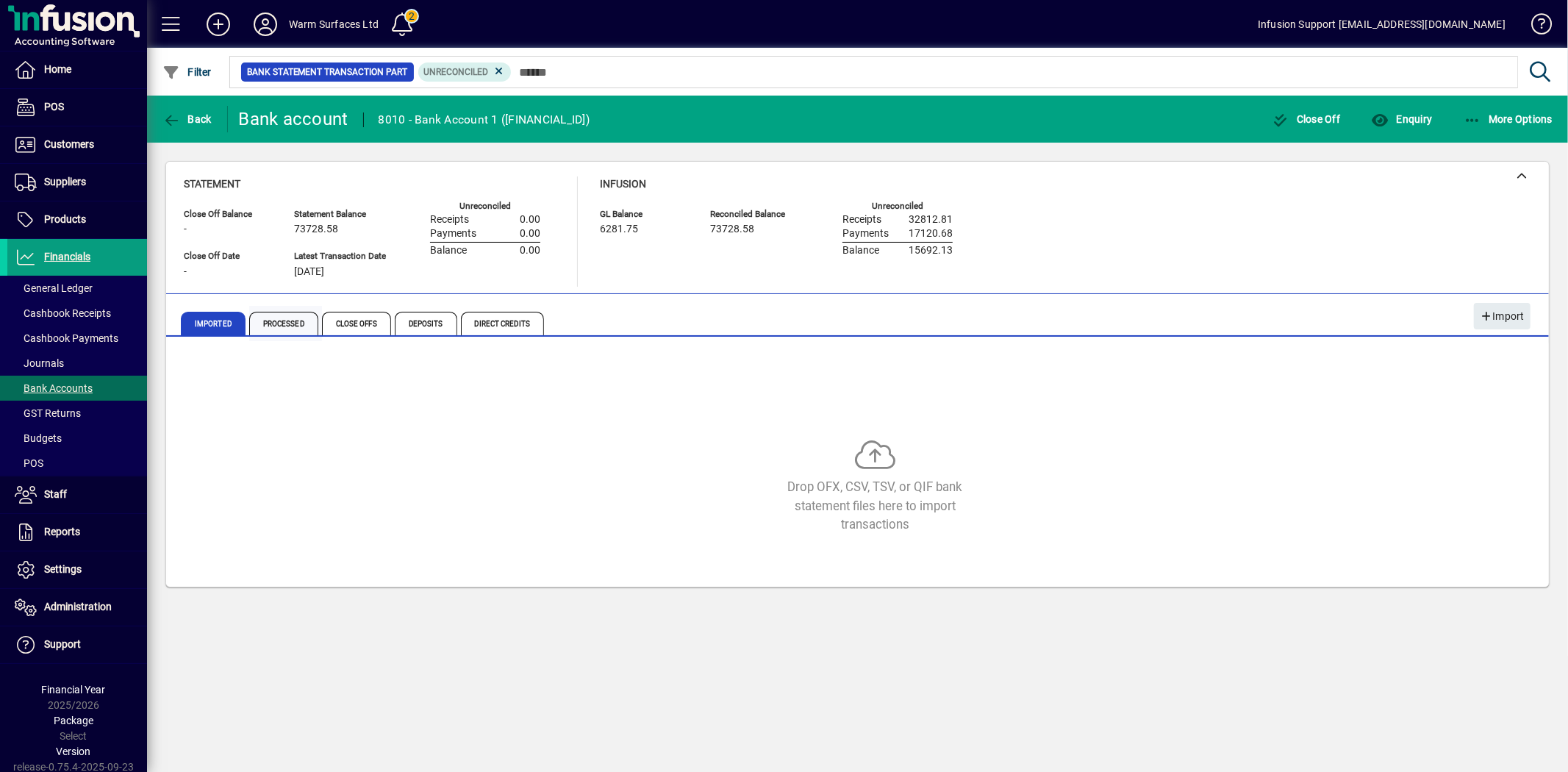
click at [296, 319] on span "Processed" at bounding box center [283, 322] width 69 height 23
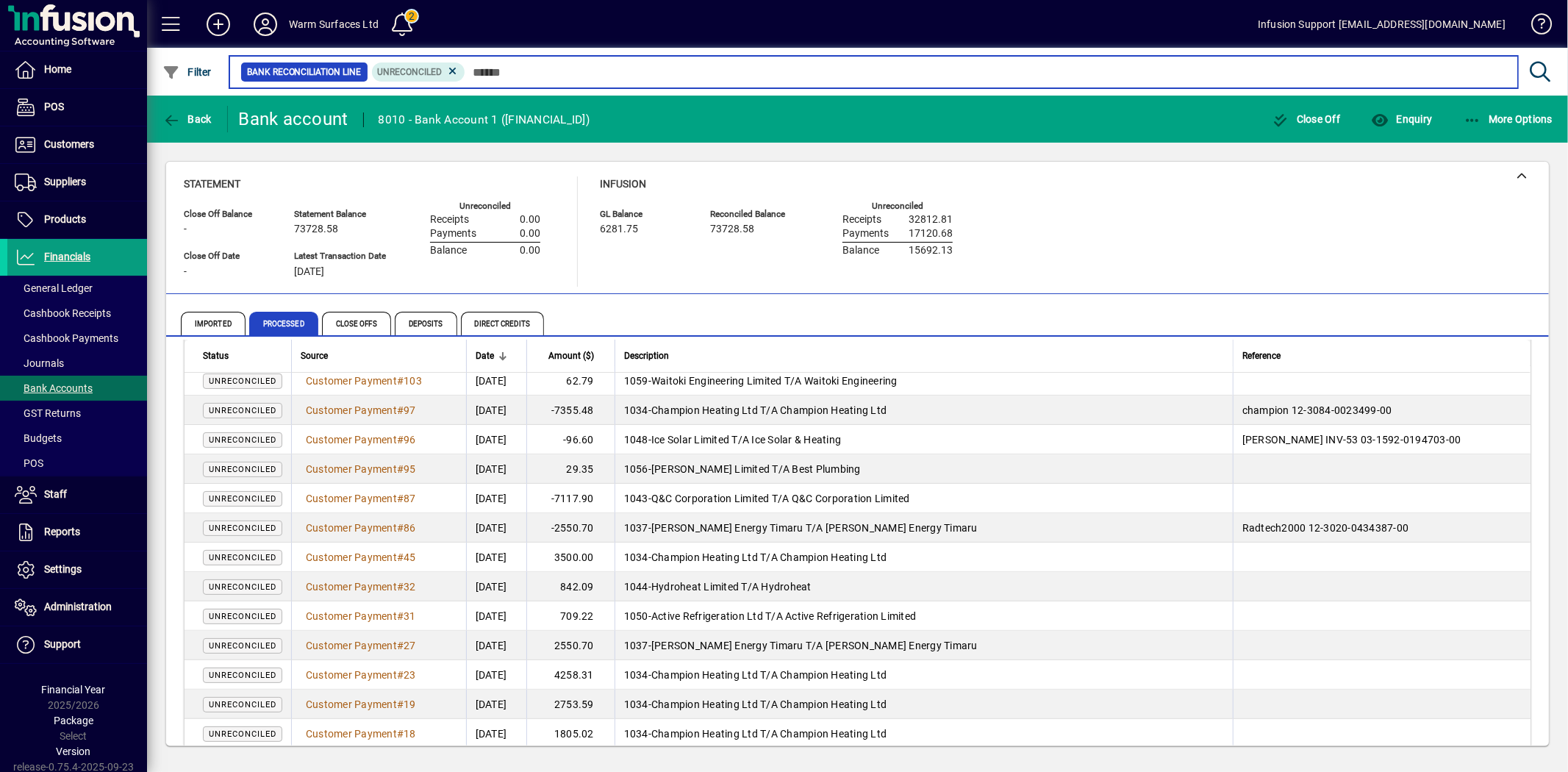
scroll to position [79, 0]
click at [526, 70] on input "text" at bounding box center [986, 72] width 1040 height 20
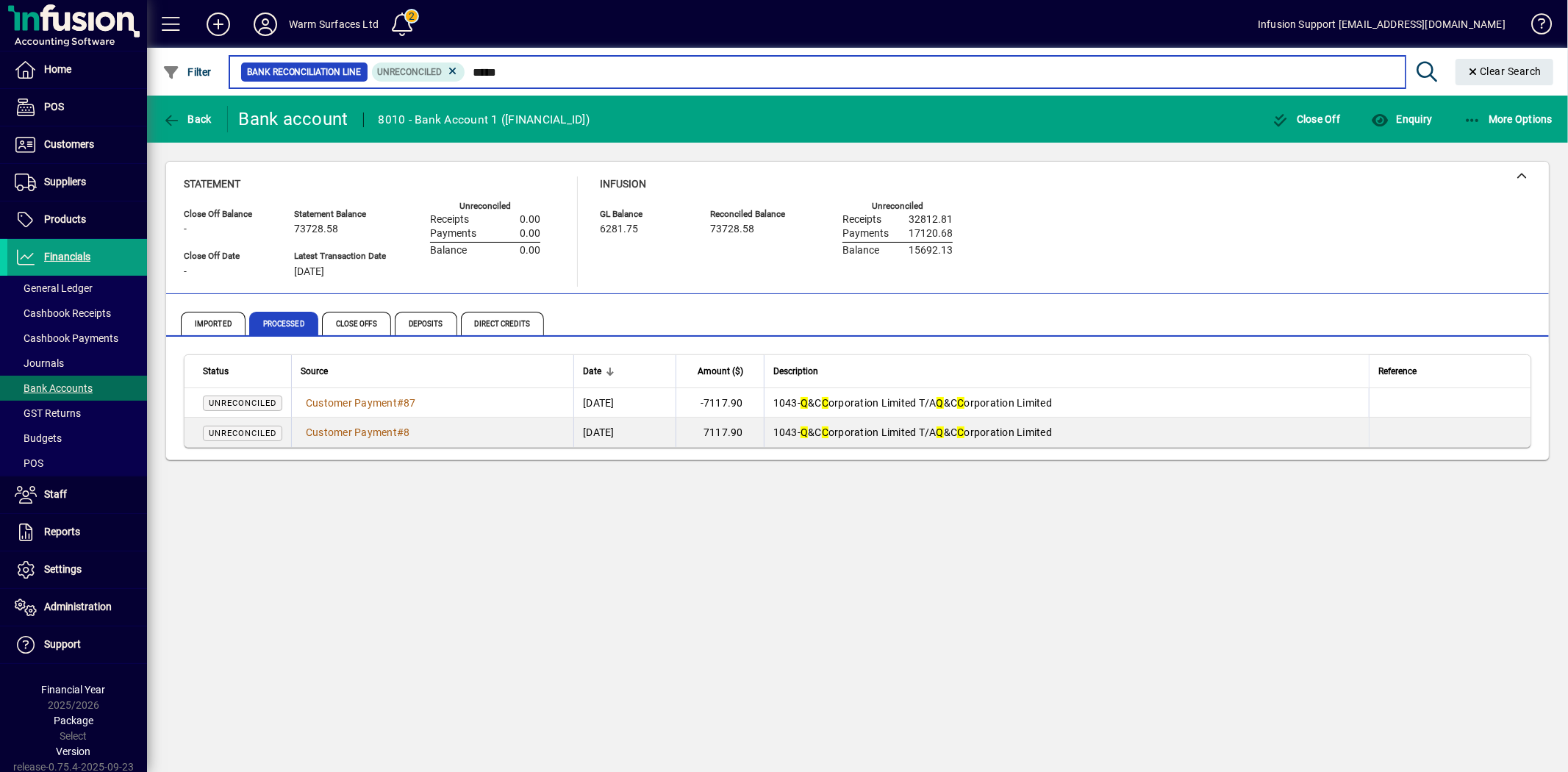
type input "*****"
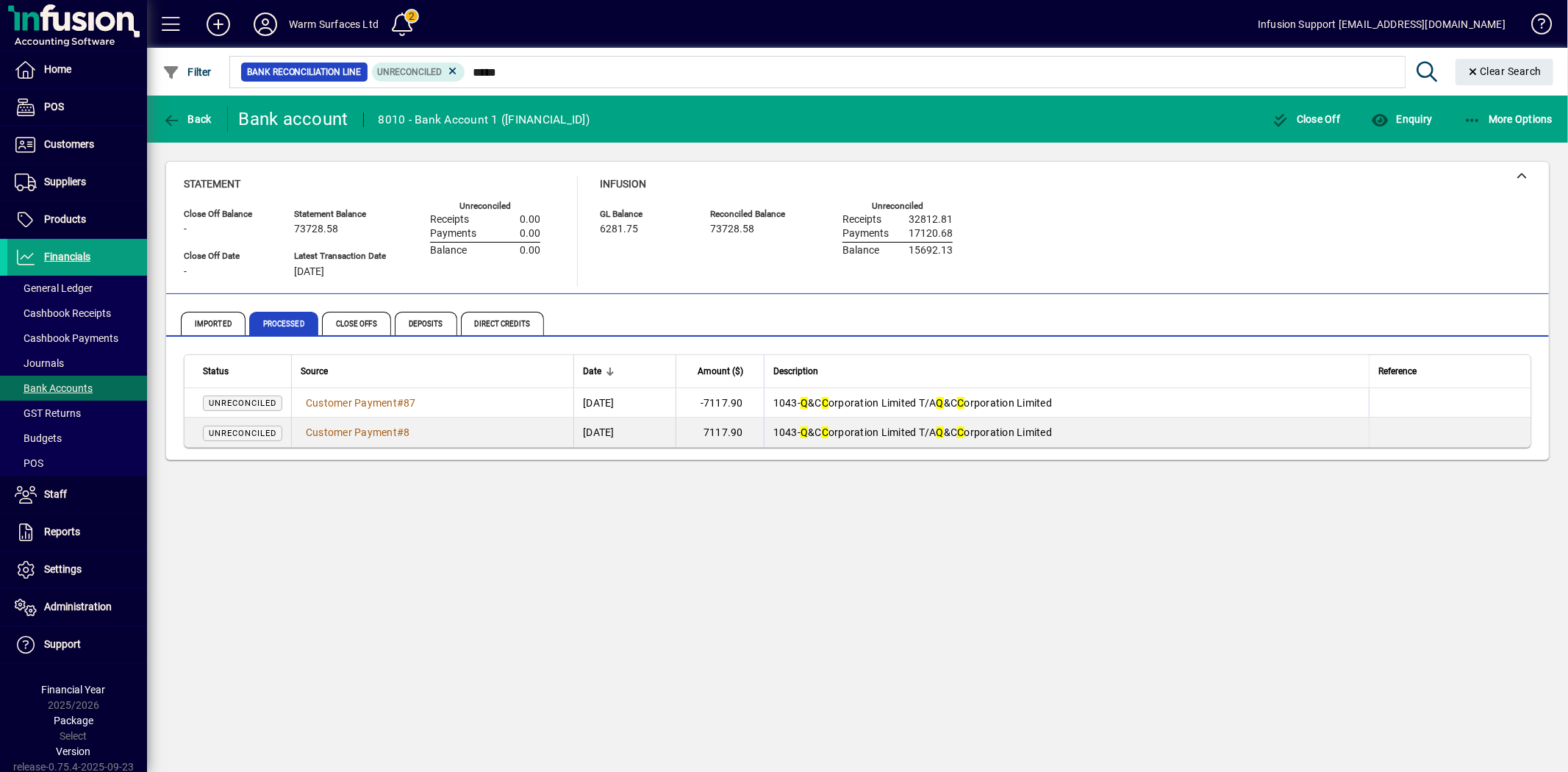
click at [569, 540] on div "Back Bank account 8010 - Bank Account 1 ([FINANCIAL_ID]) Close Off Enquiry More…" at bounding box center [856, 434] width 1420 height 676
click at [868, 581] on div "Back Bank account 8010 - Bank Account 1 ([FINANCIAL_ID]) Close Off Enquiry More…" at bounding box center [856, 434] width 1420 height 676
click at [263, 20] on icon at bounding box center [266, 23] width 30 height 23
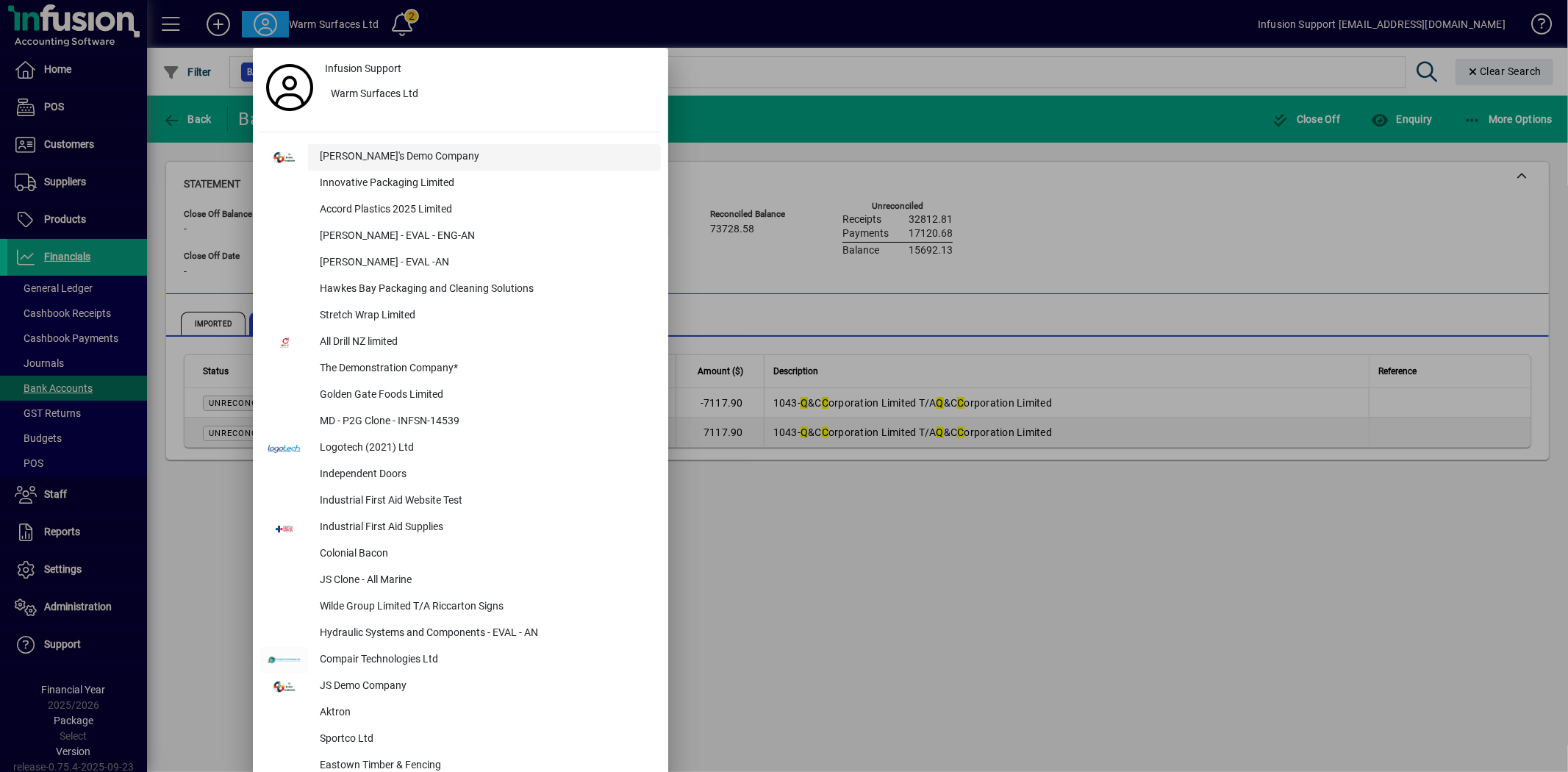
click at [331, 158] on div "[PERSON_NAME]'s Demo Company" at bounding box center [484, 157] width 353 height 26
